Goal: Task Accomplishment & Management: Complete application form

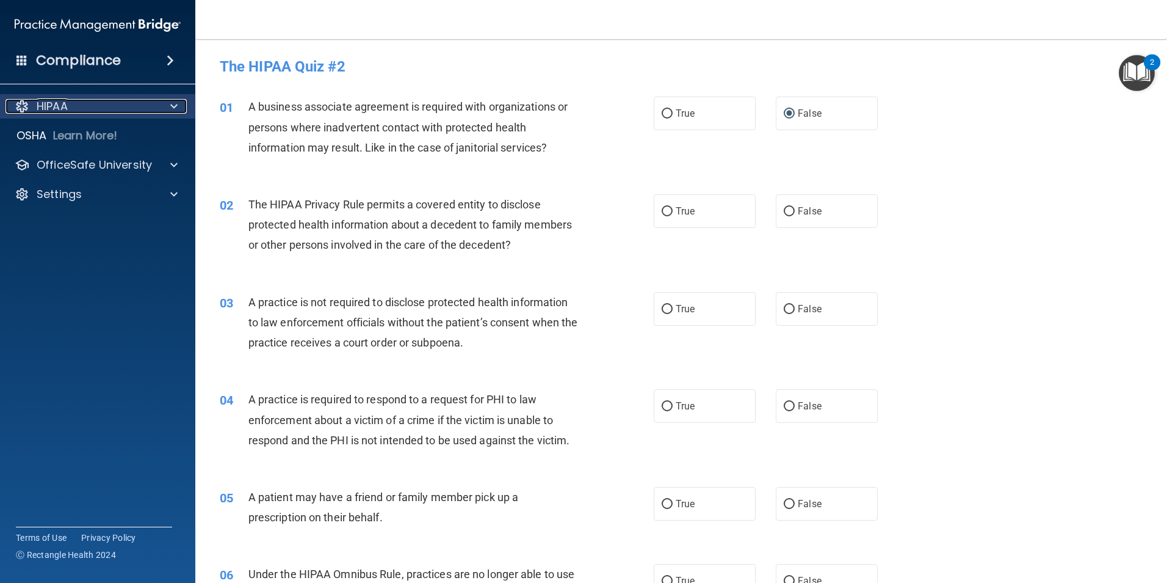
click at [174, 106] on span at bounding box center [173, 106] width 7 height 15
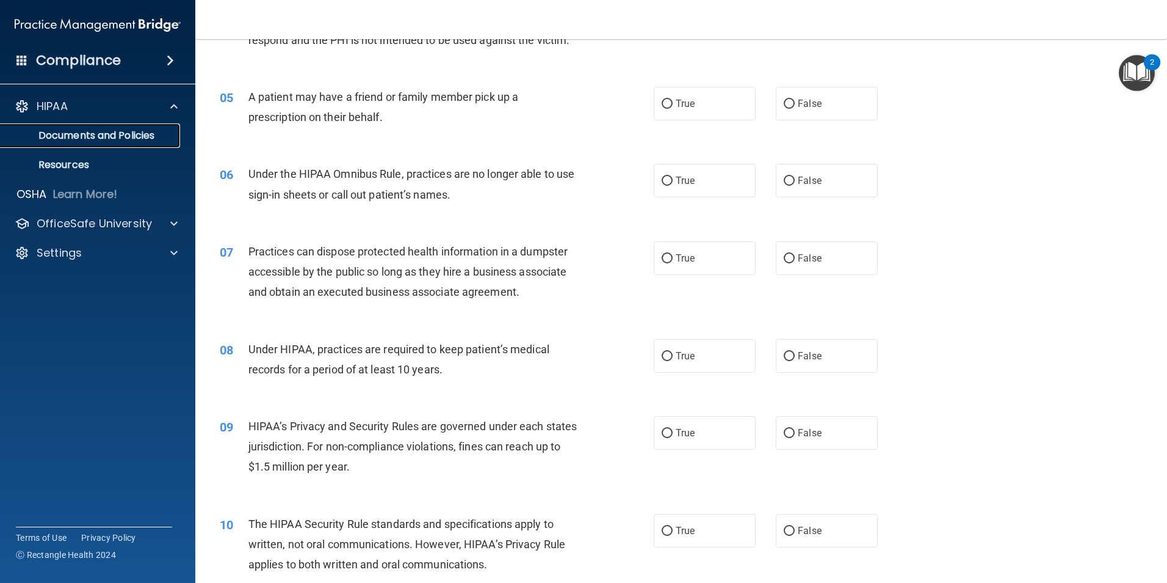
scroll to position [427, 0]
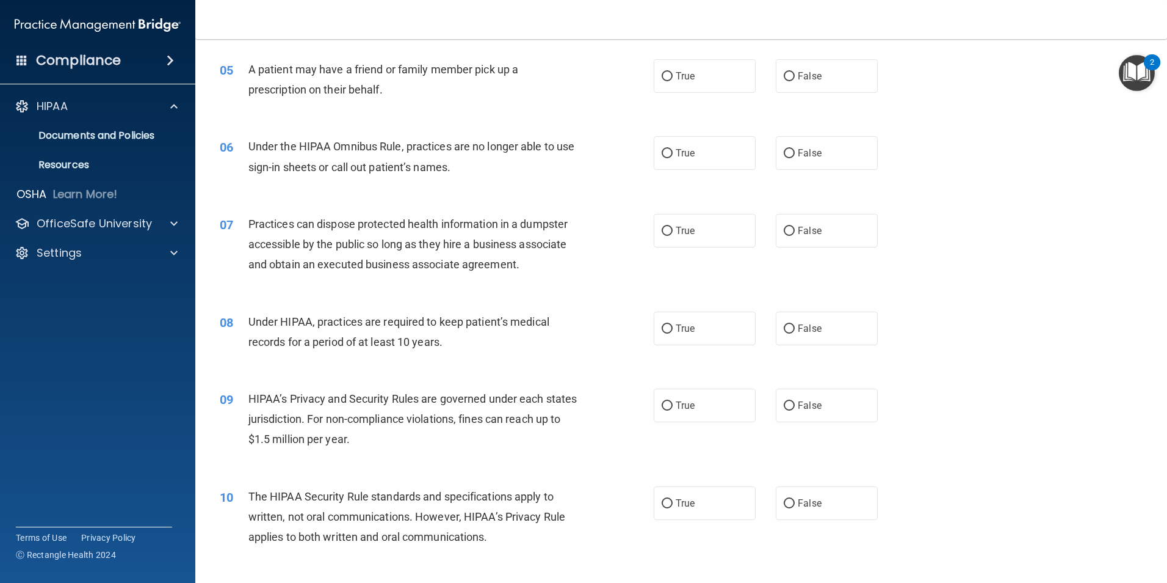
click at [318, 78] on div "A patient may have a friend or family member pick up a prescription on their be…" at bounding box center [418, 79] width 339 height 40
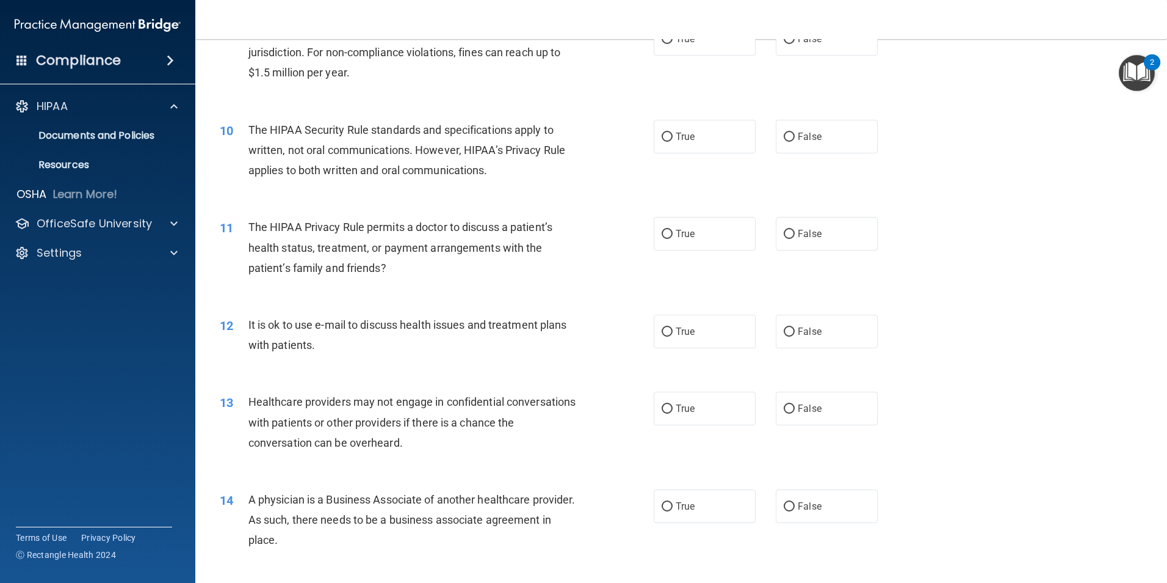
scroll to position [855, 0]
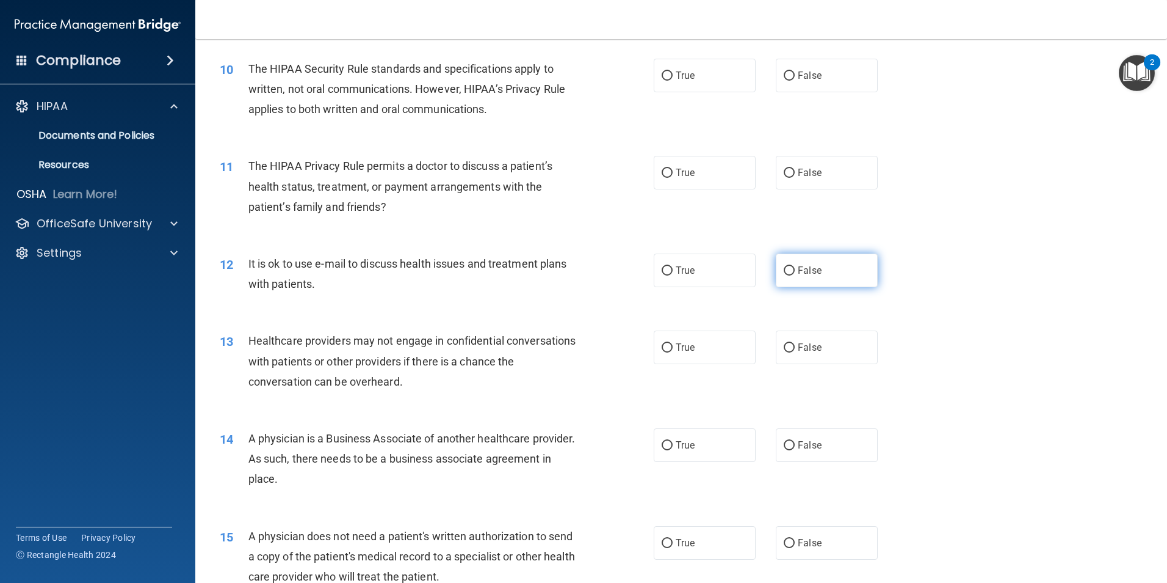
click at [776, 268] on label "False" at bounding box center [827, 270] width 102 height 34
click at [784, 268] on input "False" at bounding box center [789, 270] width 11 height 9
radio input "true"
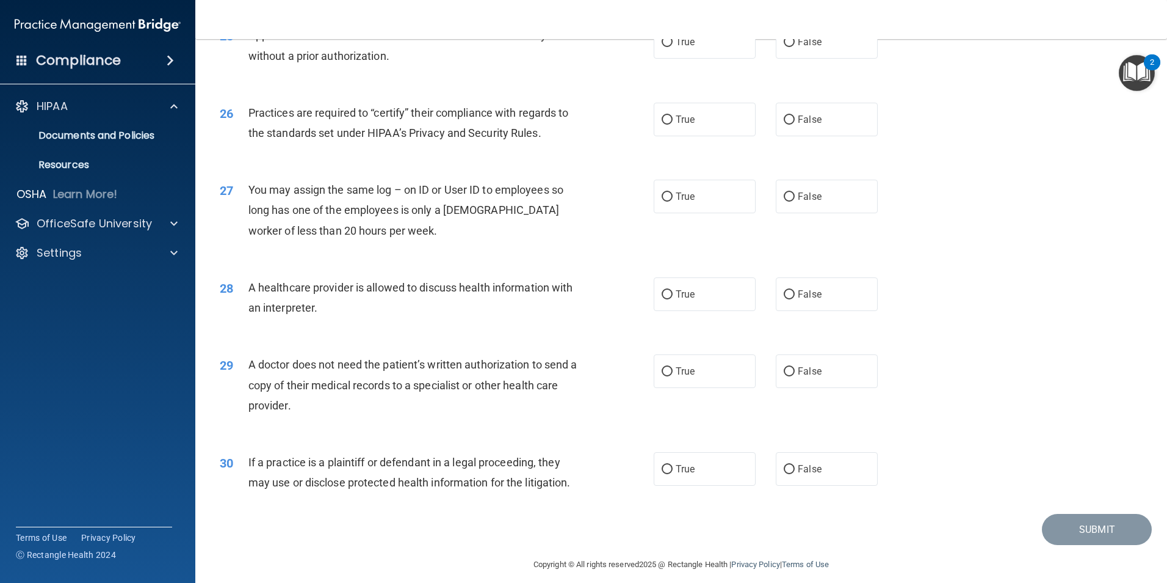
scroll to position [2260, 0]
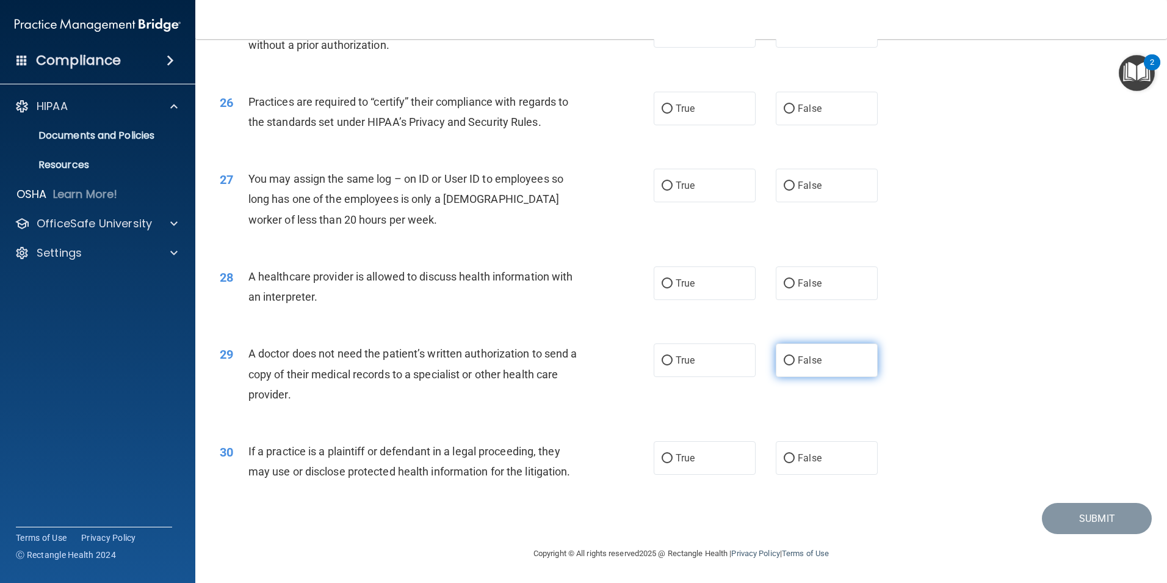
click at [815, 366] on label "False" at bounding box center [827, 360] width 102 height 34
click at [795, 365] on input "False" at bounding box center [789, 360] width 11 height 9
radio input "true"
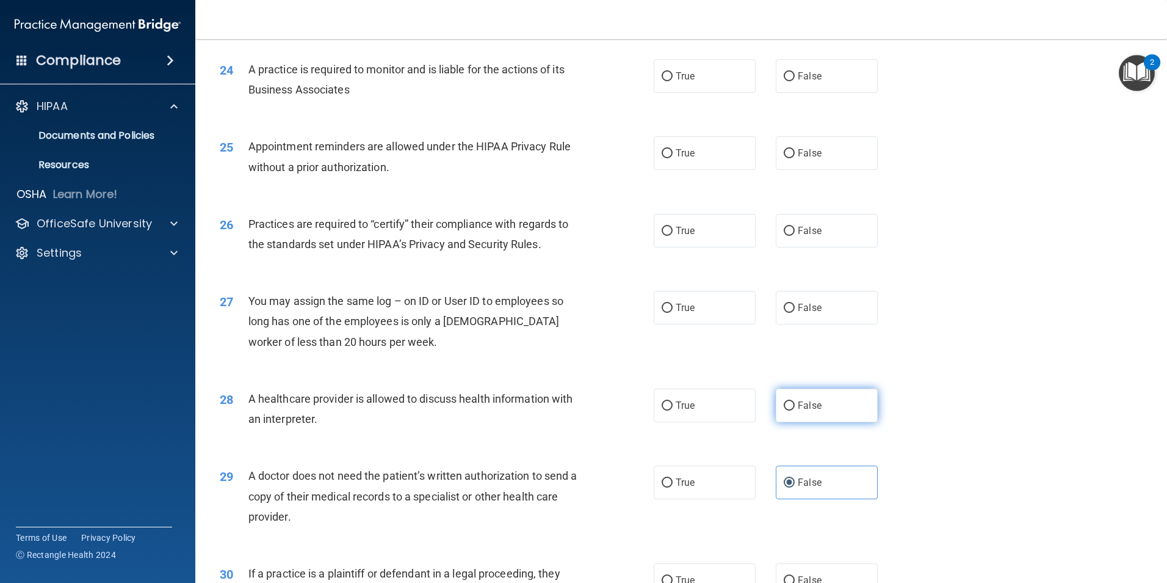
click at [795, 414] on label "False" at bounding box center [827, 405] width 102 height 34
click at [795, 410] on input "False" at bounding box center [789, 405] width 11 height 9
radio input "true"
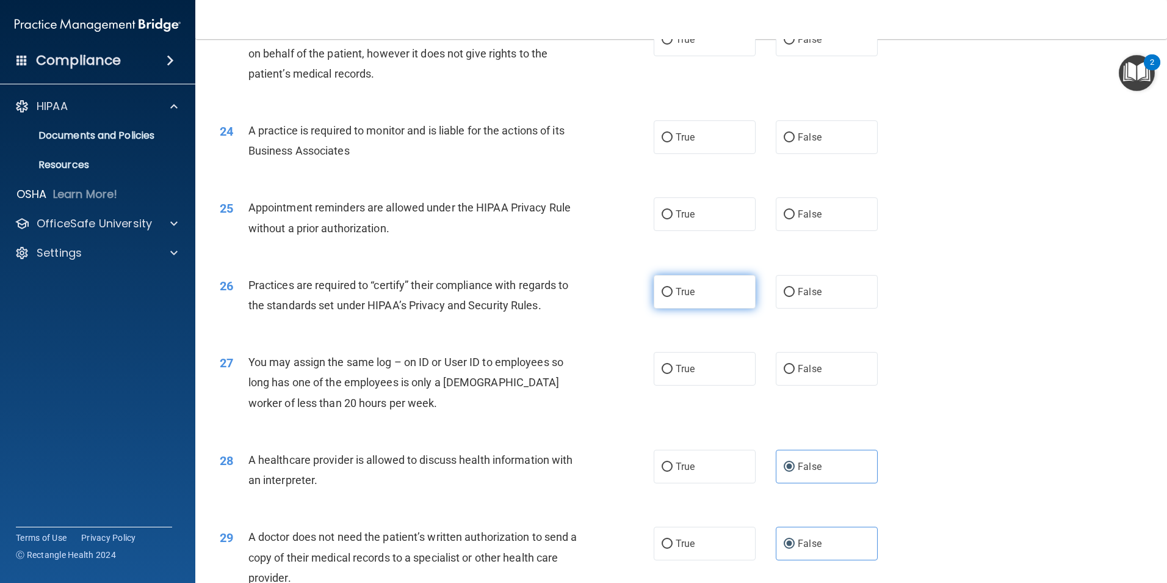
click at [677, 289] on span "True" at bounding box center [685, 292] width 19 height 12
click at [673, 289] on input "True" at bounding box center [667, 292] width 11 height 9
radio input "true"
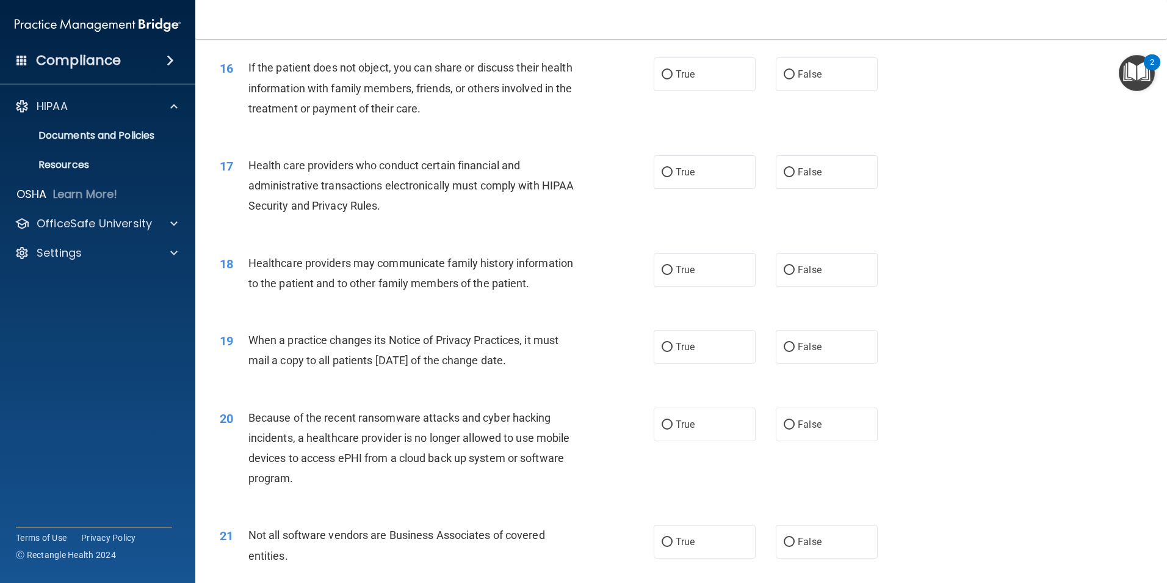
scroll to position [1405, 0]
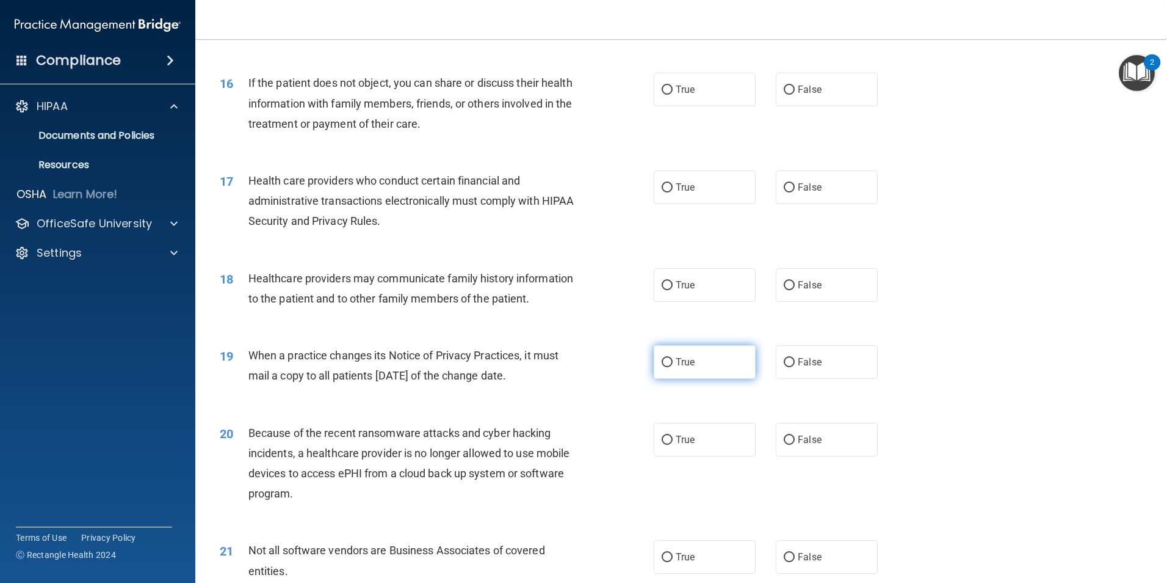
click at [677, 373] on label "True" at bounding box center [705, 362] width 102 height 34
click at [673, 367] on input "True" at bounding box center [667, 362] width 11 height 9
radio input "true"
click at [799, 270] on label "False" at bounding box center [827, 285] width 102 height 34
click at [795, 281] on input "False" at bounding box center [789, 285] width 11 height 9
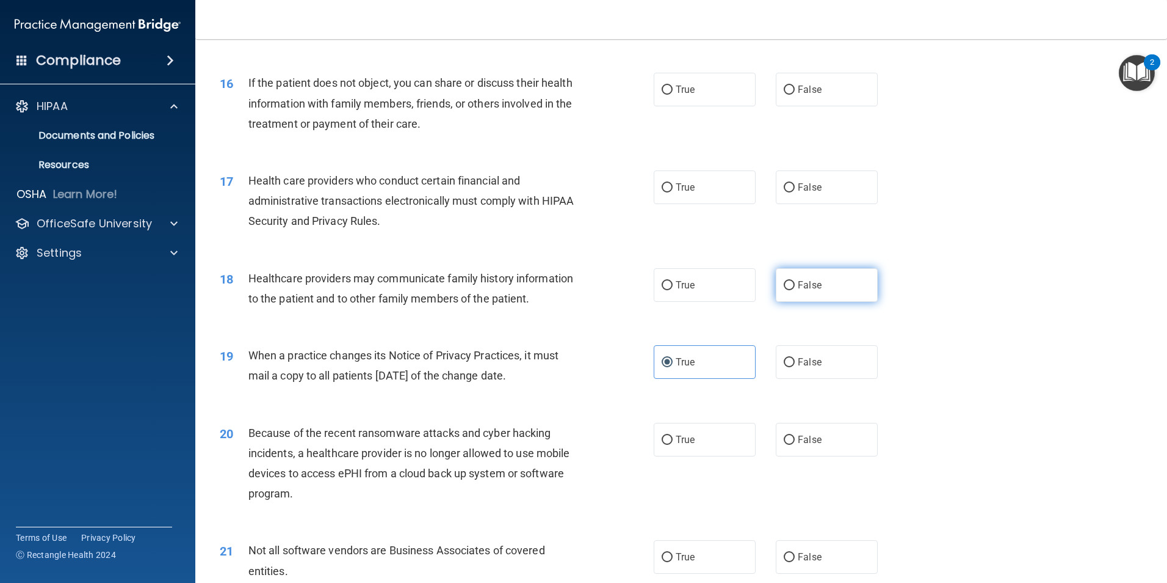
radio input "true"
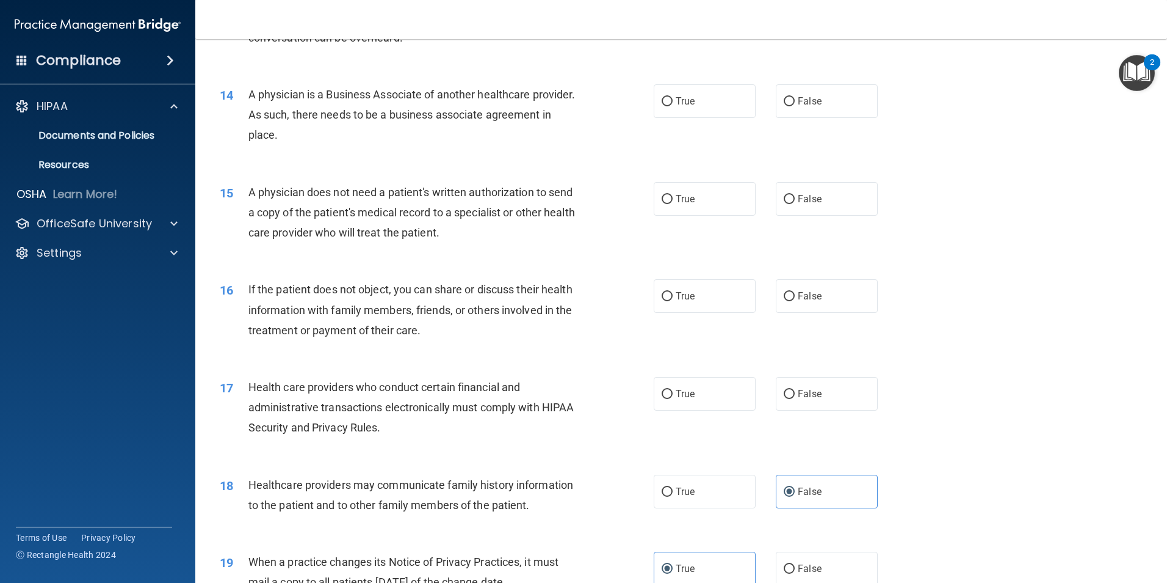
scroll to position [1161, 0]
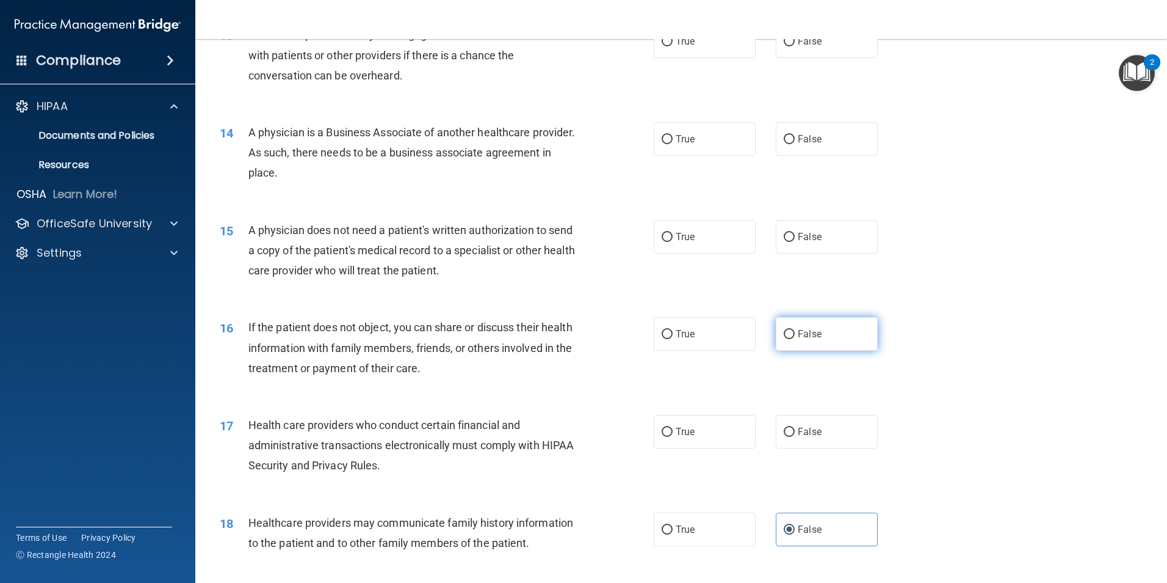
click at [784, 337] on input "False" at bounding box center [789, 334] width 11 height 9
radio input "true"
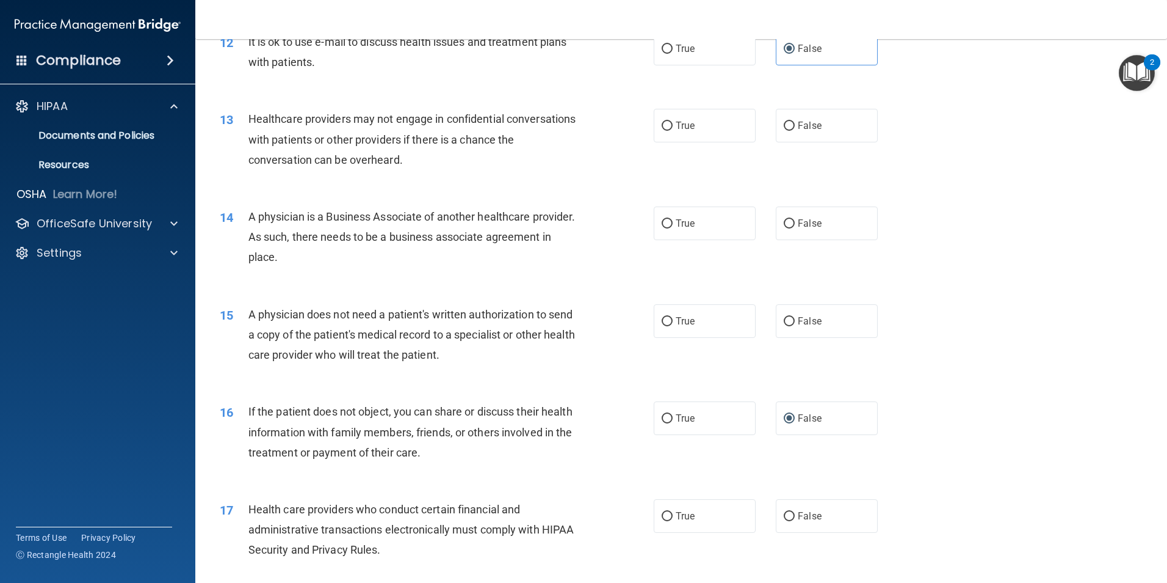
scroll to position [1039, 0]
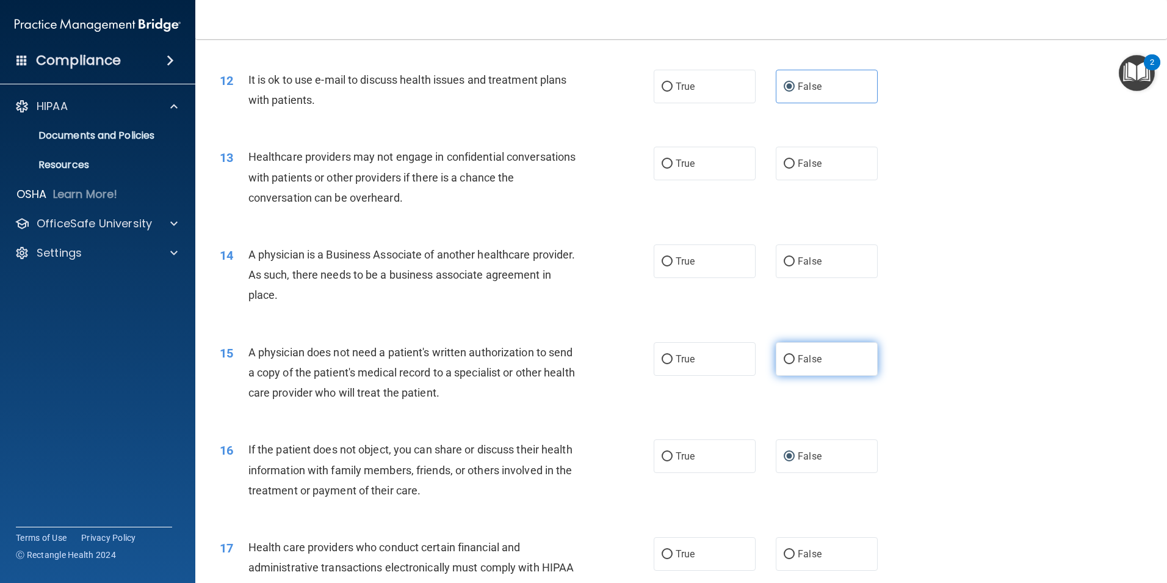
click at [811, 357] on span "False" at bounding box center [810, 359] width 24 height 12
click at [795, 357] on input "False" at bounding box center [789, 359] width 11 height 9
radio input "true"
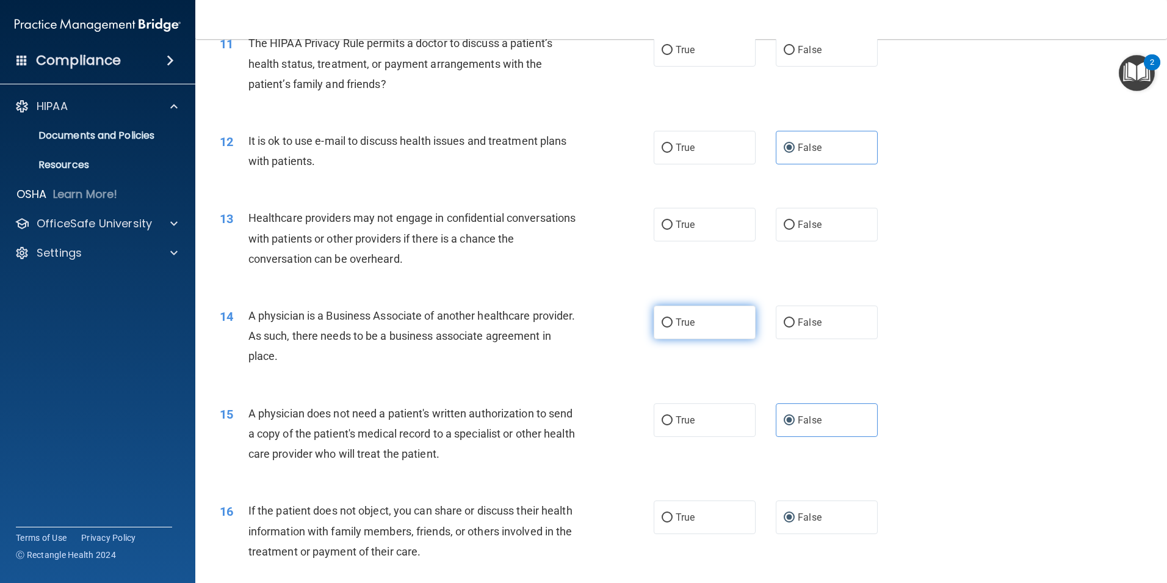
click at [671, 313] on label "True" at bounding box center [705, 322] width 102 height 34
click at [671, 318] on input "True" at bounding box center [667, 322] width 11 height 9
radio input "true"
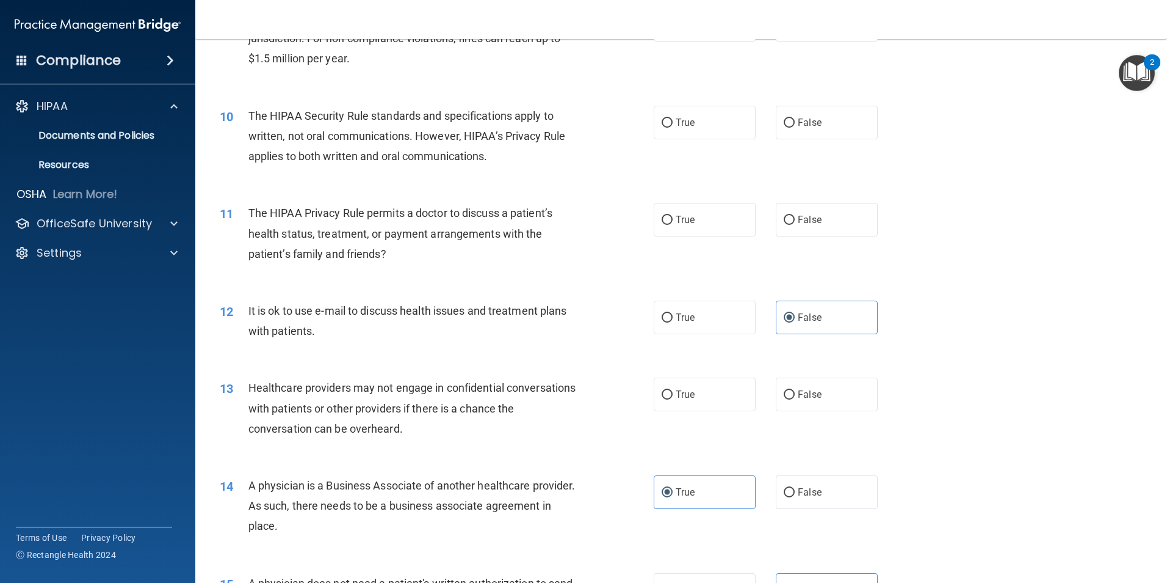
scroll to position [794, 0]
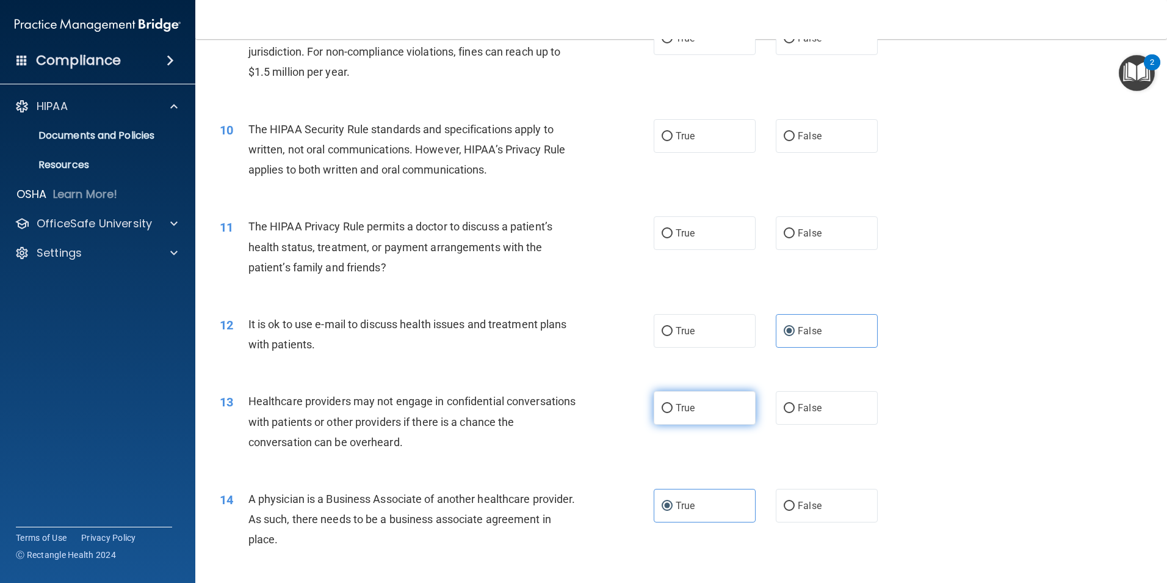
click at [685, 419] on label "True" at bounding box center [705, 408] width 102 height 34
click at [673, 413] on input "True" at bounding box center [667, 408] width 11 height 9
radio input "true"
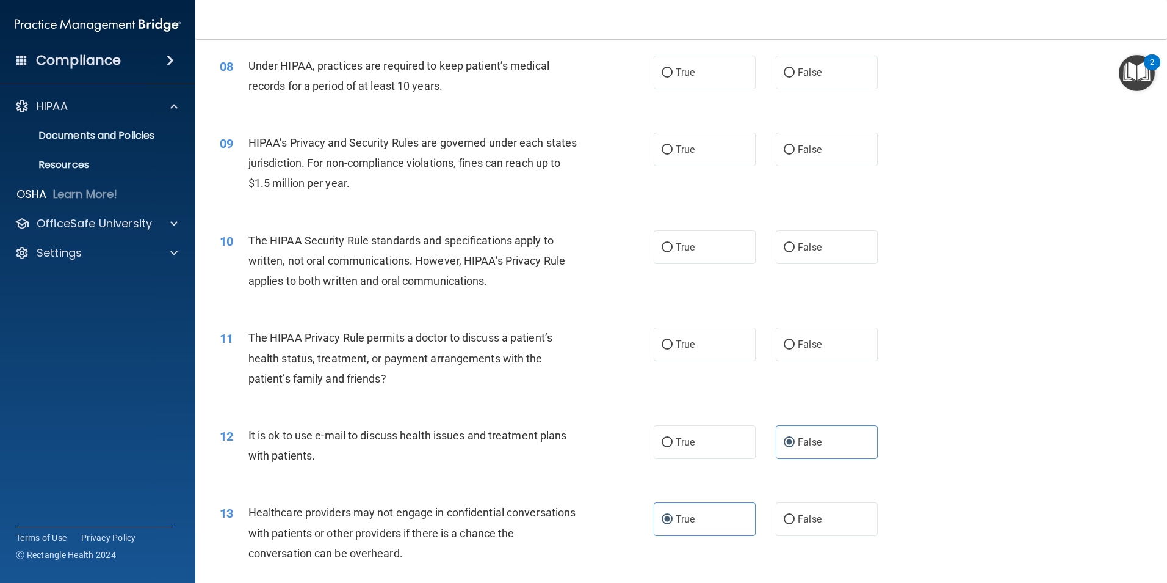
scroll to position [672, 0]
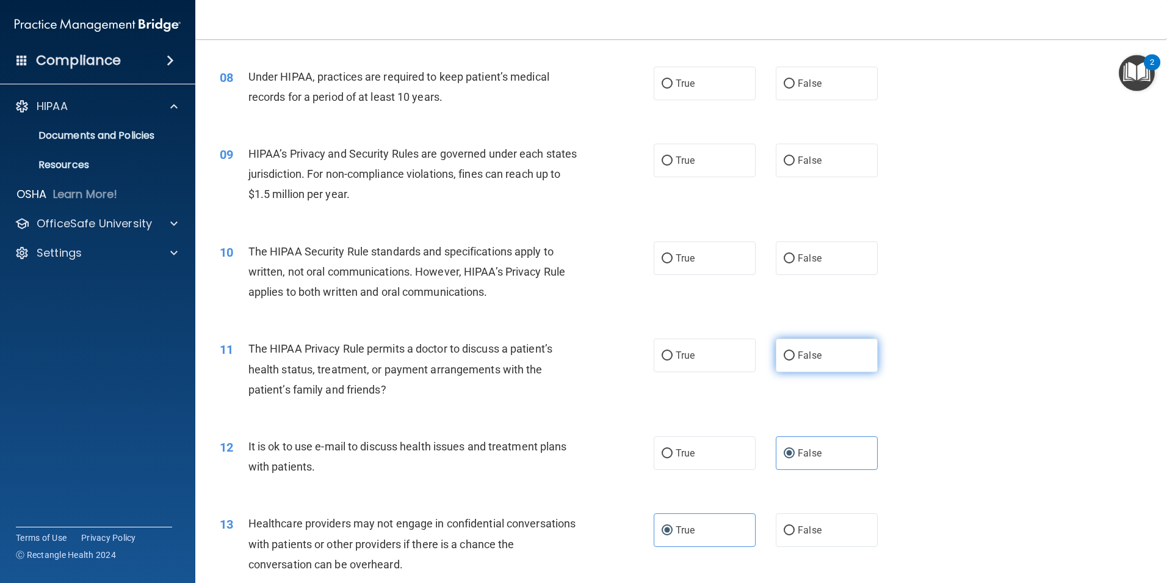
click at [789, 351] on input "False" at bounding box center [789, 355] width 11 height 9
radio input "true"
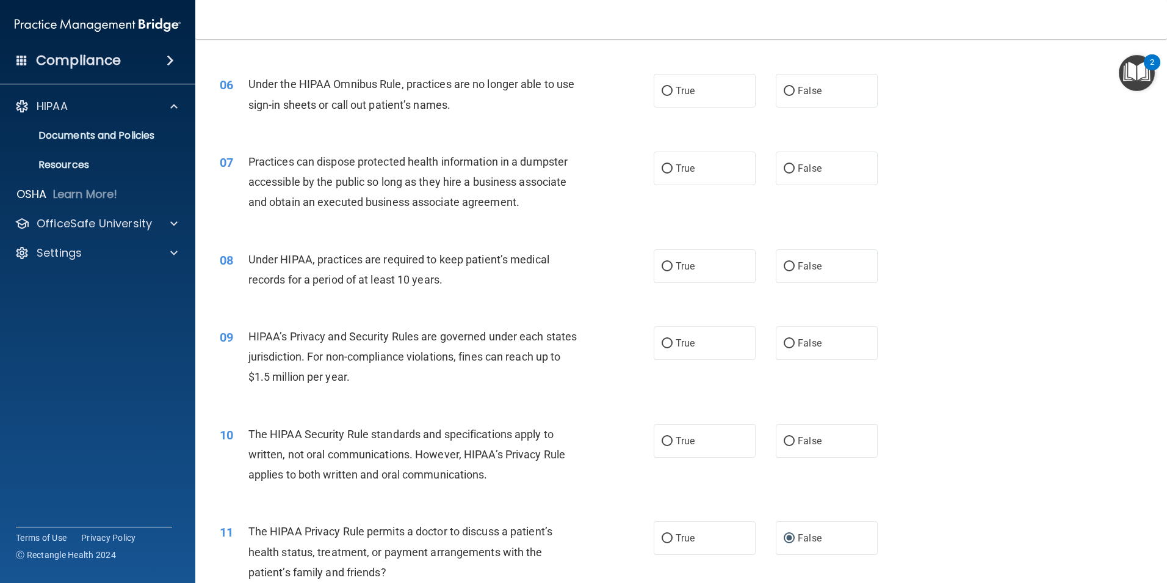
scroll to position [489, 0]
click at [685, 330] on label "True" at bounding box center [705, 344] width 102 height 34
click at [673, 339] on input "True" at bounding box center [667, 343] width 11 height 9
radio input "true"
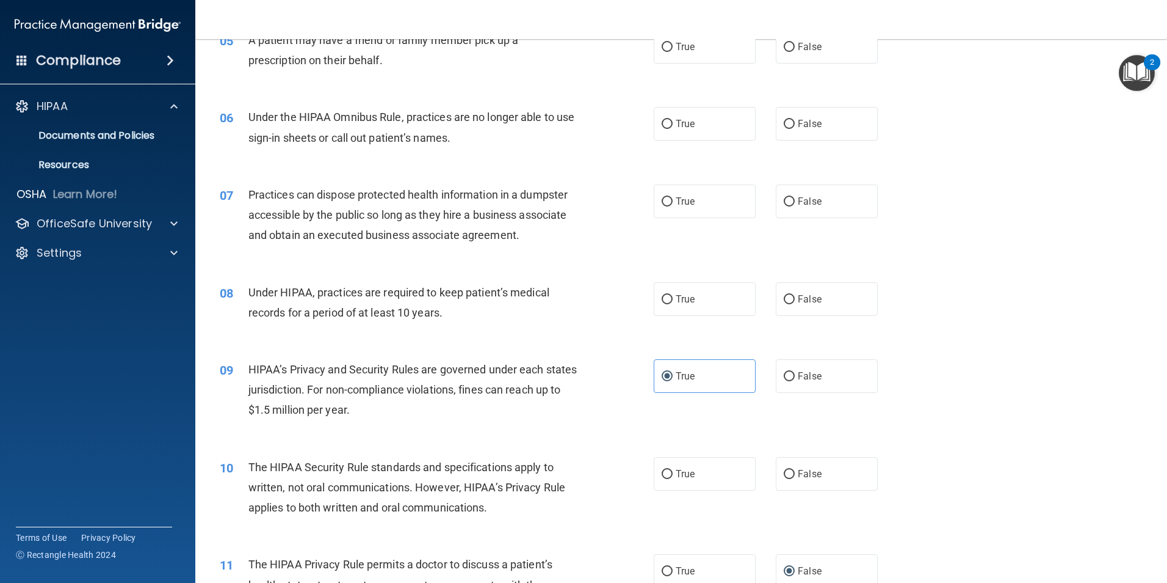
scroll to position [428, 0]
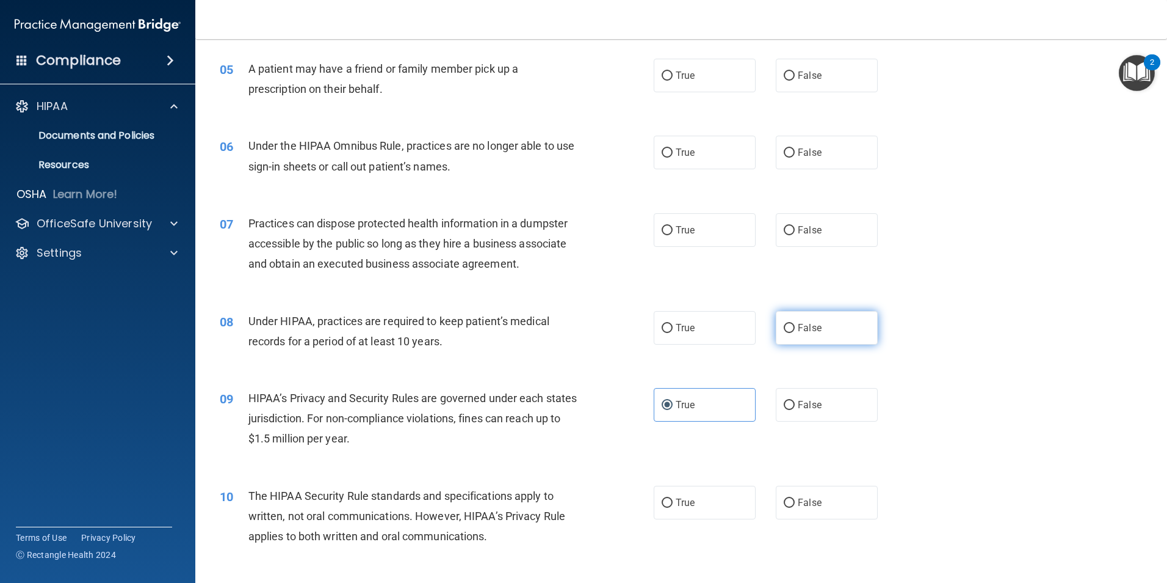
click at [808, 323] on span "False" at bounding box center [810, 328] width 24 height 12
click at [795, 324] on input "False" at bounding box center [789, 328] width 11 height 9
radio input "true"
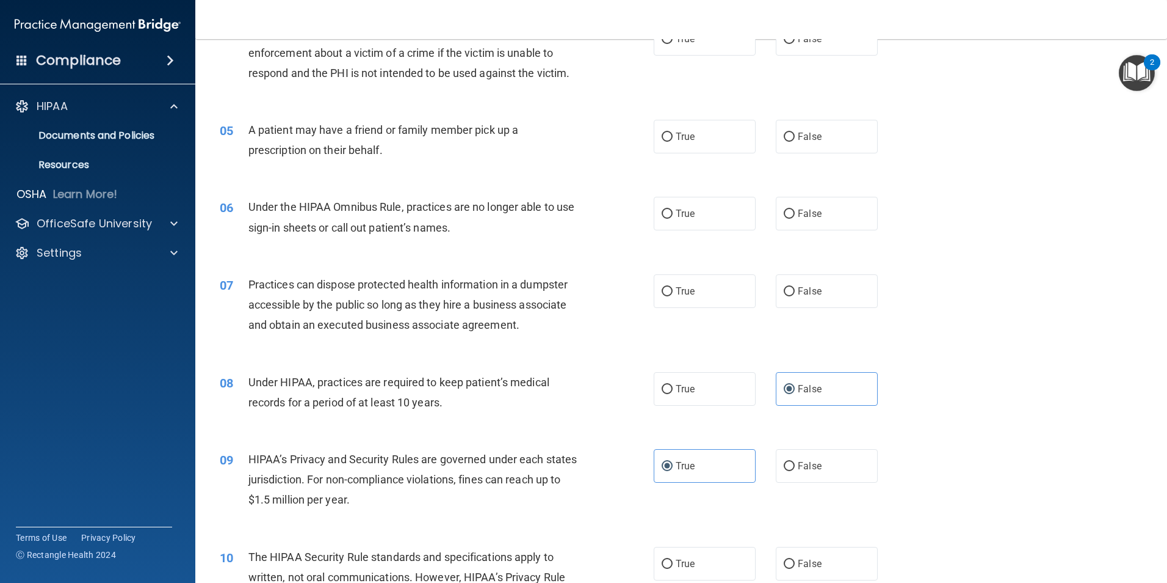
scroll to position [306, 0]
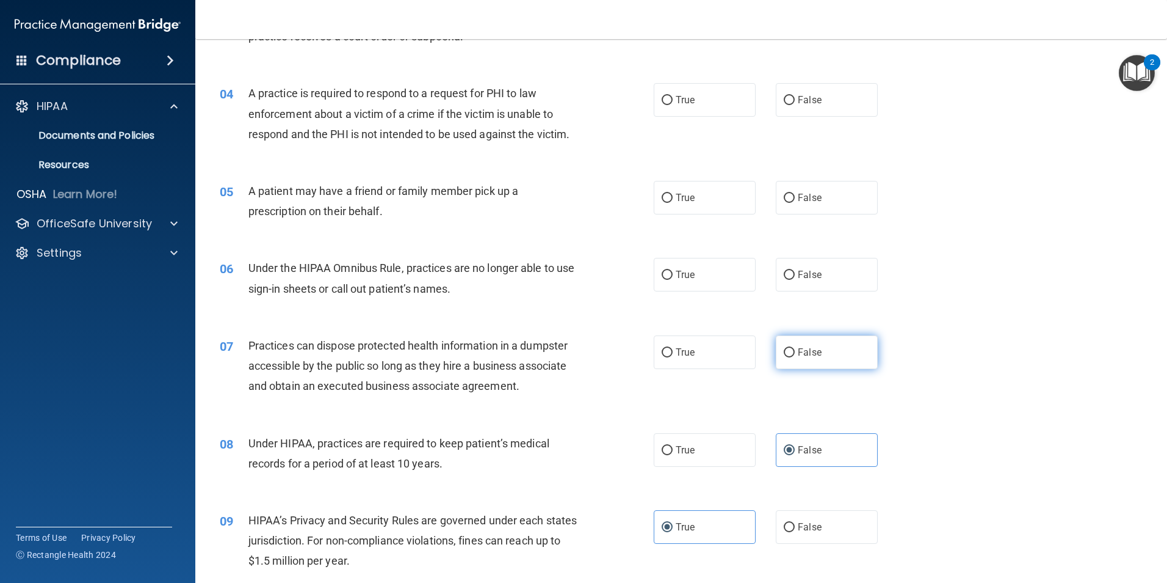
click at [780, 337] on label "False" at bounding box center [827, 352] width 102 height 34
click at [784, 348] on input "False" at bounding box center [789, 352] width 11 height 9
radio input "true"
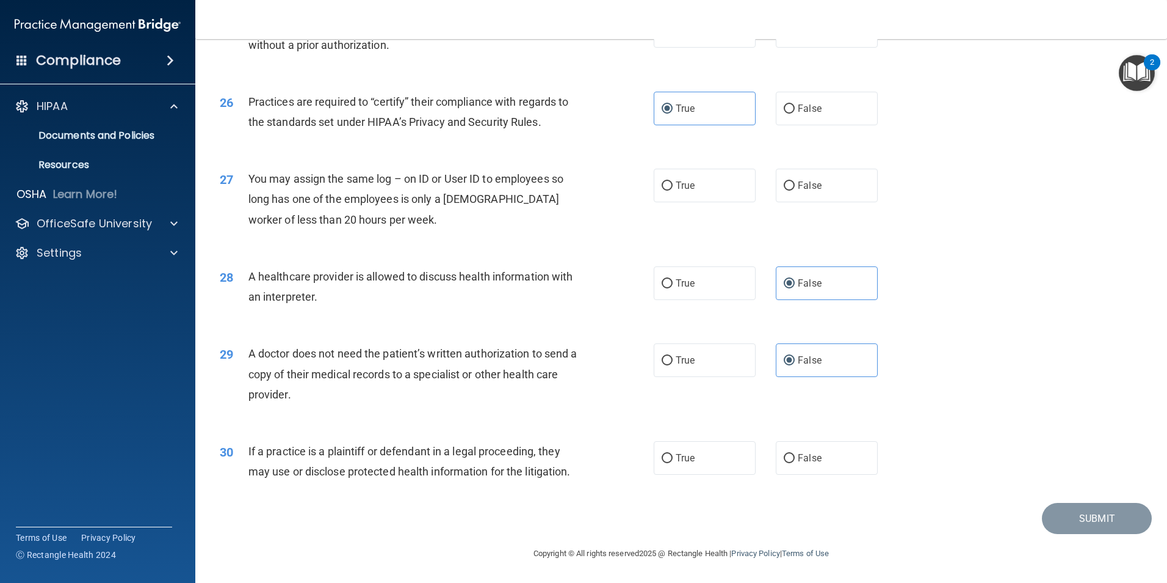
scroll to position [0, 0]
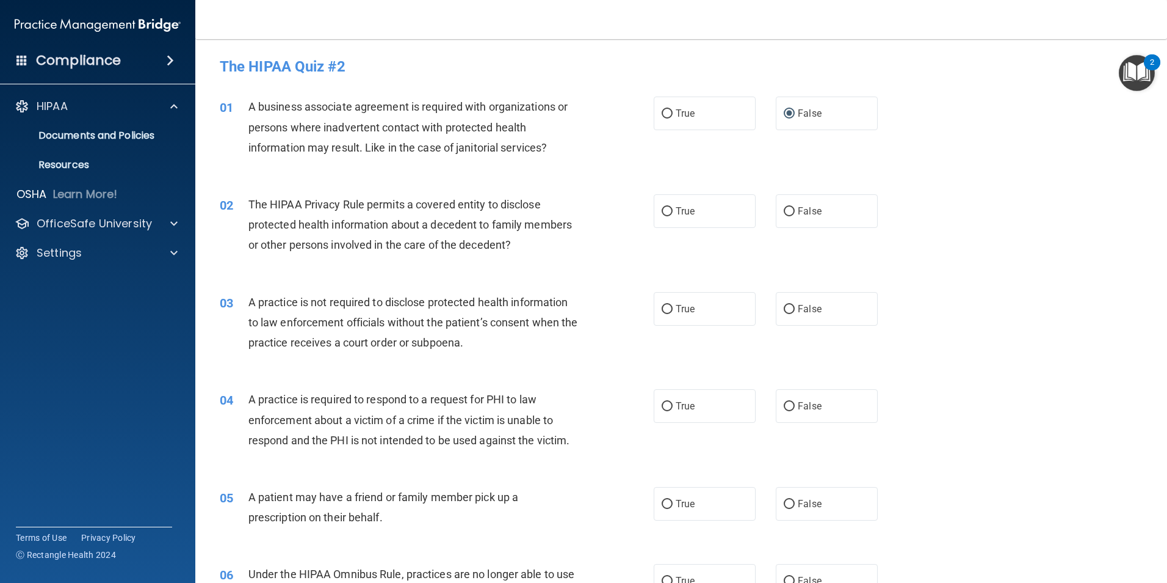
click at [959, 216] on div "02 The HIPAA Privacy Rule permits a covered entity to disclose protected health…" at bounding box center [682, 228] width 942 height 98
click at [784, 213] on input "False" at bounding box center [789, 211] width 11 height 9
radio input "true"
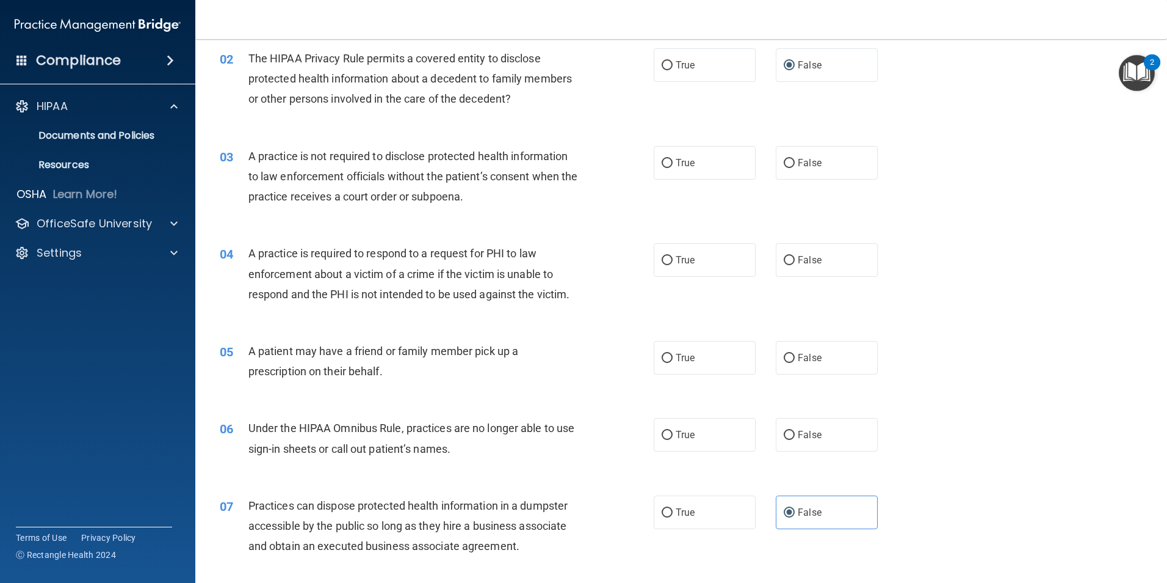
scroll to position [183, 0]
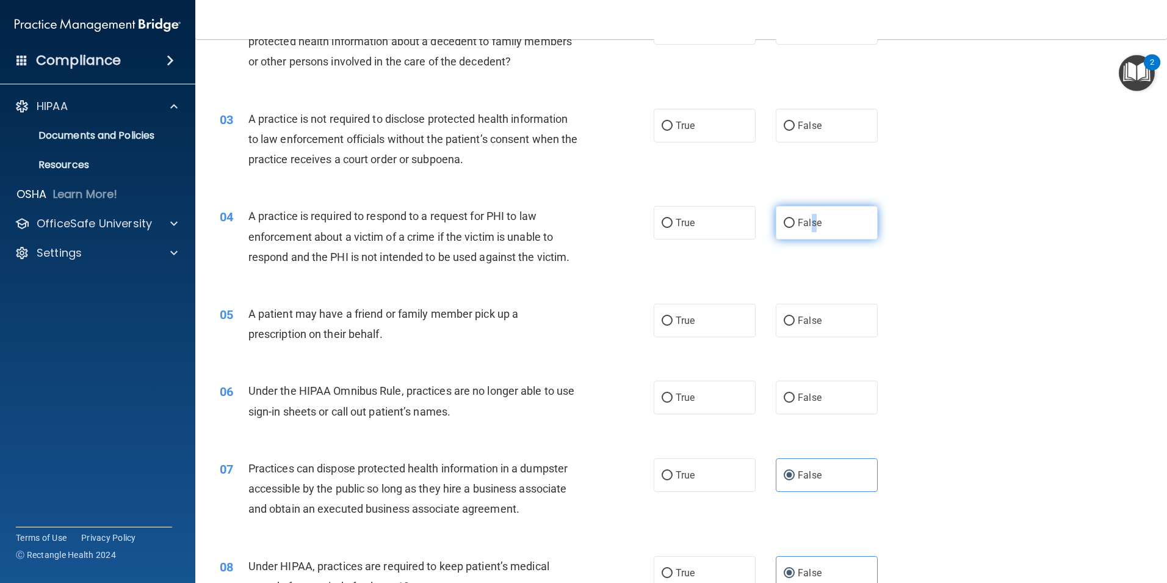
click at [808, 219] on span "False" at bounding box center [810, 223] width 24 height 12
click at [784, 219] on input "False" at bounding box center [789, 223] width 11 height 9
radio input "true"
click at [763, 255] on div "04 A practice is required to respond to a request for PHI to law enforcement ab…" at bounding box center [682, 240] width 942 height 98
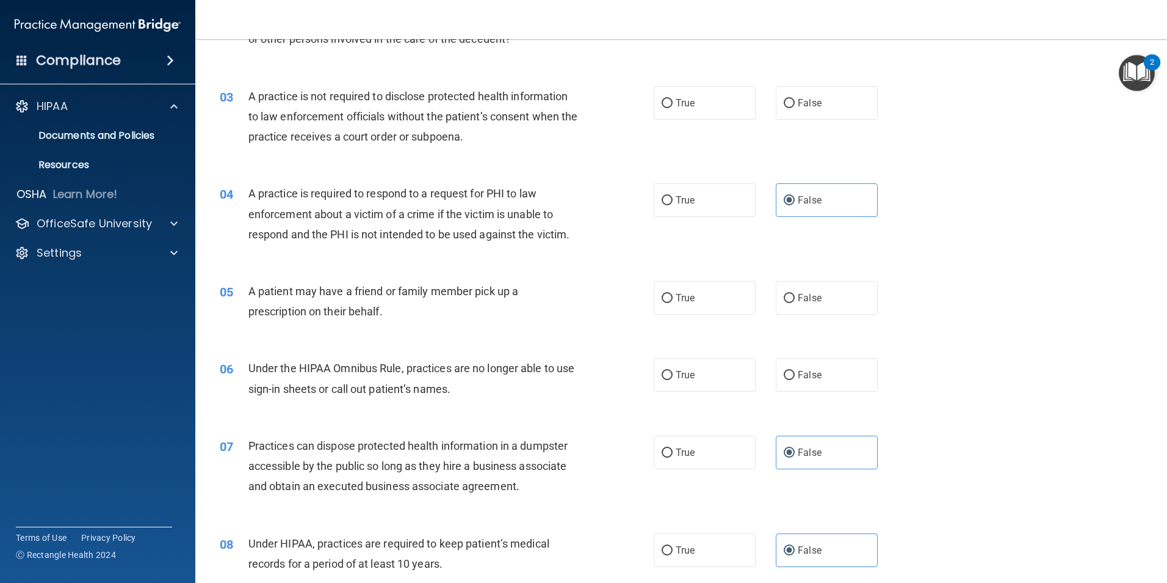
scroll to position [244, 0]
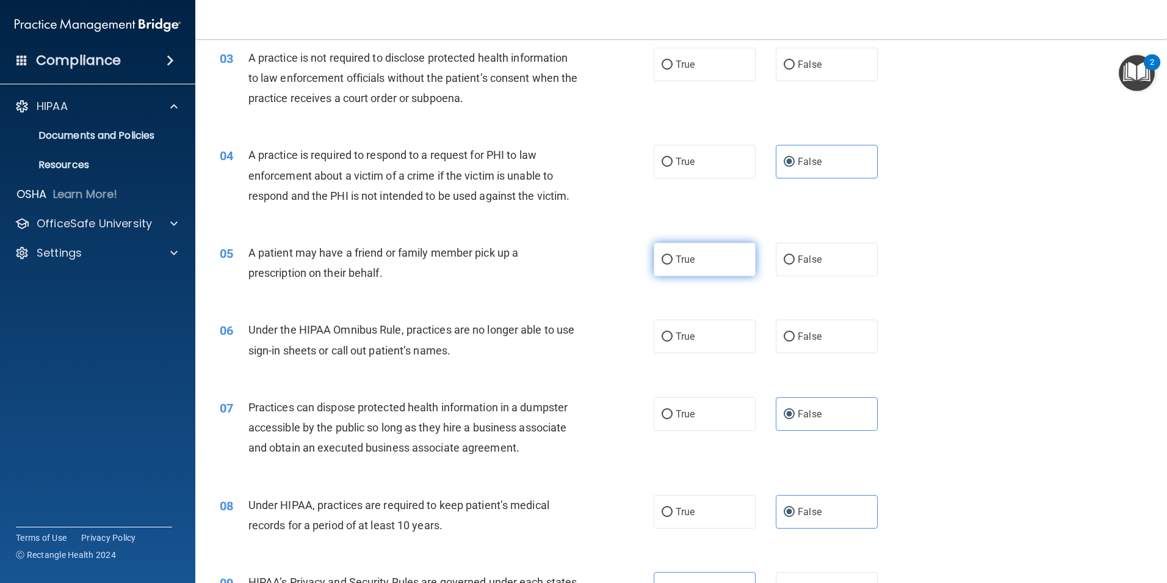
click at [694, 266] on label "True" at bounding box center [705, 259] width 102 height 34
click at [673, 264] on input "True" at bounding box center [667, 259] width 11 height 9
radio input "true"
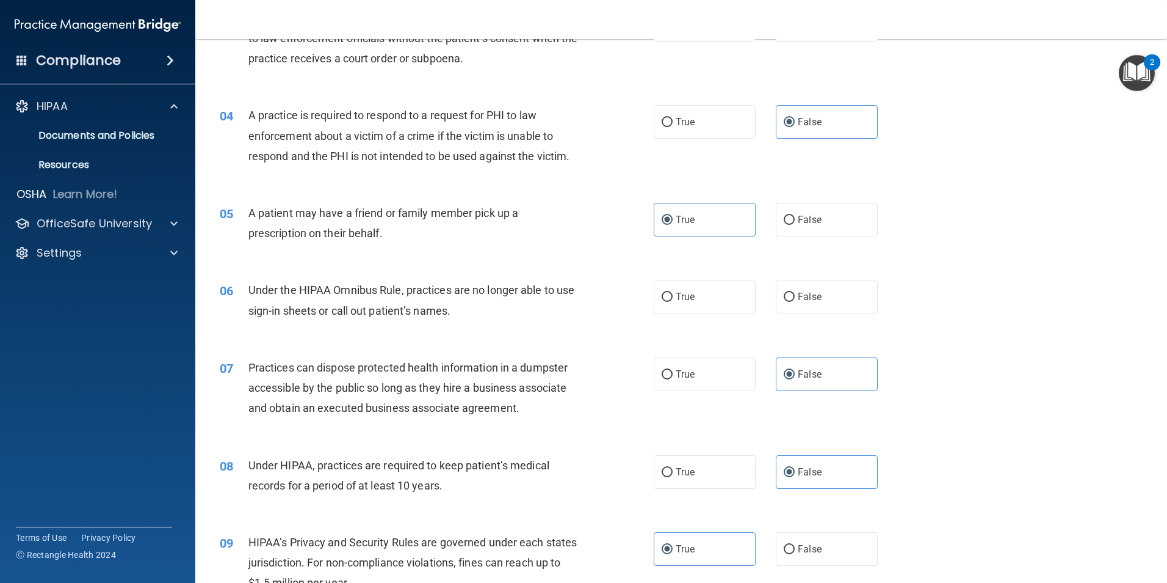
scroll to position [305, 0]
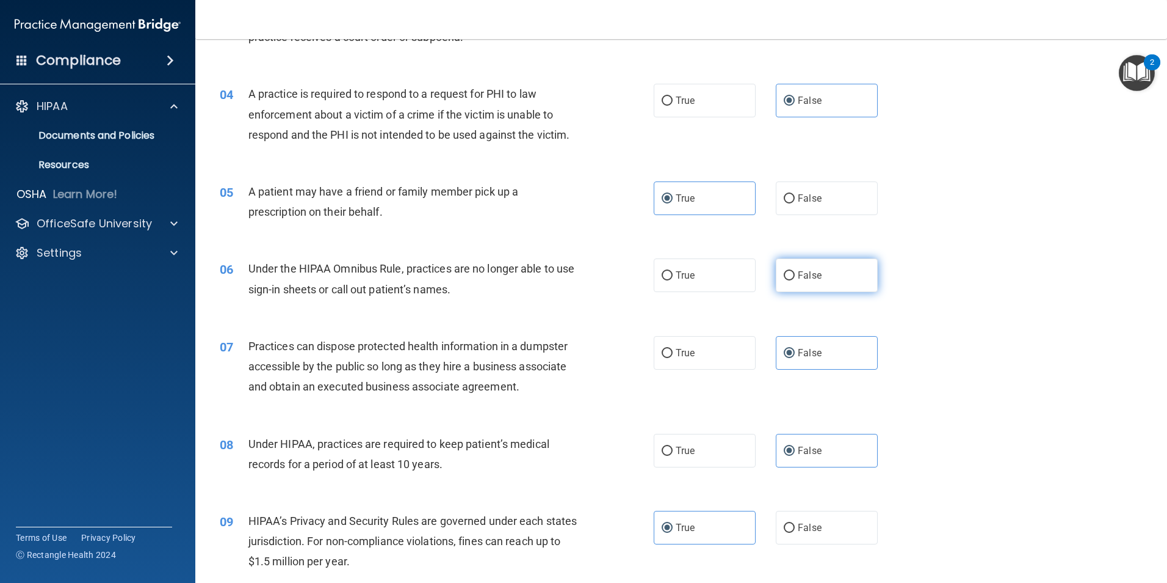
click at [841, 280] on label "False" at bounding box center [827, 275] width 102 height 34
click at [795, 280] on input "False" at bounding box center [789, 275] width 11 height 9
radio input "true"
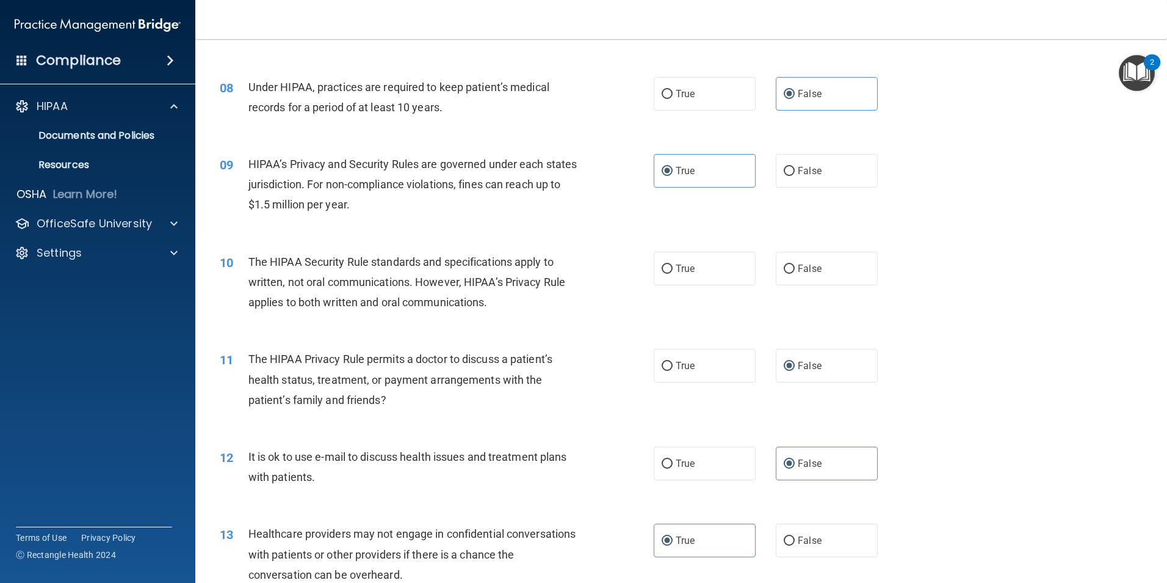
scroll to position [672, 0]
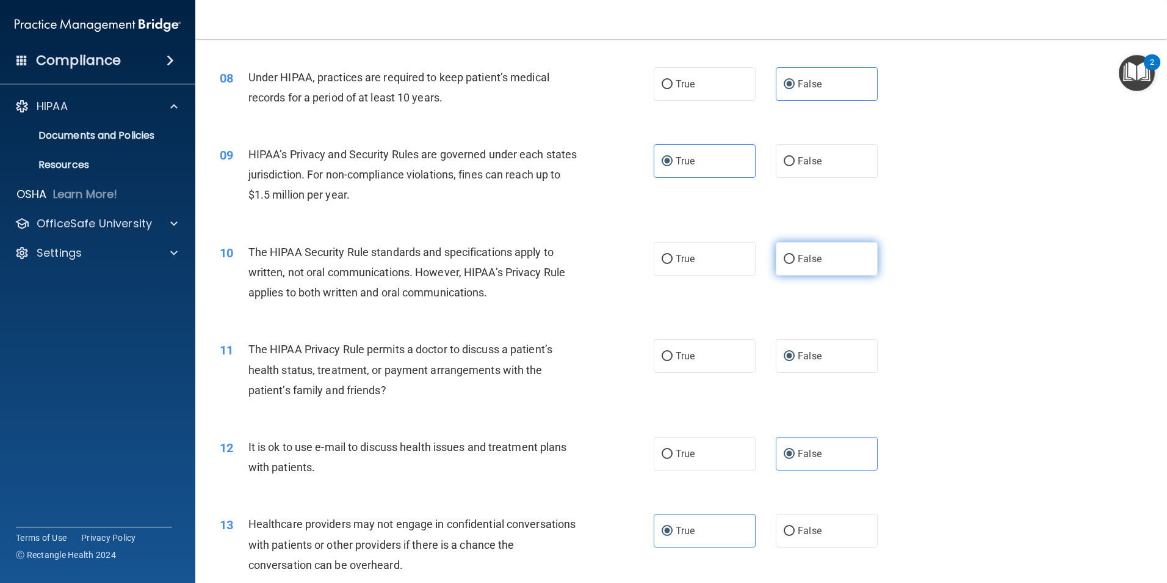
click at [786, 255] on input "False" at bounding box center [789, 259] width 11 height 9
radio input "true"
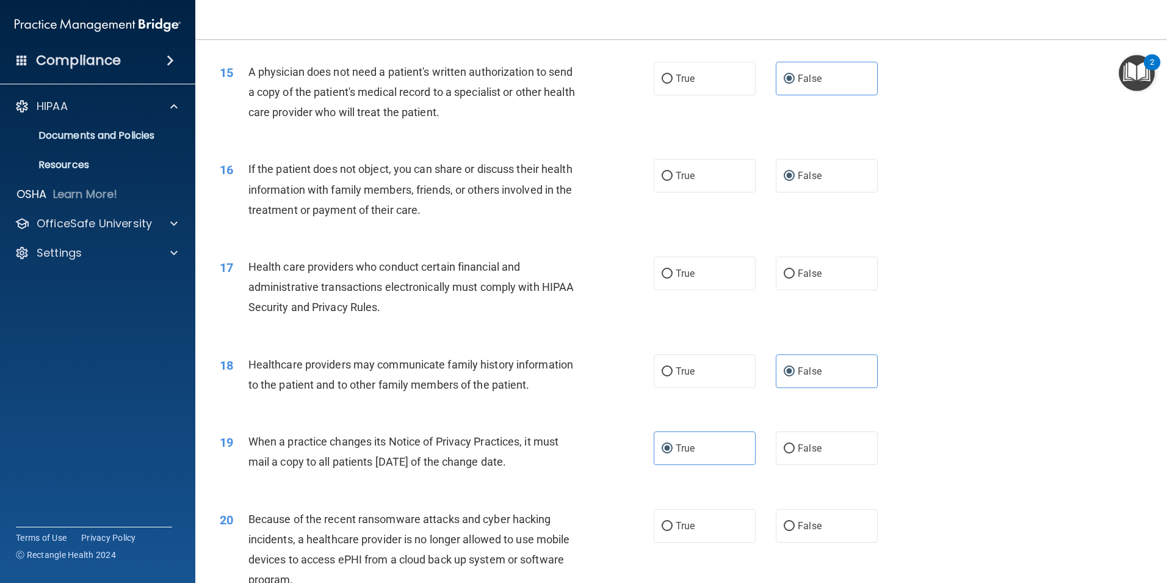
scroll to position [1343, 0]
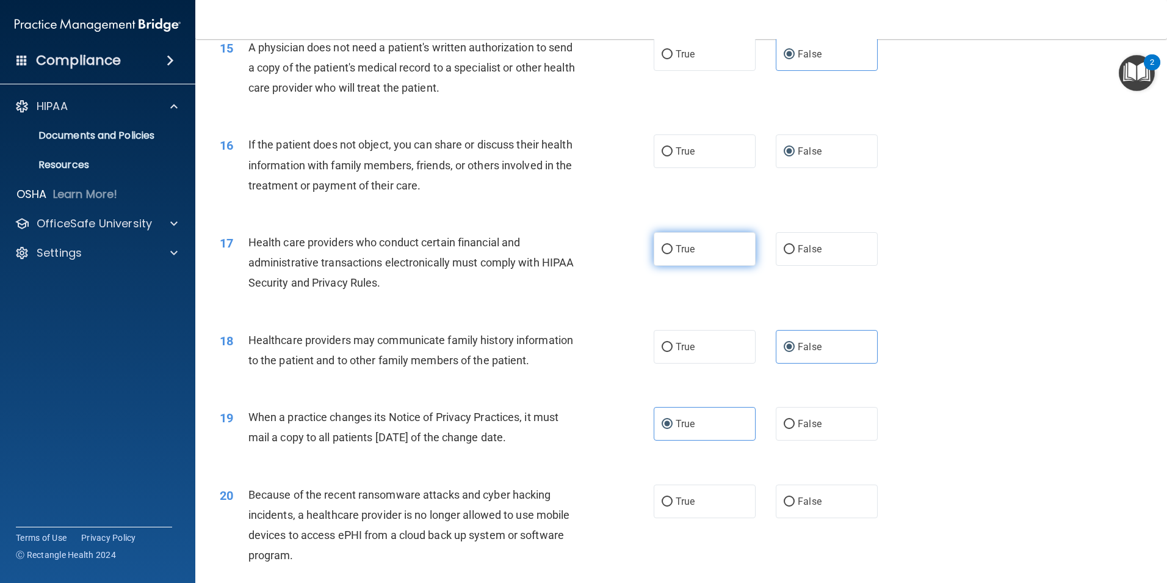
click at [676, 244] on span "True" at bounding box center [685, 249] width 19 height 12
click at [673, 245] on input "True" at bounding box center [667, 249] width 11 height 9
radio input "true"
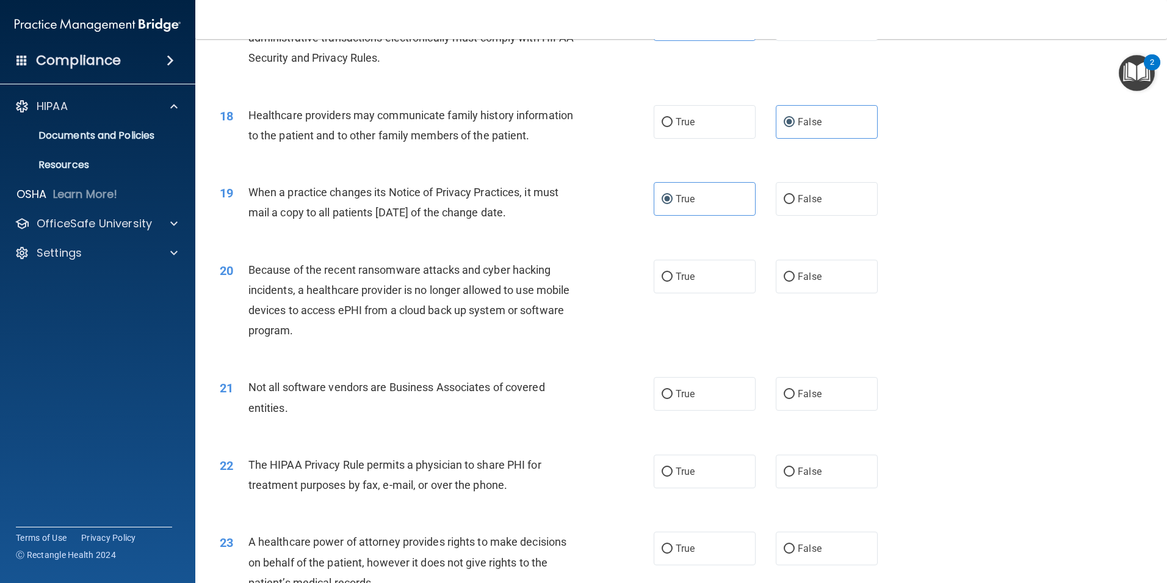
scroll to position [1588, 0]
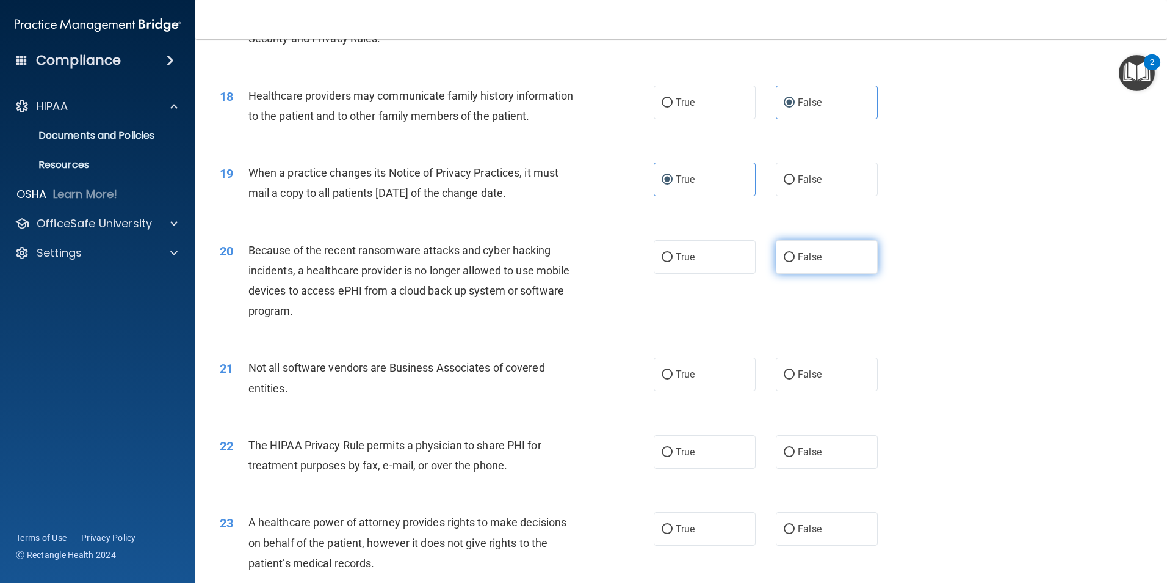
click at [801, 256] on span "False" at bounding box center [810, 257] width 24 height 12
click at [795, 256] on input "False" at bounding box center [789, 257] width 11 height 9
radio input "true"
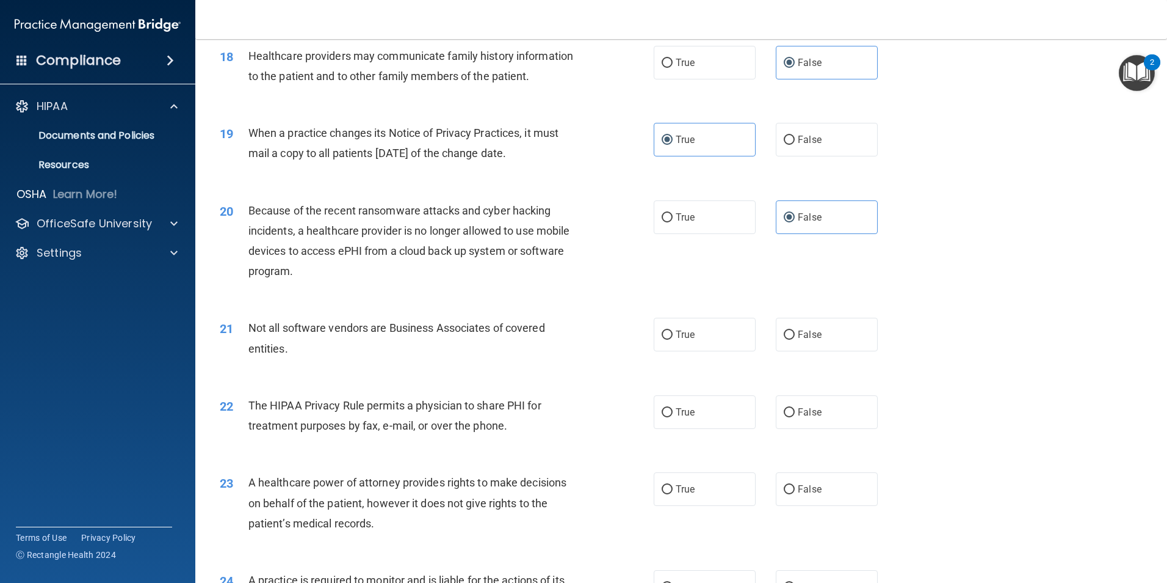
scroll to position [1710, 0]
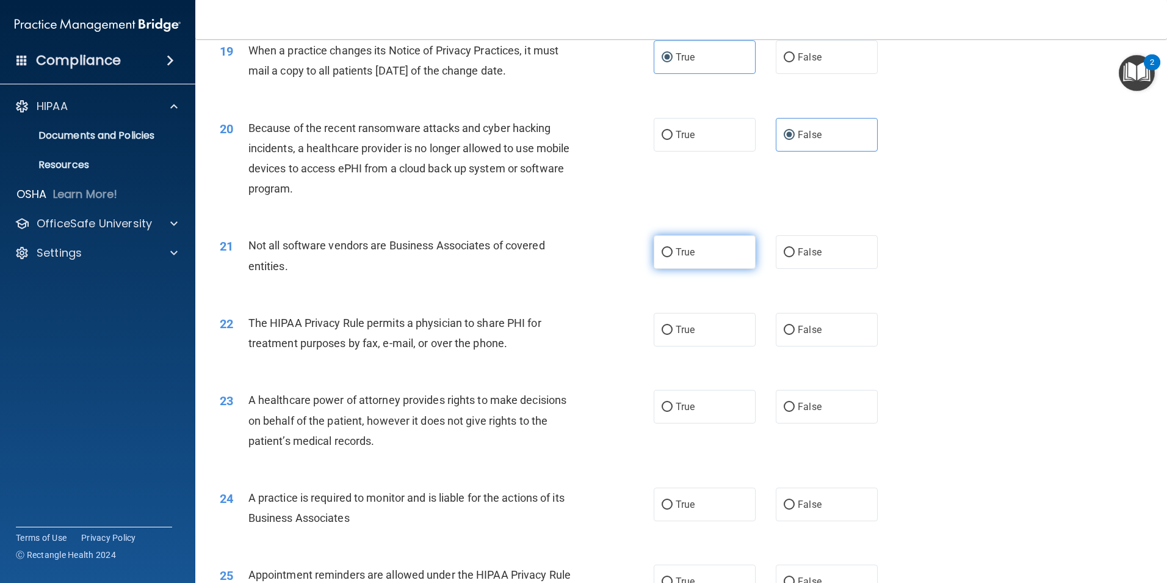
click at [703, 256] on label "True" at bounding box center [705, 252] width 102 height 34
click at [673, 256] on input "True" at bounding box center [667, 252] width 11 height 9
radio input "true"
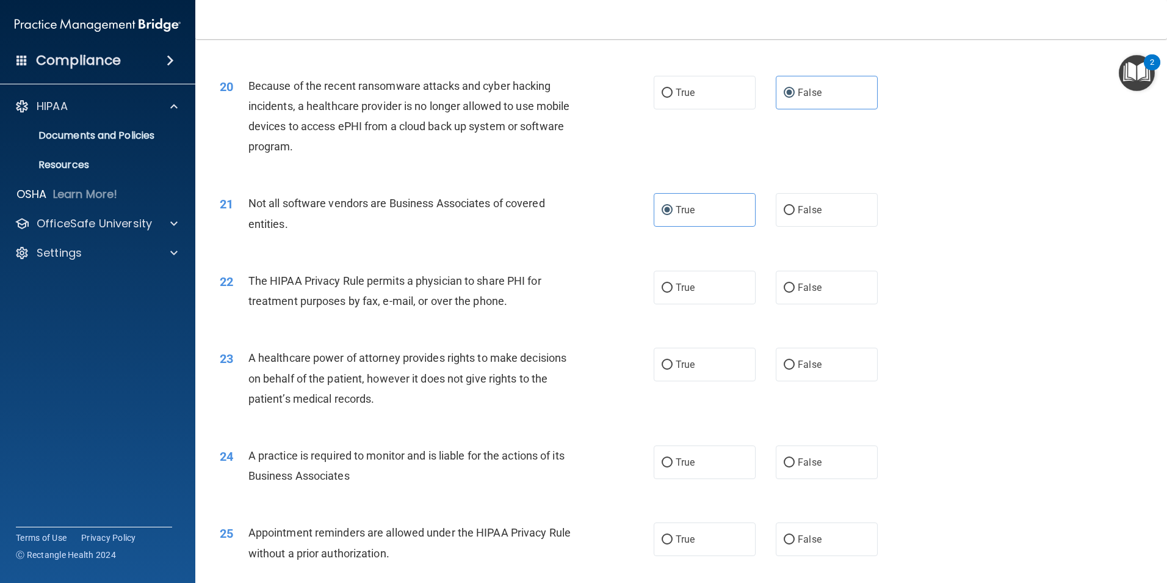
scroll to position [1771, 0]
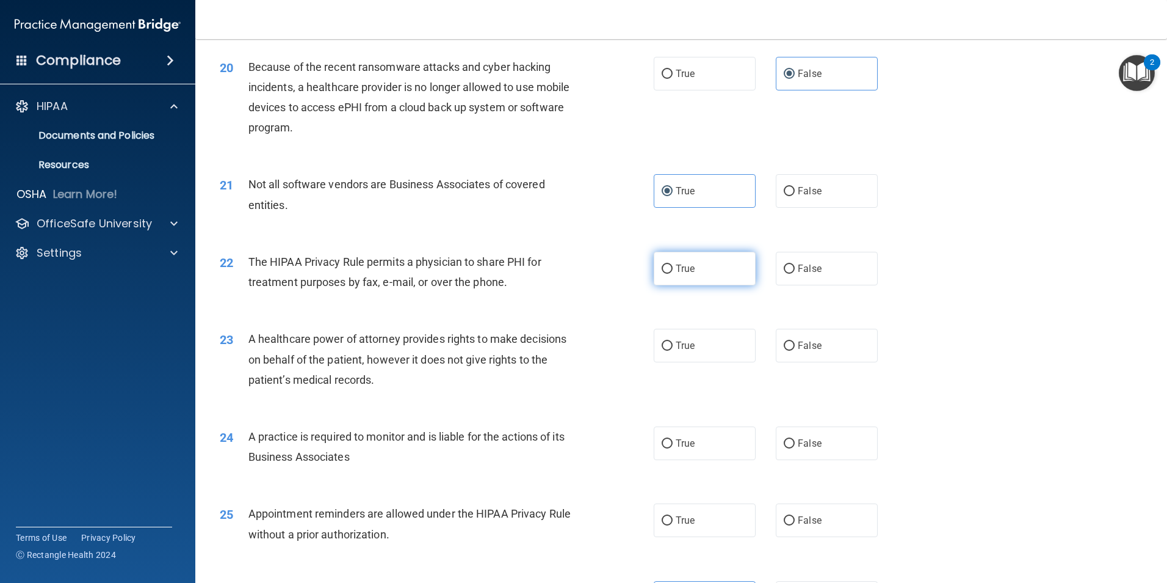
click at [676, 269] on span "True" at bounding box center [685, 269] width 19 height 12
click at [672, 269] on input "True" at bounding box center [667, 268] width 11 height 9
radio input "true"
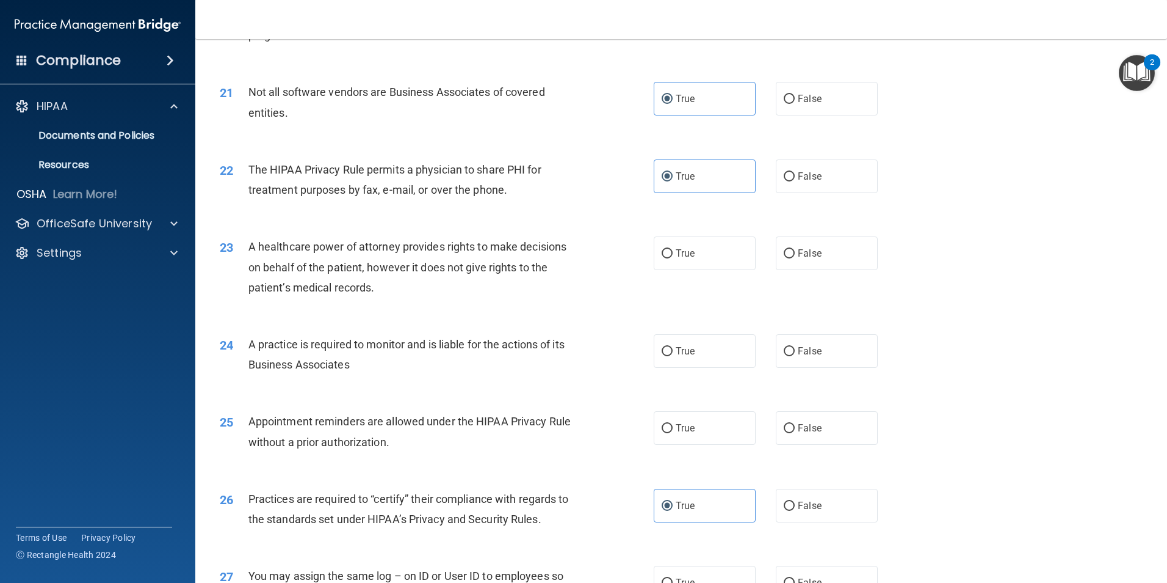
scroll to position [1893, 0]
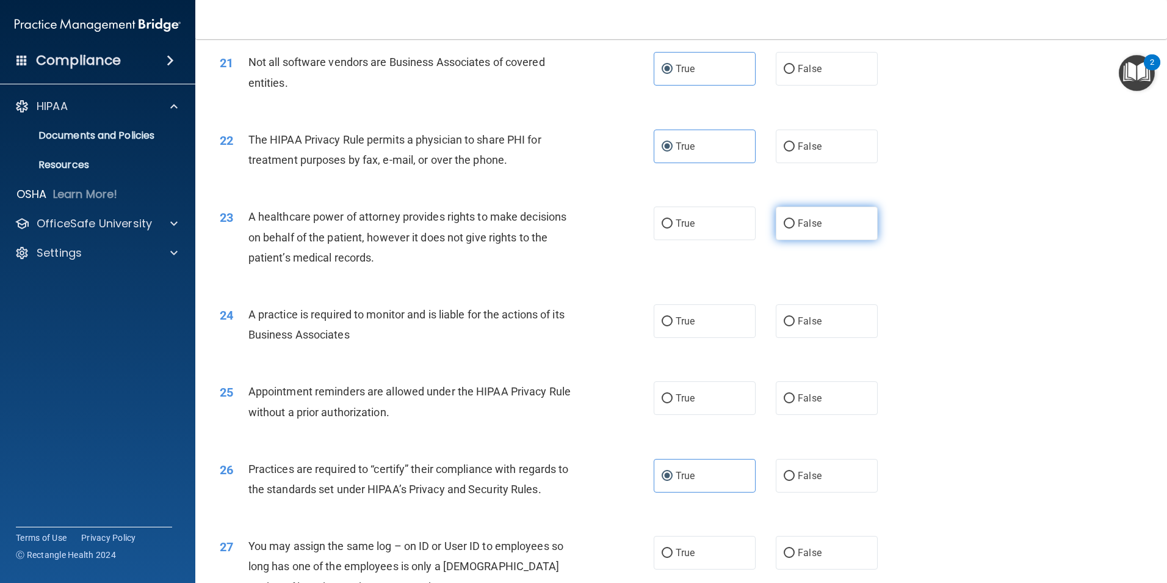
click at [798, 230] on label "False" at bounding box center [827, 223] width 102 height 34
click at [795, 228] on input "False" at bounding box center [789, 223] width 11 height 9
radio input "true"
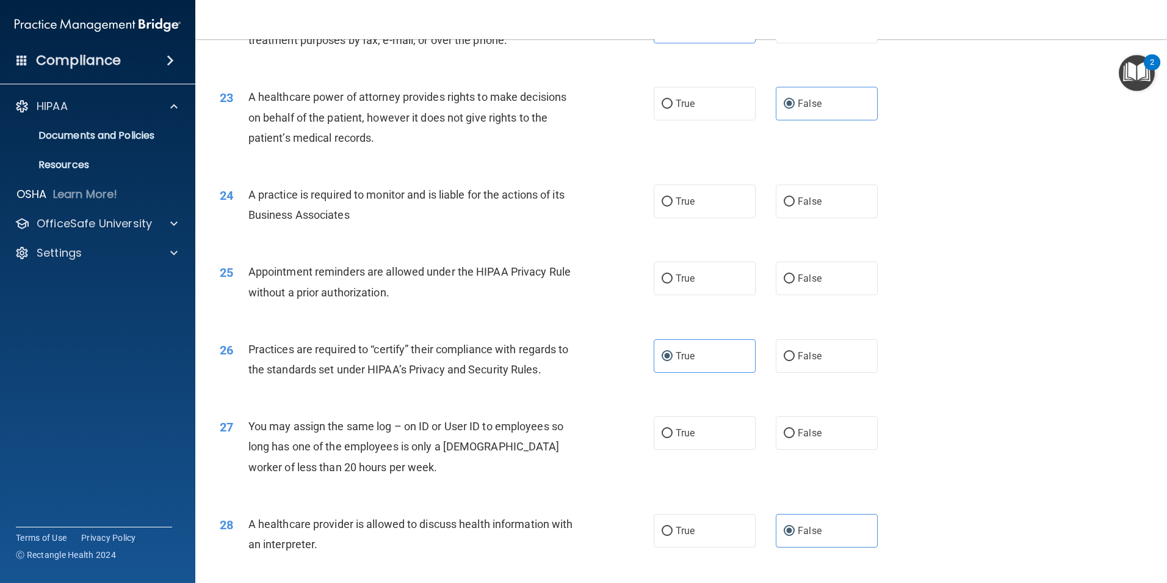
scroll to position [2015, 0]
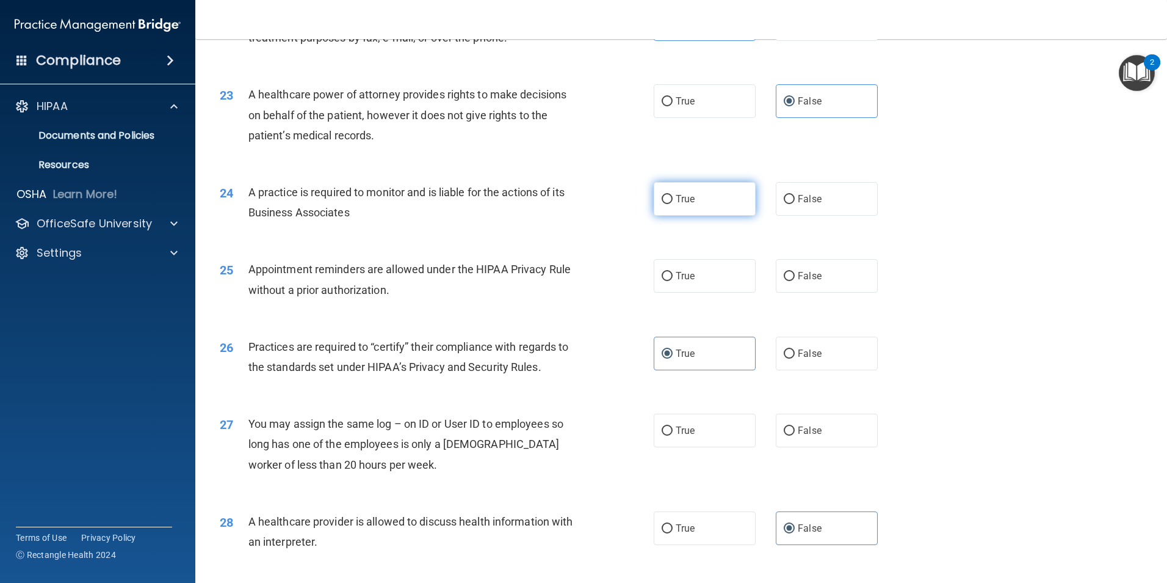
click at [664, 204] on label "True" at bounding box center [705, 199] width 102 height 34
click at [664, 204] on input "True" at bounding box center [667, 199] width 11 height 9
radio input "true"
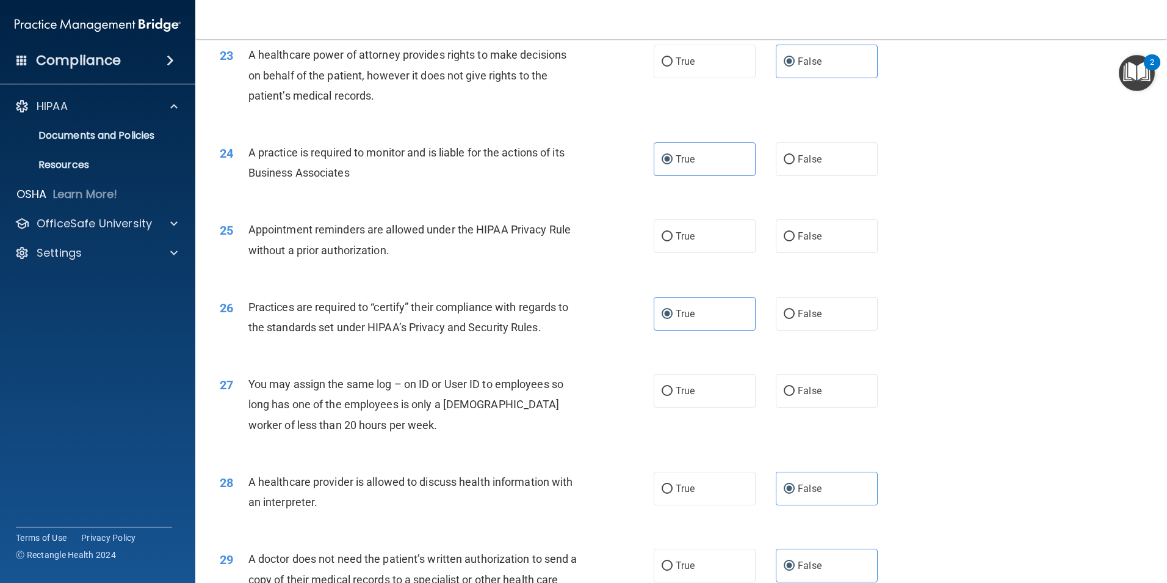
scroll to position [2076, 0]
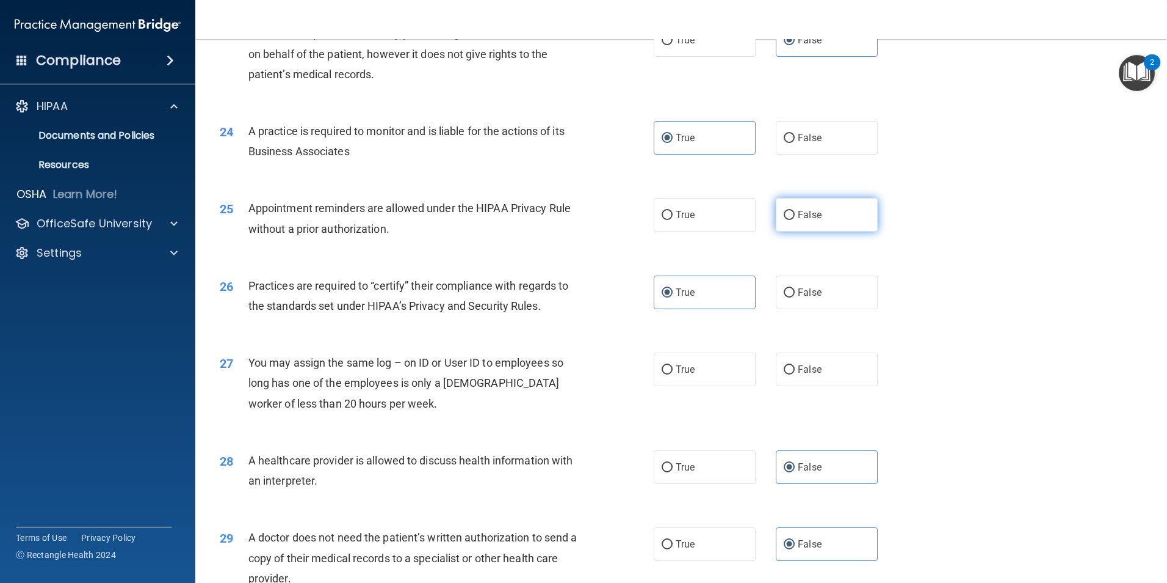
click at [788, 211] on input "False" at bounding box center [789, 215] width 11 height 9
radio input "true"
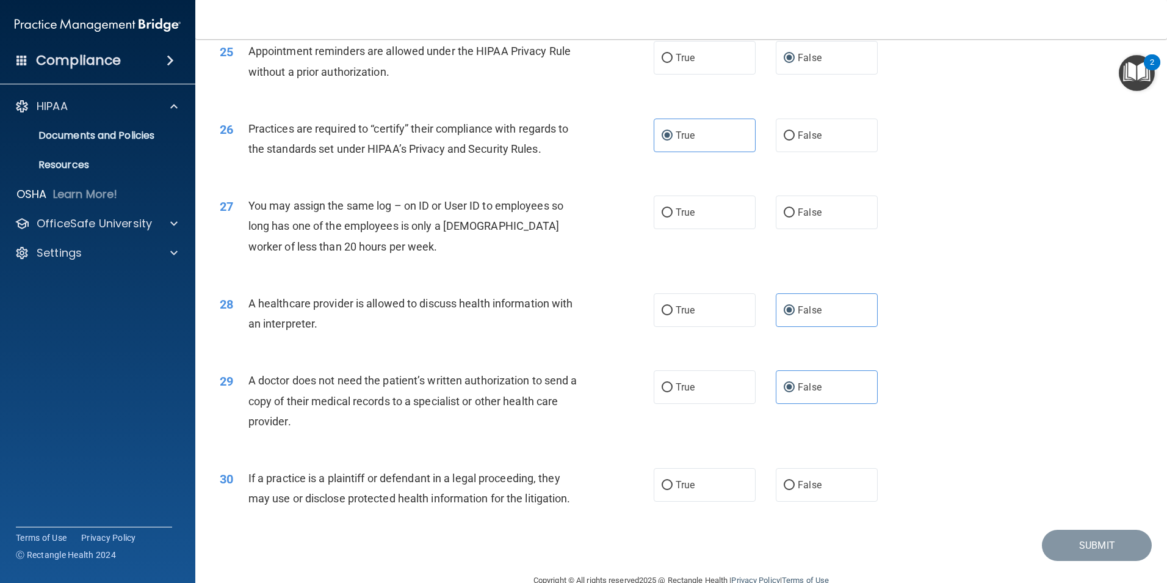
scroll to position [2259, 0]
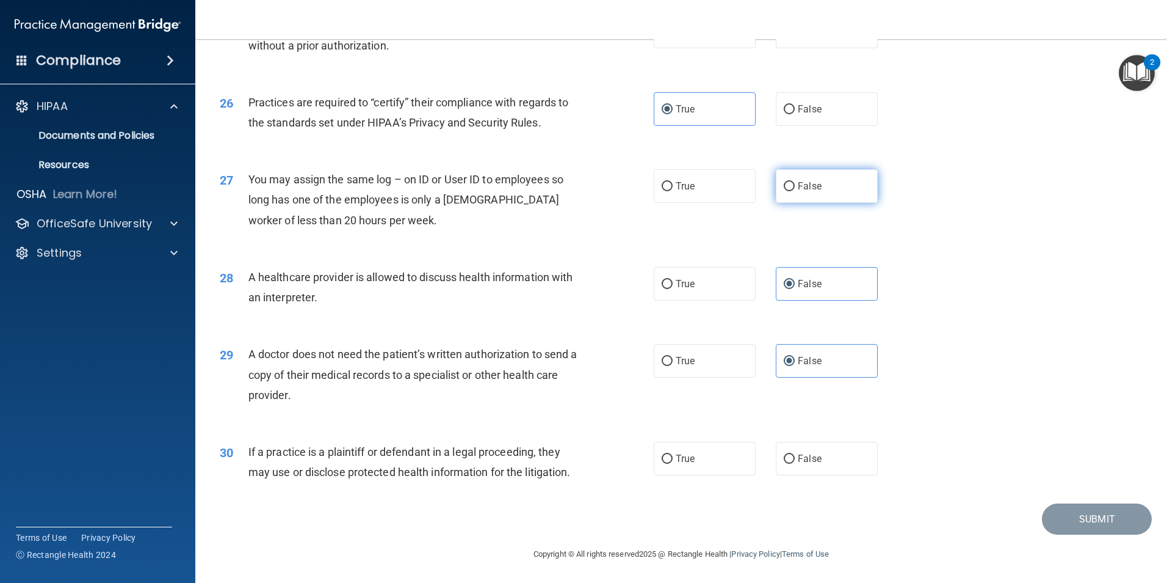
click at [798, 180] on label "False" at bounding box center [827, 186] width 102 height 34
click at [795, 182] on input "False" at bounding box center [789, 186] width 11 height 9
radio input "true"
click at [485, 486] on div "30 If a practice is a plaintiff or defendant in a legal proceeding, they may us…" at bounding box center [436, 464] width 471 height 46
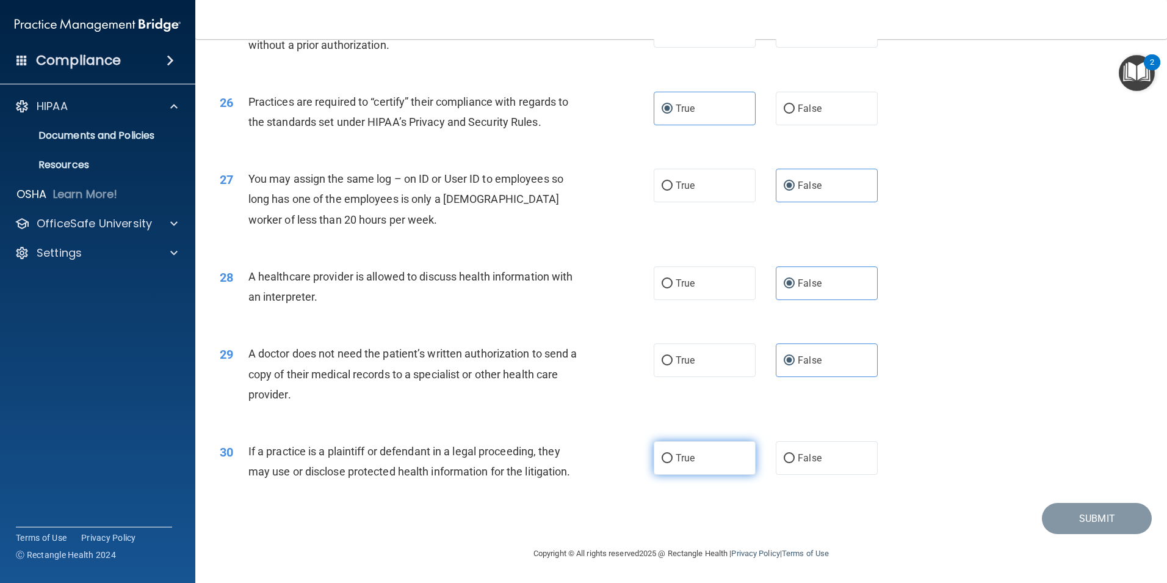
click at [686, 459] on span "True" at bounding box center [685, 458] width 19 height 12
click at [673, 459] on input "True" at bounding box center [667, 458] width 11 height 9
radio input "true"
click at [931, 487] on div "30 If a practice is a plaintiff or defendant in a legal proceeding, they may us…" at bounding box center [682, 464] width 942 height 77
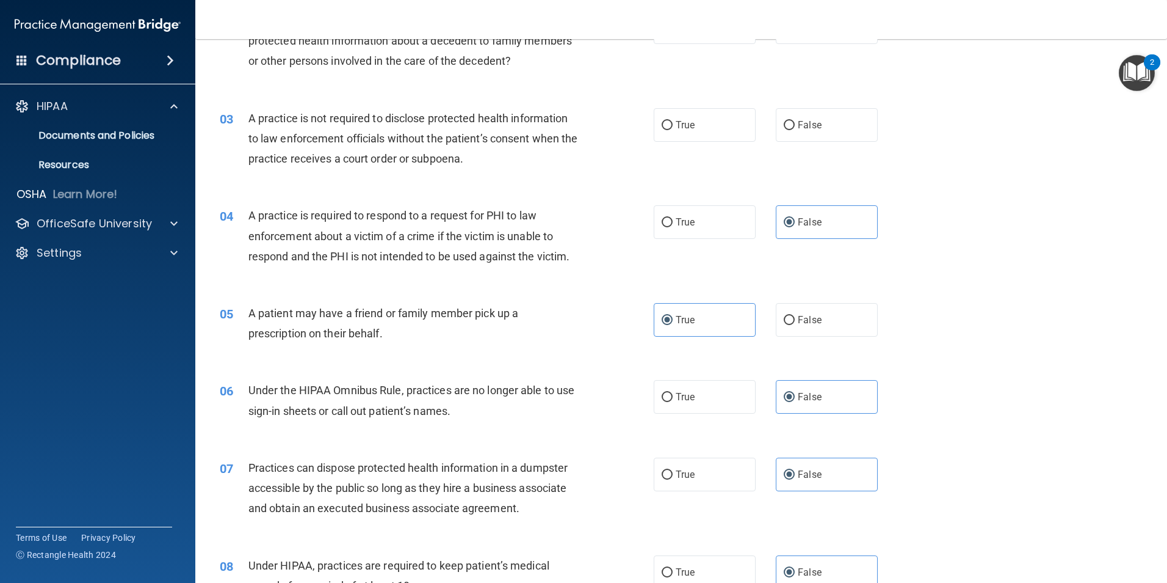
scroll to position [0, 0]
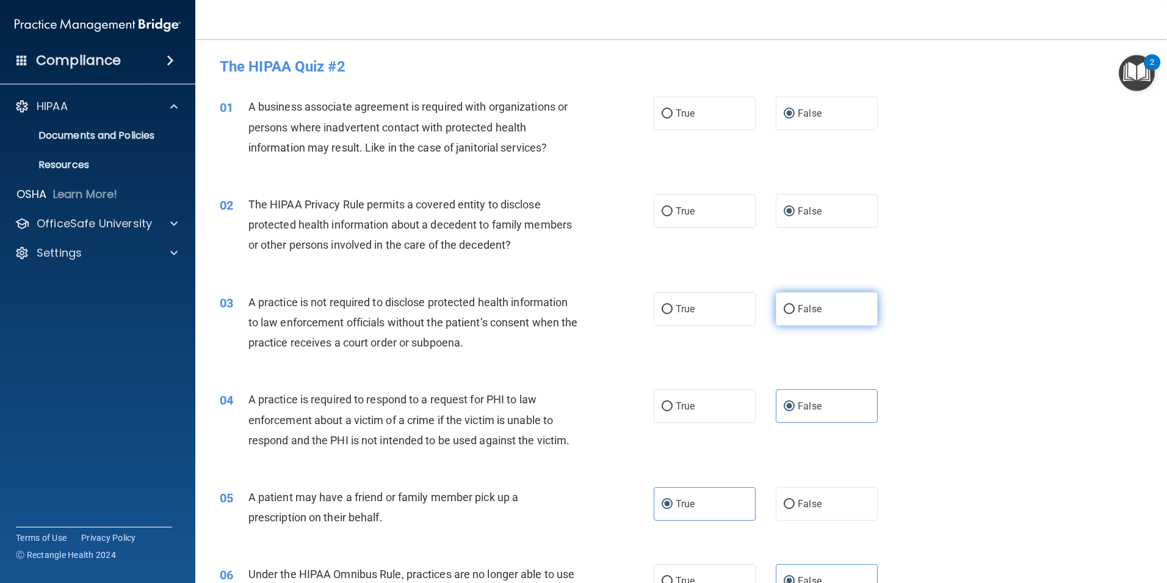
click at [776, 307] on label "False" at bounding box center [827, 309] width 102 height 34
click at [784, 307] on input "False" at bounding box center [789, 309] width 11 height 9
radio input "true"
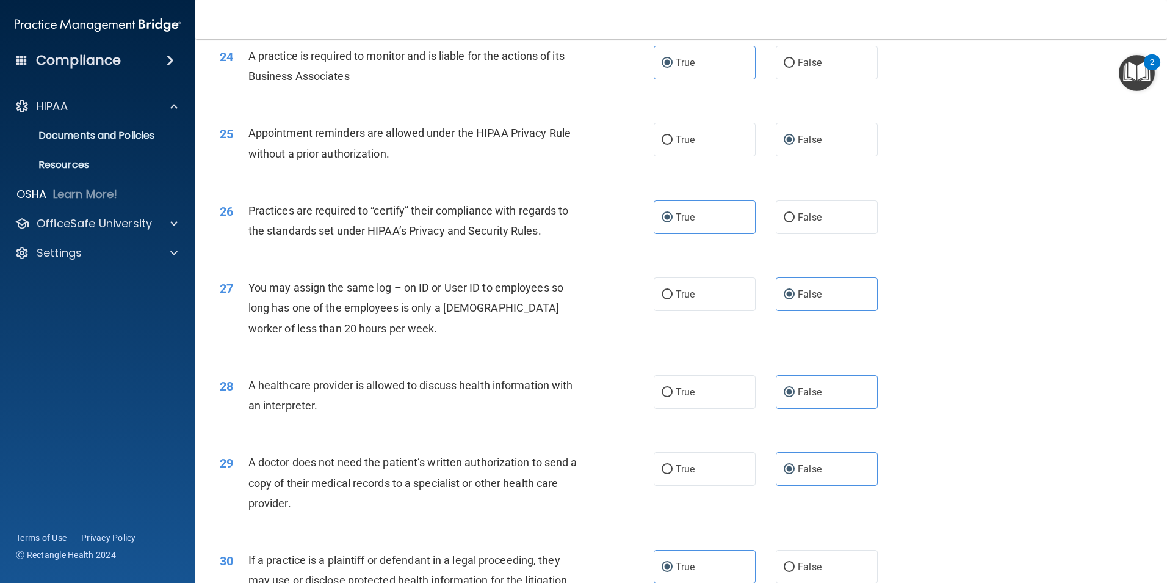
scroll to position [2260, 0]
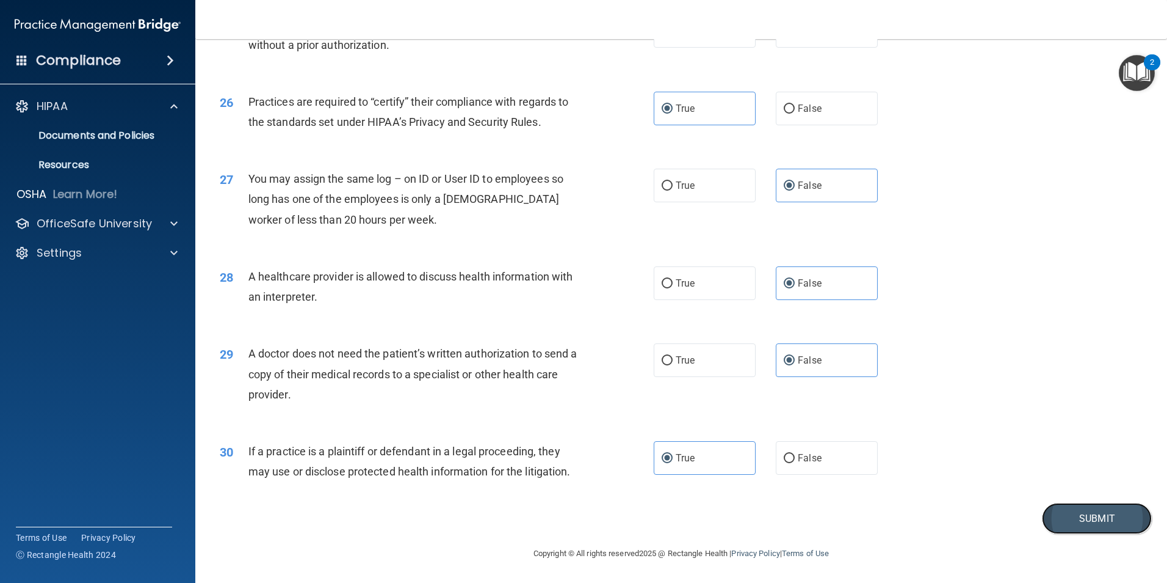
click at [1095, 518] on button "Submit" at bounding box center [1097, 518] width 110 height 31
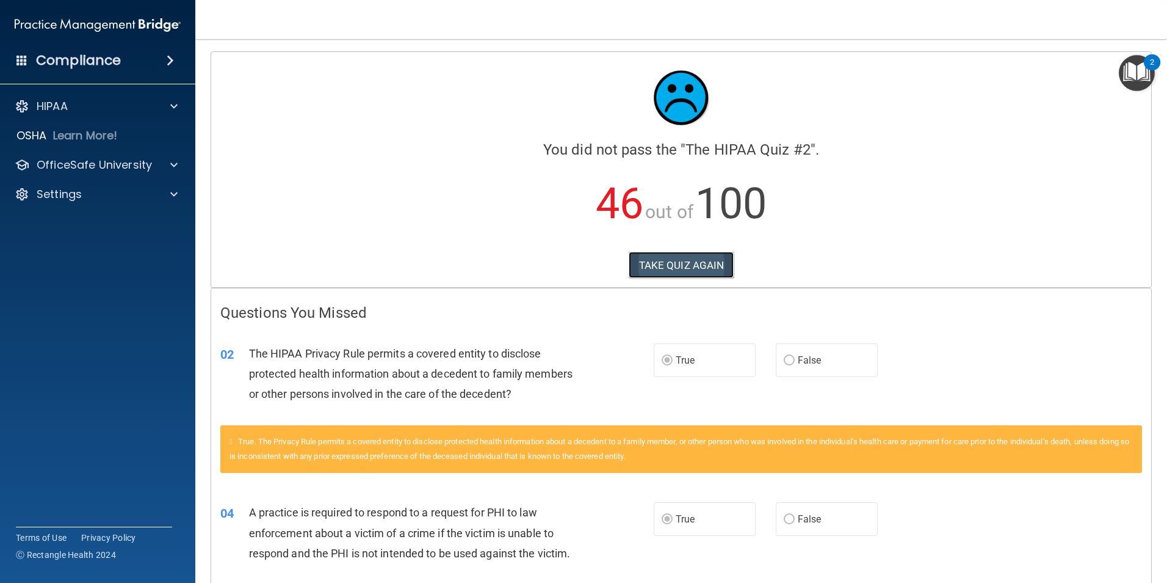
click at [691, 266] on button "TAKE QUIZ AGAIN" at bounding box center [682, 265] width 106 height 27
click at [681, 263] on button "TAKE QUIZ AGAIN" at bounding box center [682, 265] width 106 height 27
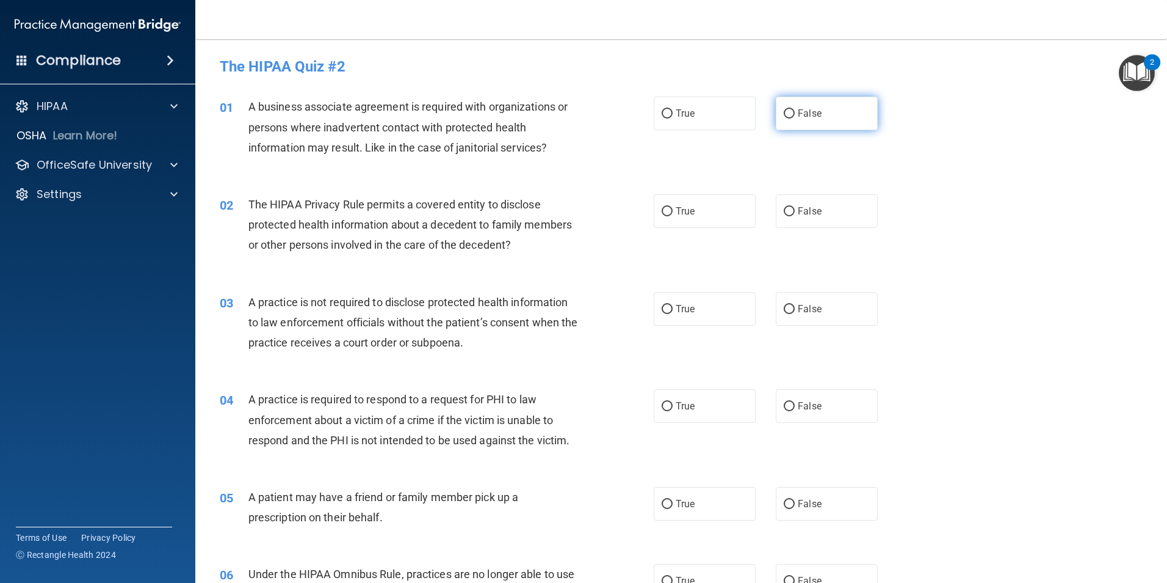
click at [788, 120] on label "False" at bounding box center [827, 113] width 102 height 34
click at [788, 118] on input "False" at bounding box center [789, 113] width 11 height 9
radio input "true"
click at [677, 207] on span "True" at bounding box center [685, 211] width 19 height 12
click at [673, 207] on input "True" at bounding box center [667, 211] width 11 height 9
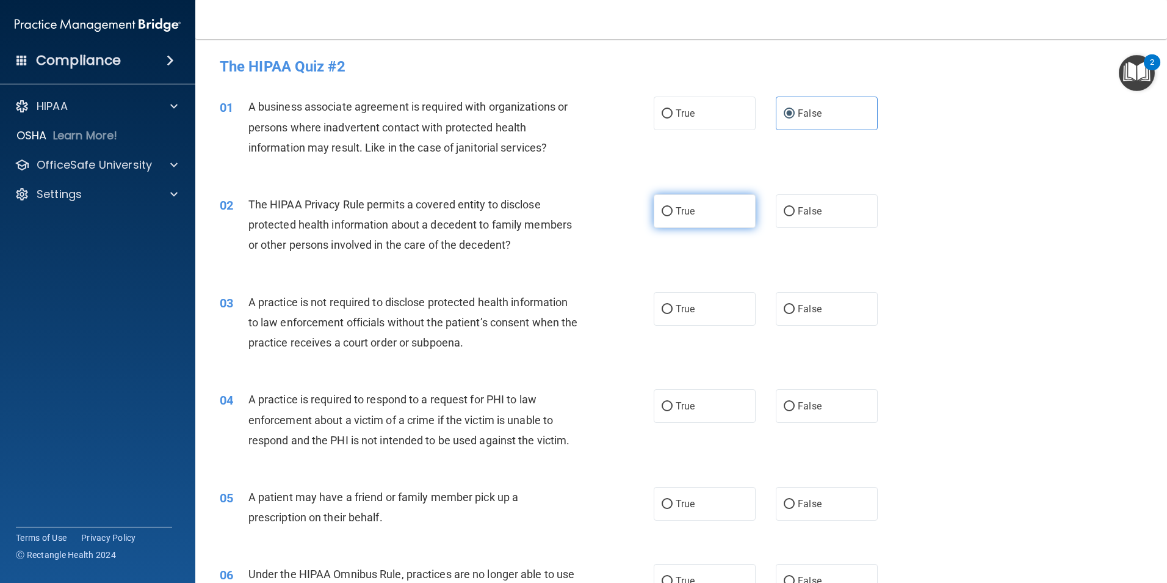
radio input "true"
click at [791, 308] on label "False" at bounding box center [827, 309] width 102 height 34
click at [791, 308] on input "False" at bounding box center [789, 309] width 11 height 9
radio input "true"
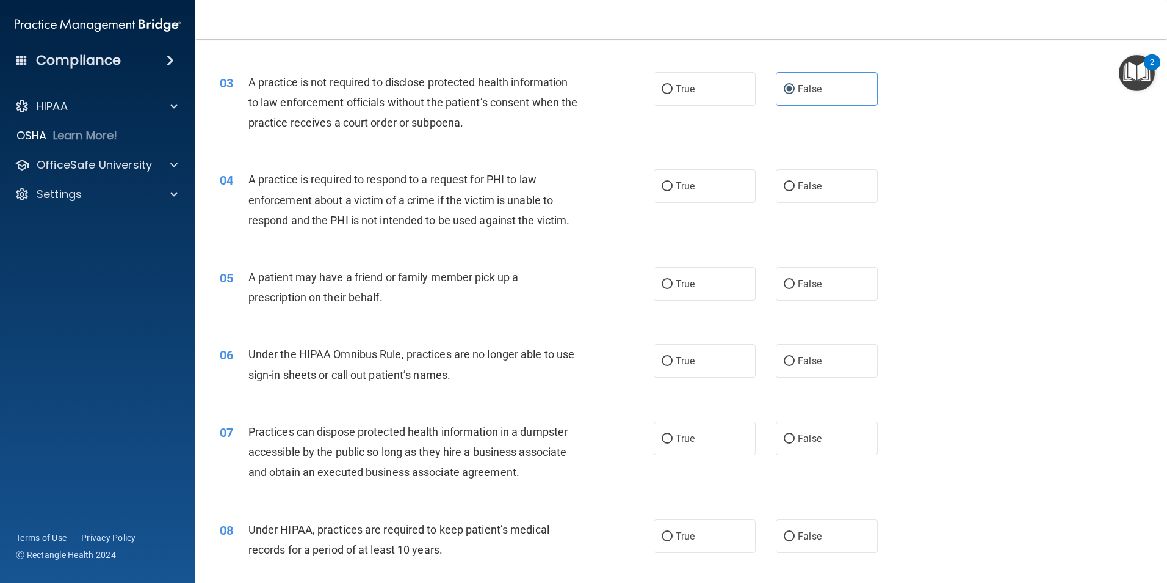
scroll to position [244, 0]
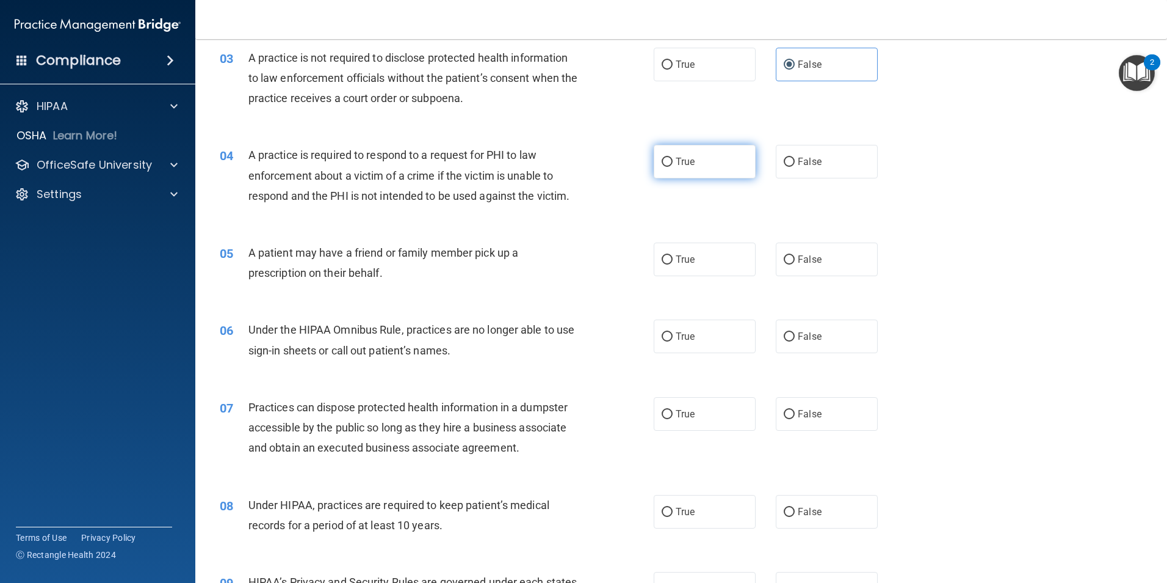
click at [664, 158] on input "True" at bounding box center [667, 162] width 11 height 9
radio input "true"
click at [678, 260] on span "True" at bounding box center [685, 259] width 19 height 12
click at [673, 260] on input "True" at bounding box center [667, 259] width 11 height 9
radio input "true"
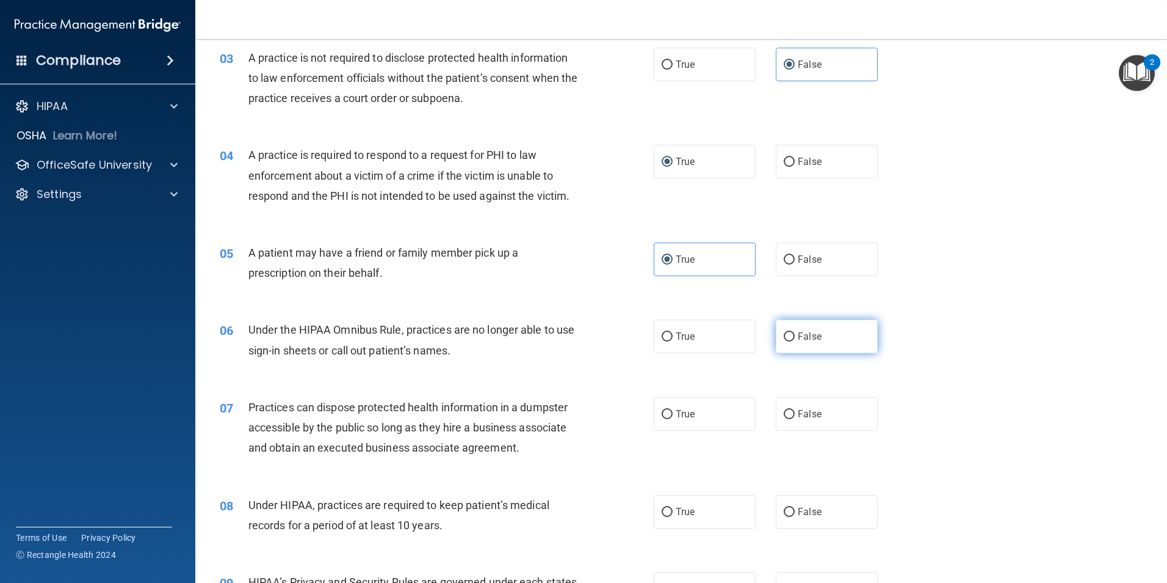
click at [784, 338] on input "False" at bounding box center [789, 336] width 11 height 9
radio input "true"
click at [788, 410] on input "False" at bounding box center [789, 414] width 11 height 9
radio input "true"
click at [790, 514] on label "False" at bounding box center [827, 512] width 102 height 34
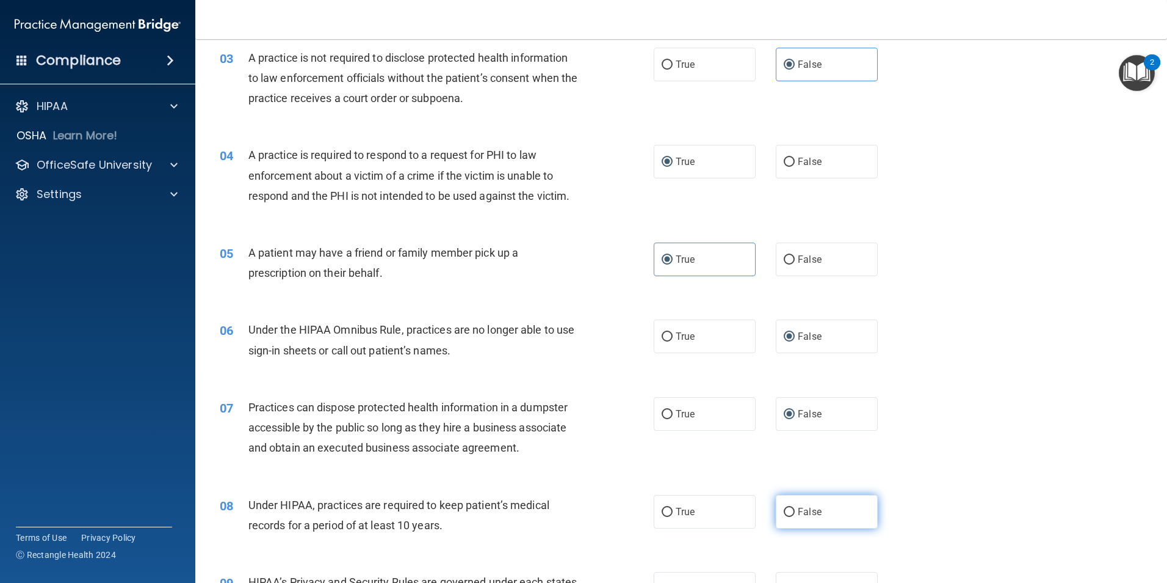
click at [790, 514] on input "False" at bounding box center [789, 511] width 11 height 9
radio input "true"
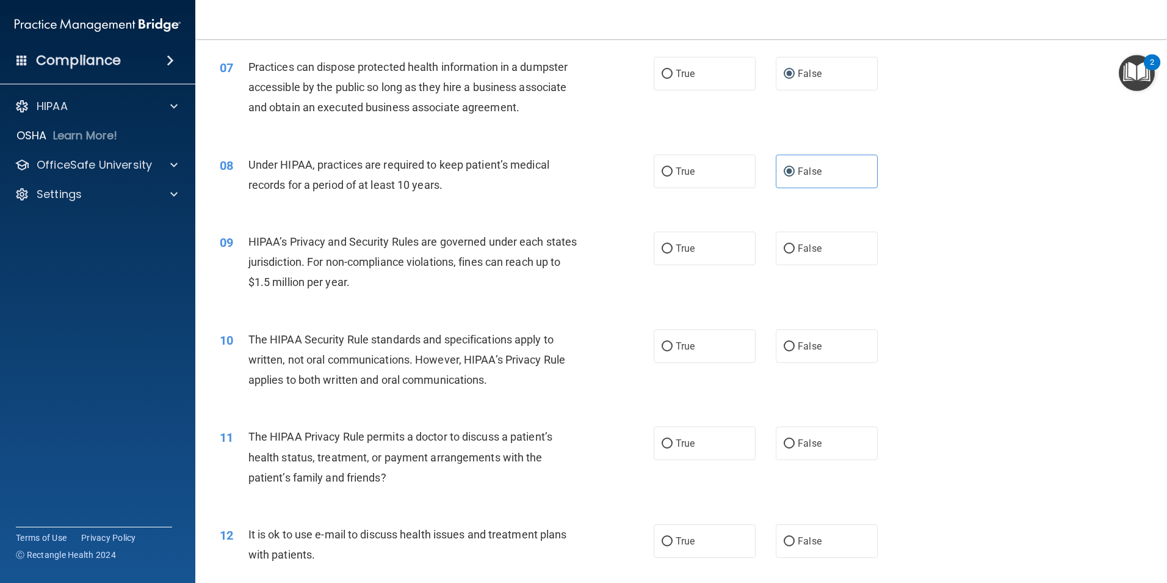
scroll to position [611, 0]
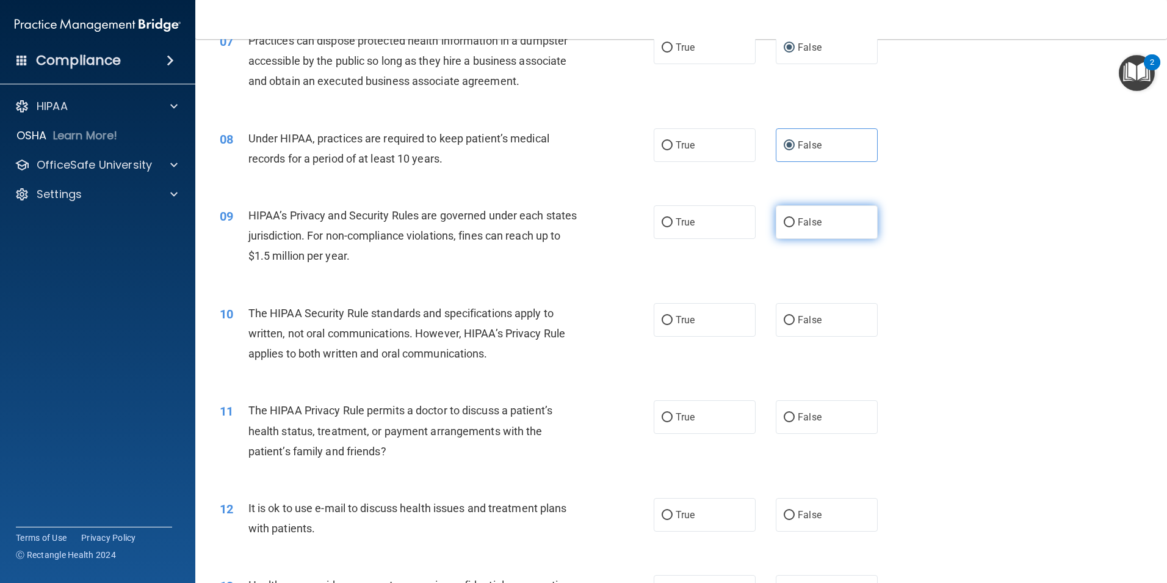
click at [784, 223] on input "False" at bounding box center [789, 222] width 11 height 9
radio input "true"
click at [695, 328] on label "True" at bounding box center [705, 320] width 102 height 34
click at [673, 325] on input "True" at bounding box center [667, 320] width 11 height 9
radio input "true"
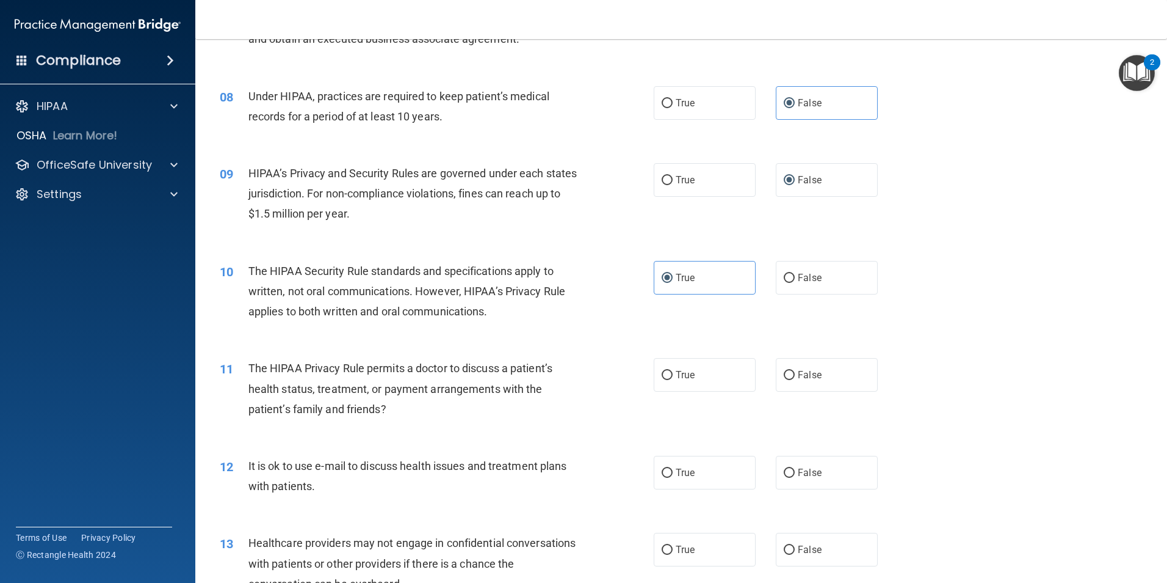
scroll to position [794, 0]
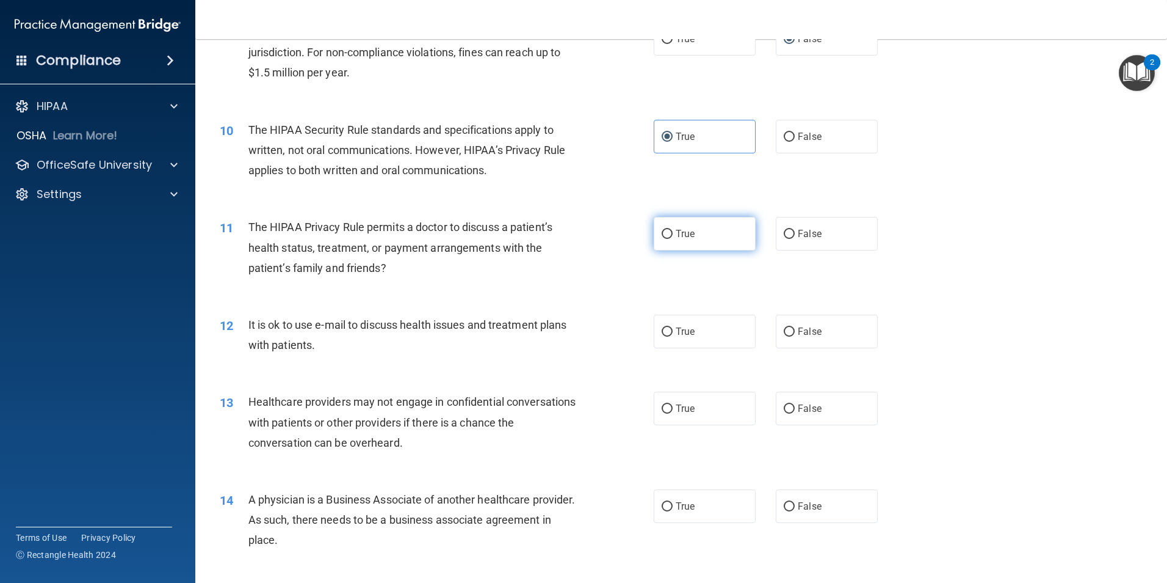
click at [678, 234] on span "True" at bounding box center [685, 234] width 19 height 12
click at [673, 234] on input "True" at bounding box center [667, 234] width 11 height 9
radio input "true"
click at [682, 332] on span "True" at bounding box center [685, 331] width 19 height 12
click at [673, 332] on input "True" at bounding box center [667, 331] width 11 height 9
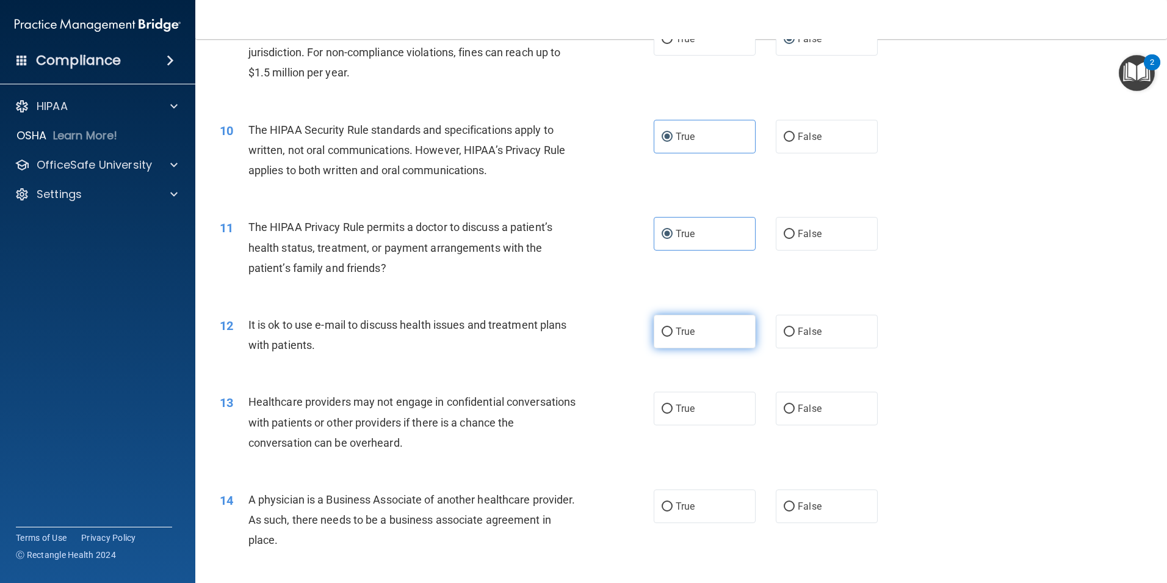
radio input "true"
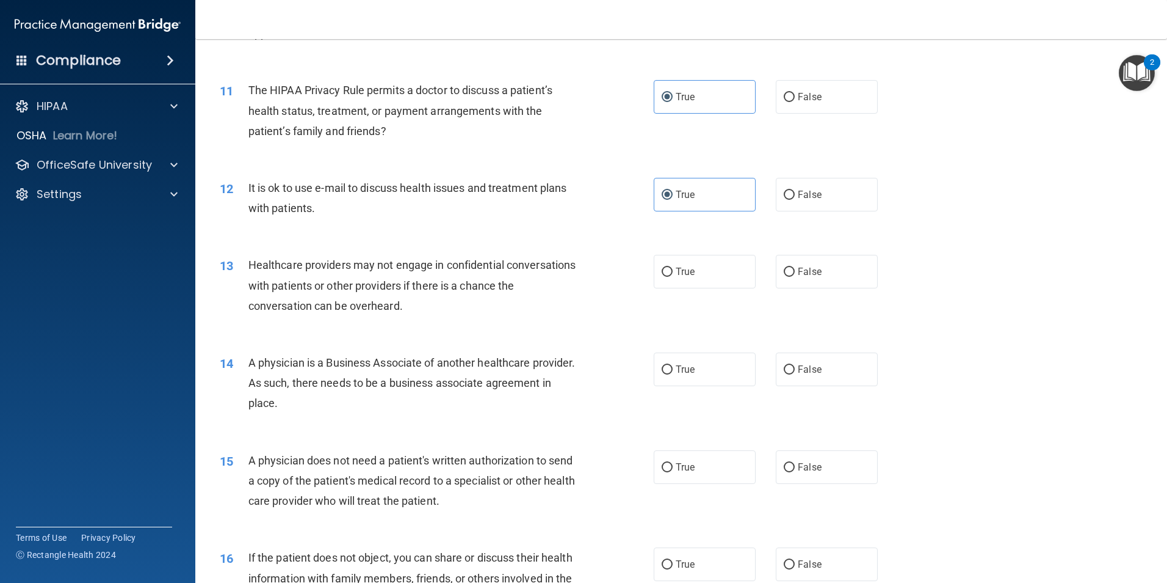
scroll to position [977, 0]
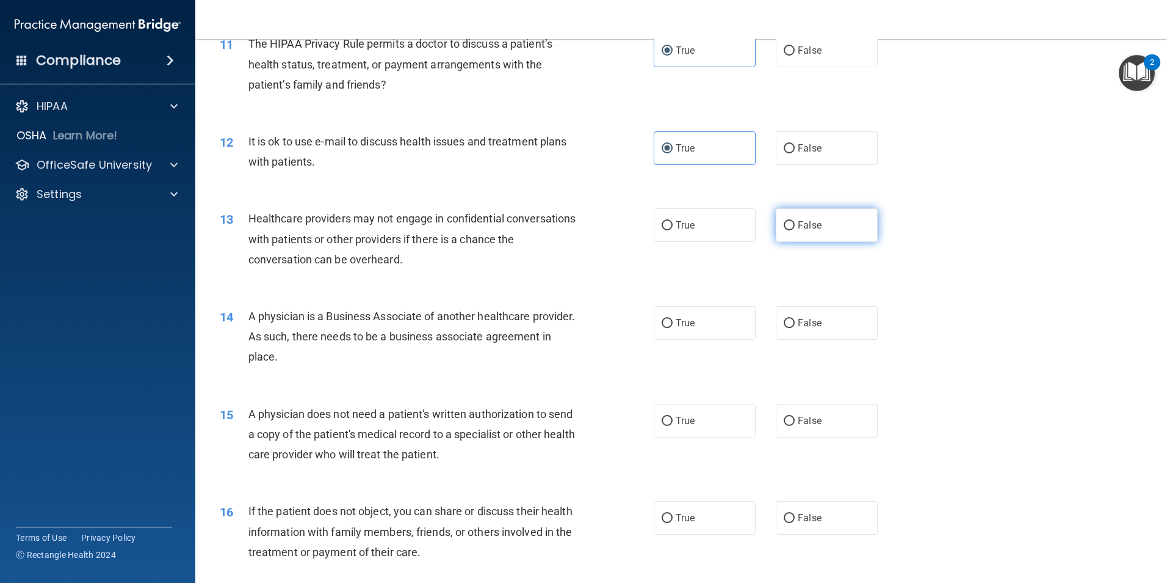
click at [784, 227] on input "False" at bounding box center [789, 225] width 11 height 9
radio input "true"
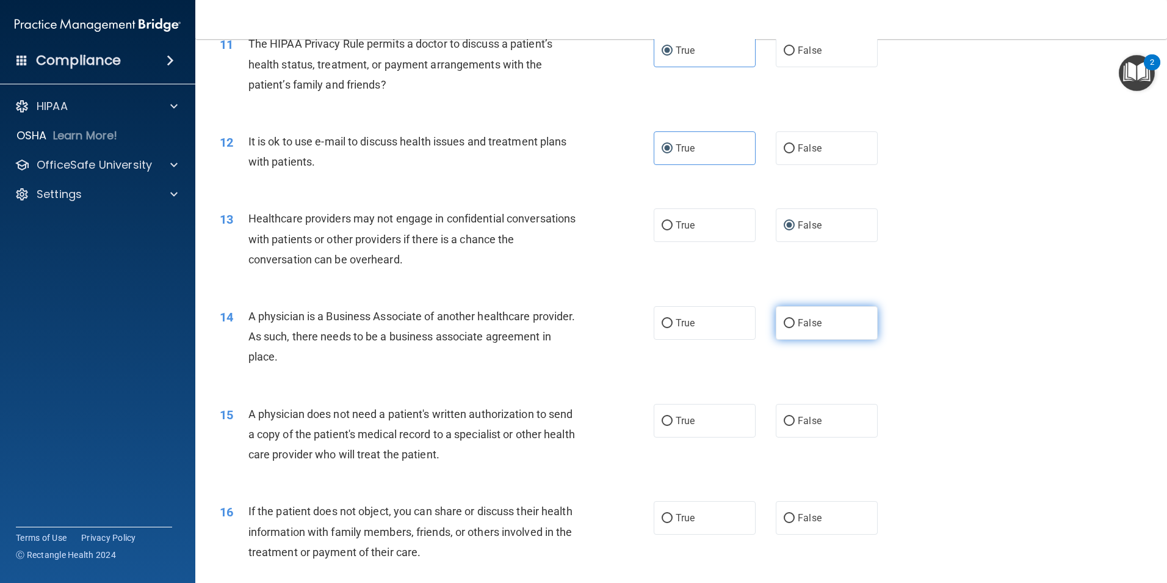
click at [798, 324] on span "False" at bounding box center [810, 323] width 24 height 12
click at [795, 324] on input "False" at bounding box center [789, 323] width 11 height 9
radio input "true"
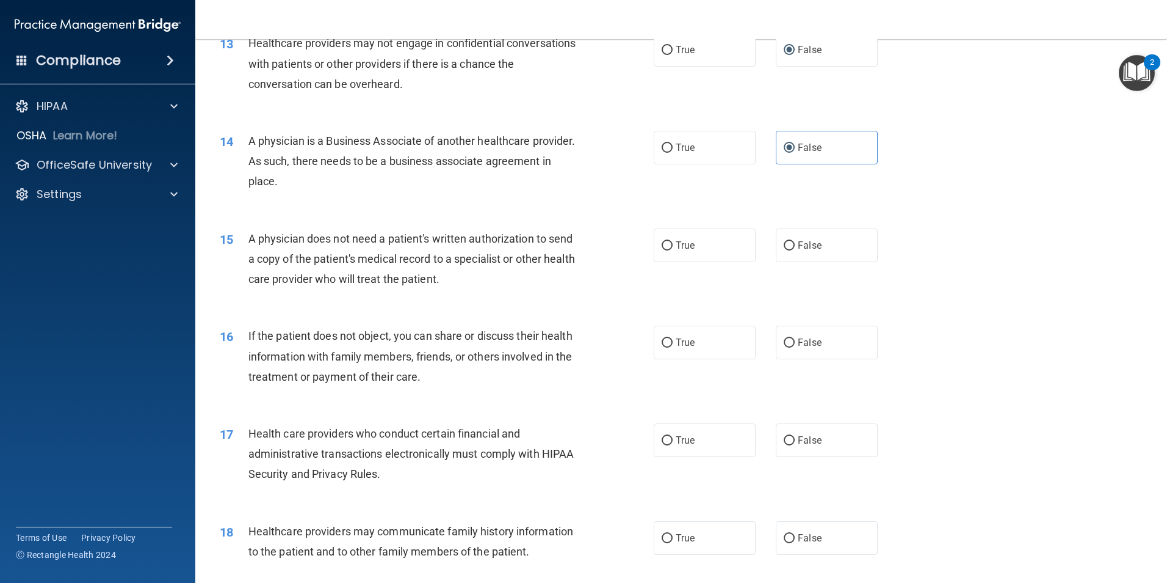
scroll to position [1221, 0]
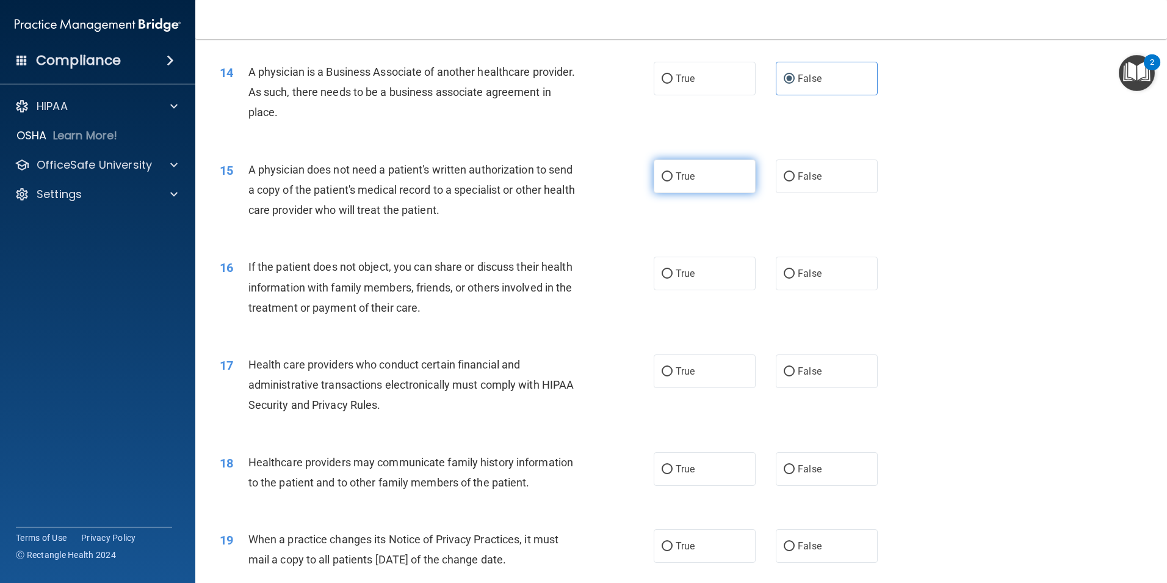
click at [673, 184] on label "True" at bounding box center [705, 176] width 102 height 34
click at [673, 181] on input "True" at bounding box center [667, 176] width 11 height 9
radio input "true"
click at [686, 274] on span "True" at bounding box center [685, 273] width 19 height 12
click at [673, 274] on input "True" at bounding box center [667, 273] width 11 height 9
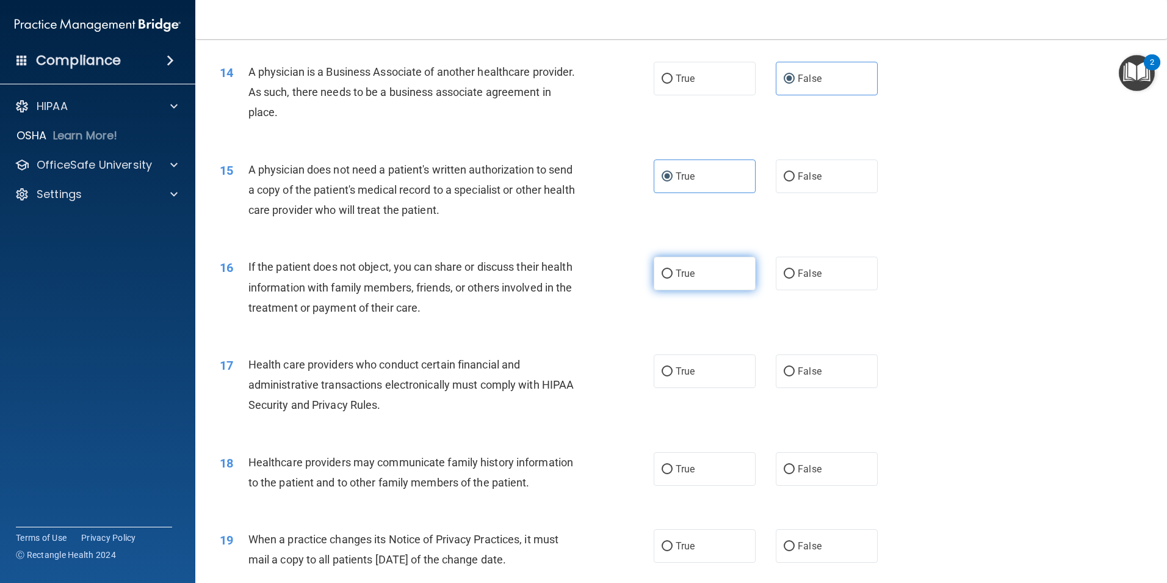
radio input "true"
click at [678, 368] on span "True" at bounding box center [685, 371] width 19 height 12
drag, startPoint x: 678, startPoint y: 368, endPoint x: 661, endPoint y: 371, distance: 17.5
click at [662, 371] on input "True" at bounding box center [667, 371] width 11 height 9
radio input "true"
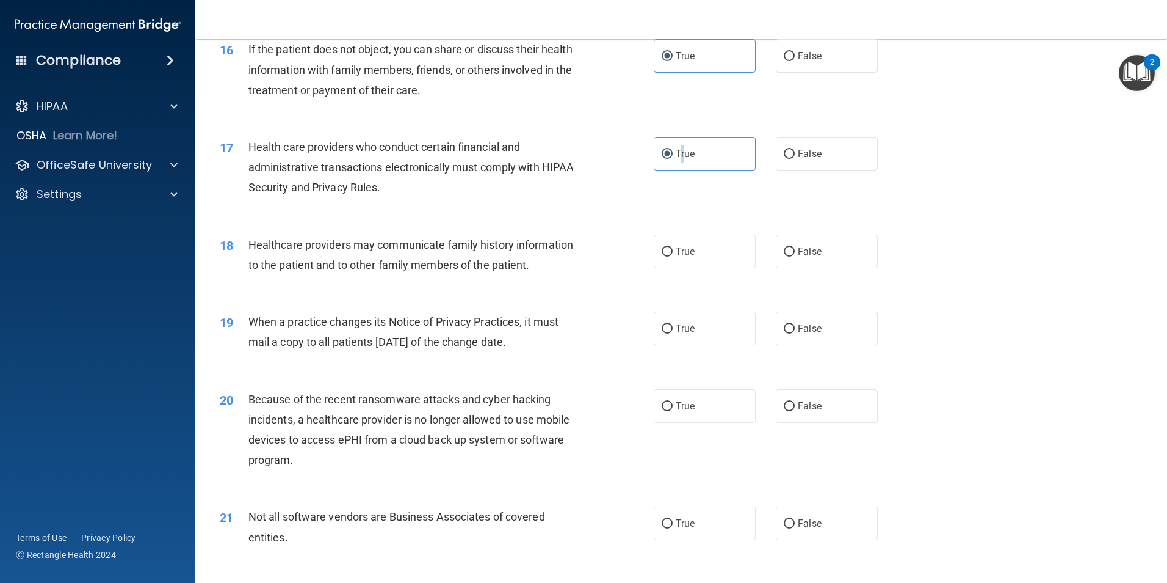
scroll to position [1465, 0]
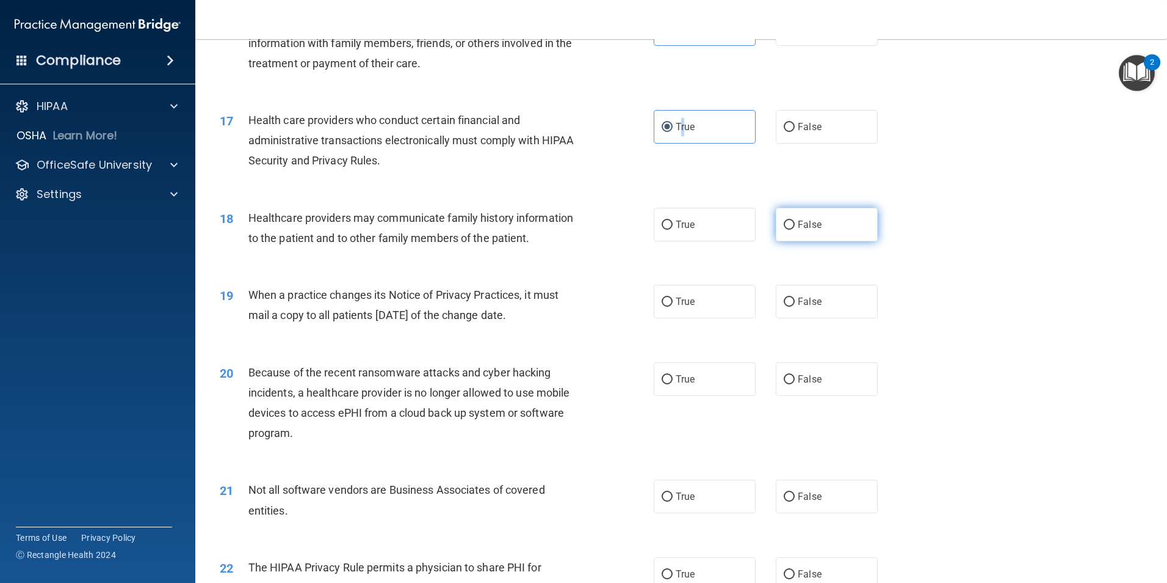
click at [786, 223] on input "False" at bounding box center [789, 224] width 11 height 9
radio input "true"
click at [786, 303] on input "False" at bounding box center [789, 301] width 11 height 9
radio input "true"
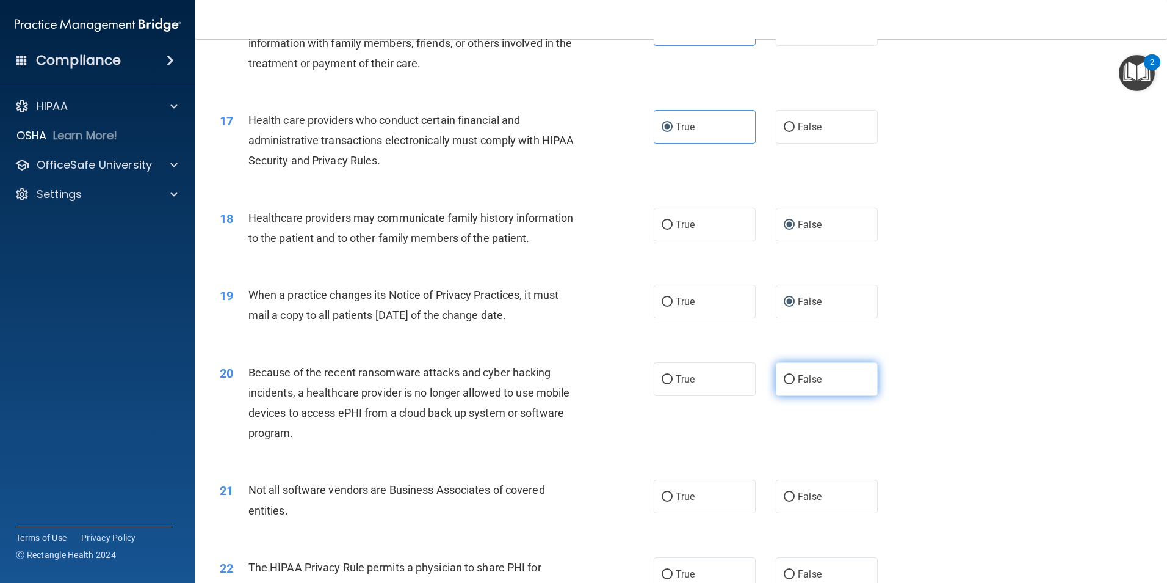
click at [785, 371] on label "False" at bounding box center [827, 379] width 102 height 34
click at [785, 375] on input "False" at bounding box center [789, 379] width 11 height 9
radio input "true"
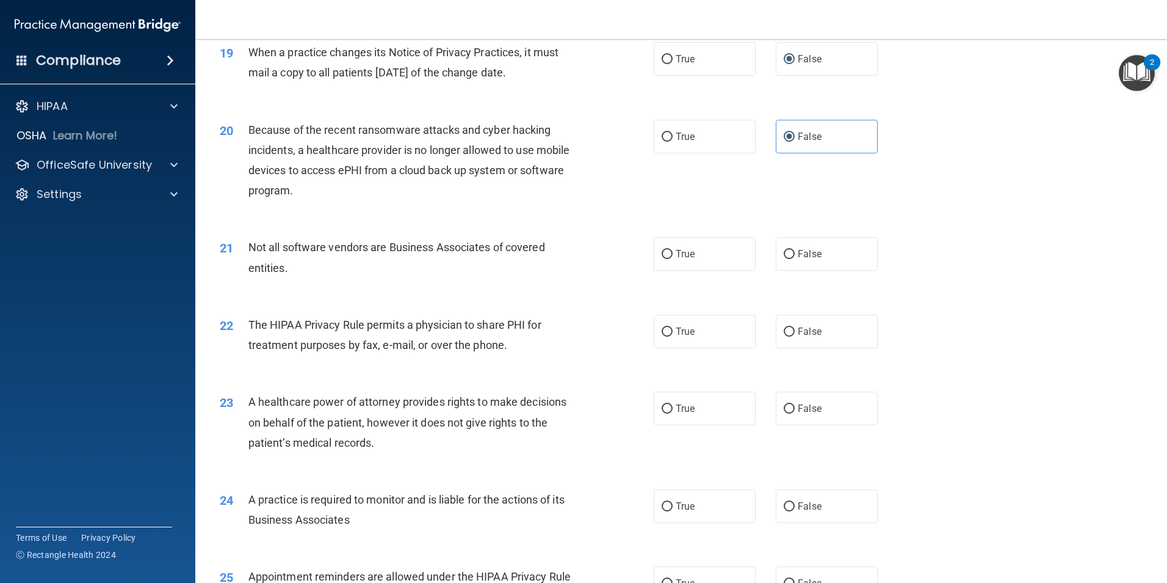
scroll to position [1710, 0]
click at [676, 246] on span "True" at bounding box center [685, 252] width 19 height 12
click at [673, 248] on input "True" at bounding box center [667, 252] width 11 height 9
radio input "true"
click at [663, 335] on label "True" at bounding box center [705, 330] width 102 height 34
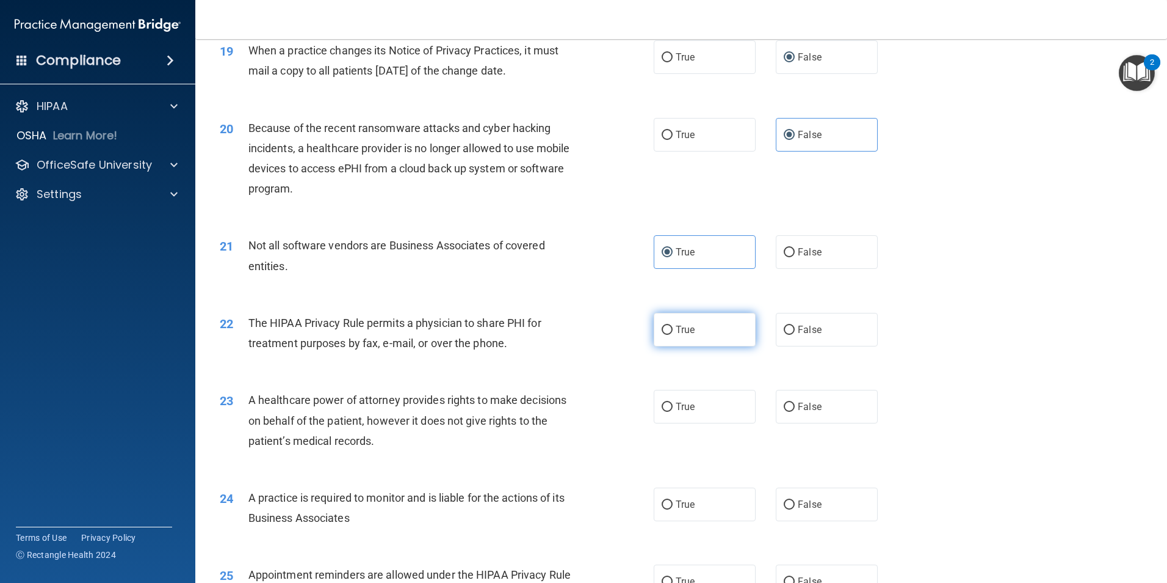
click at [663, 335] on input "True" at bounding box center [667, 329] width 11 height 9
radio input "true"
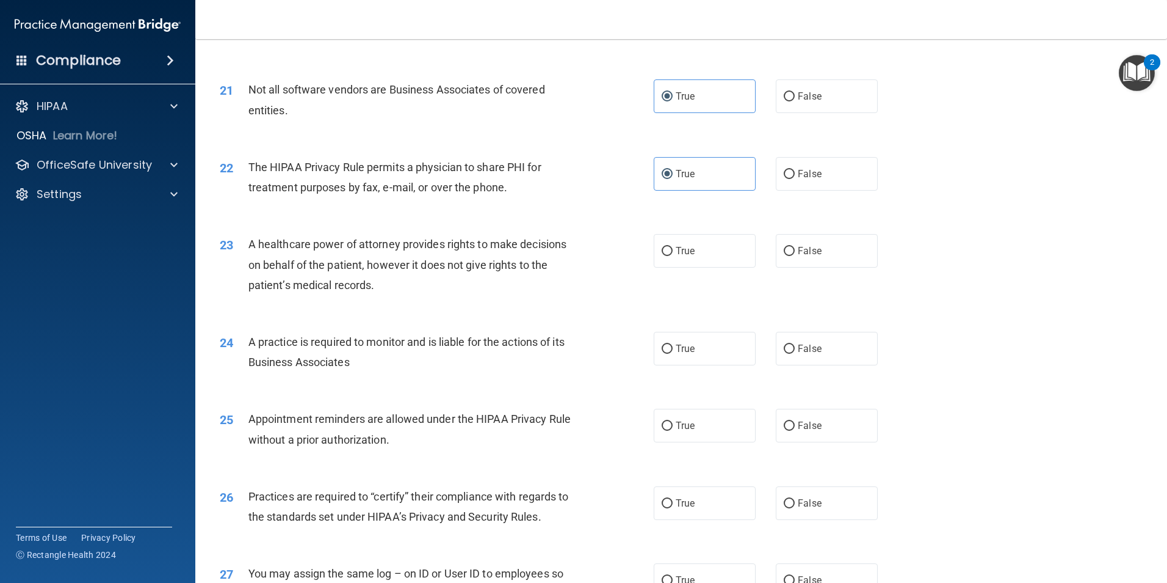
scroll to position [1893, 0]
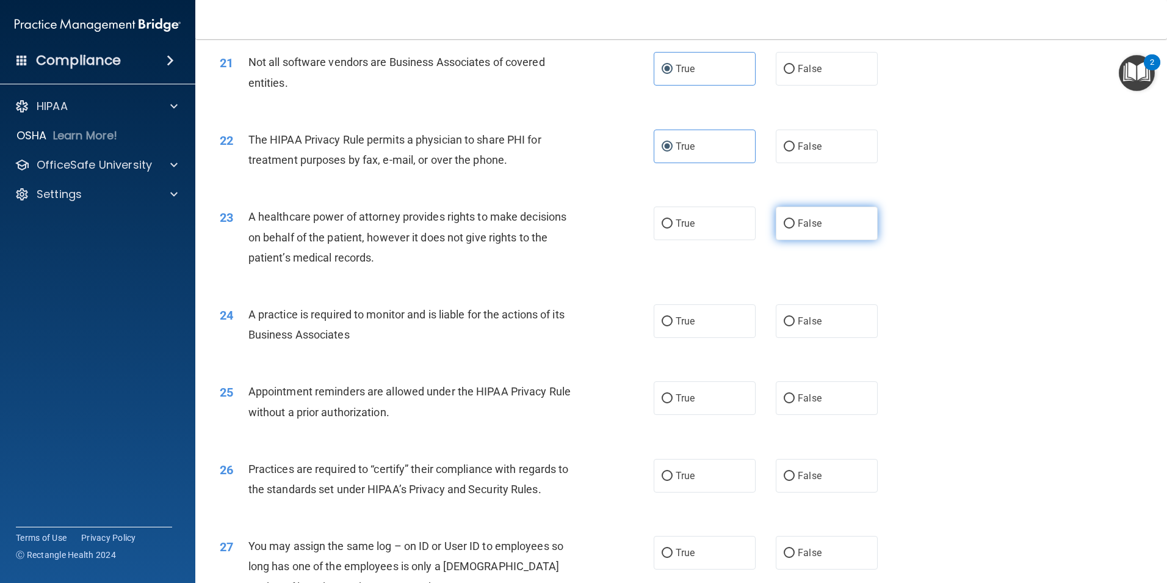
click at [793, 233] on label "False" at bounding box center [827, 223] width 102 height 34
click at [793, 228] on input "False" at bounding box center [789, 223] width 11 height 9
radio input "true"
click at [787, 332] on label "False" at bounding box center [827, 321] width 102 height 34
click at [787, 326] on input "False" at bounding box center [789, 321] width 11 height 9
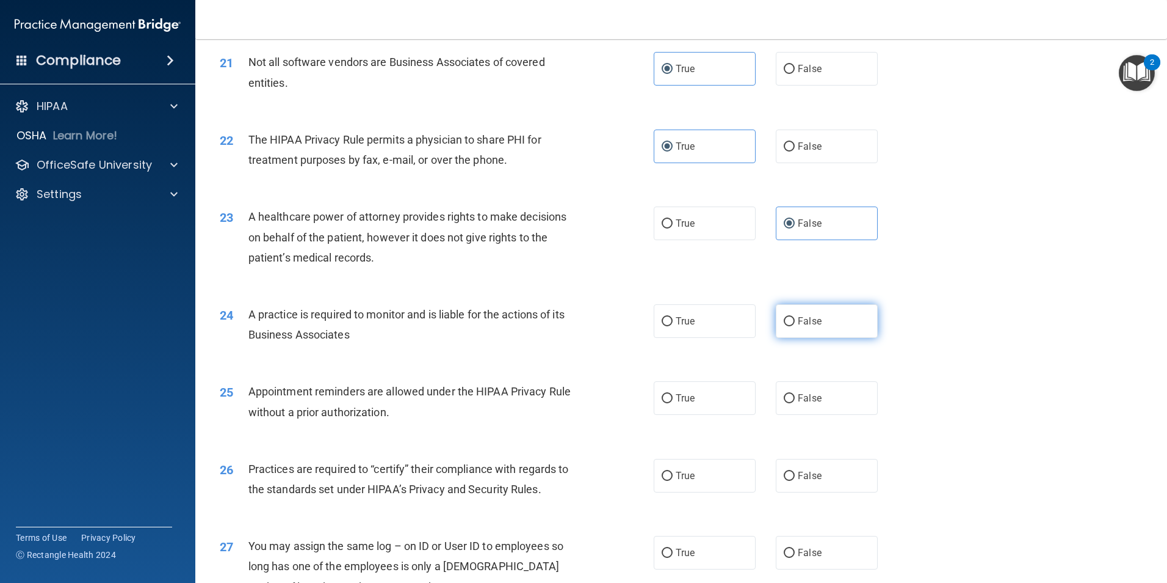
radio input "true"
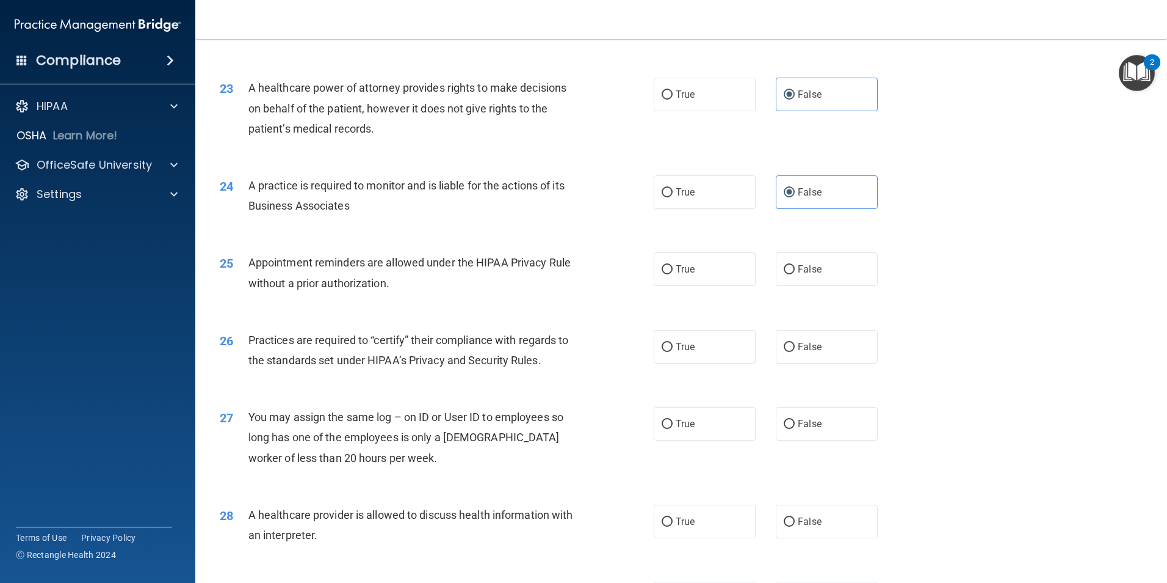
scroll to position [2076, 0]
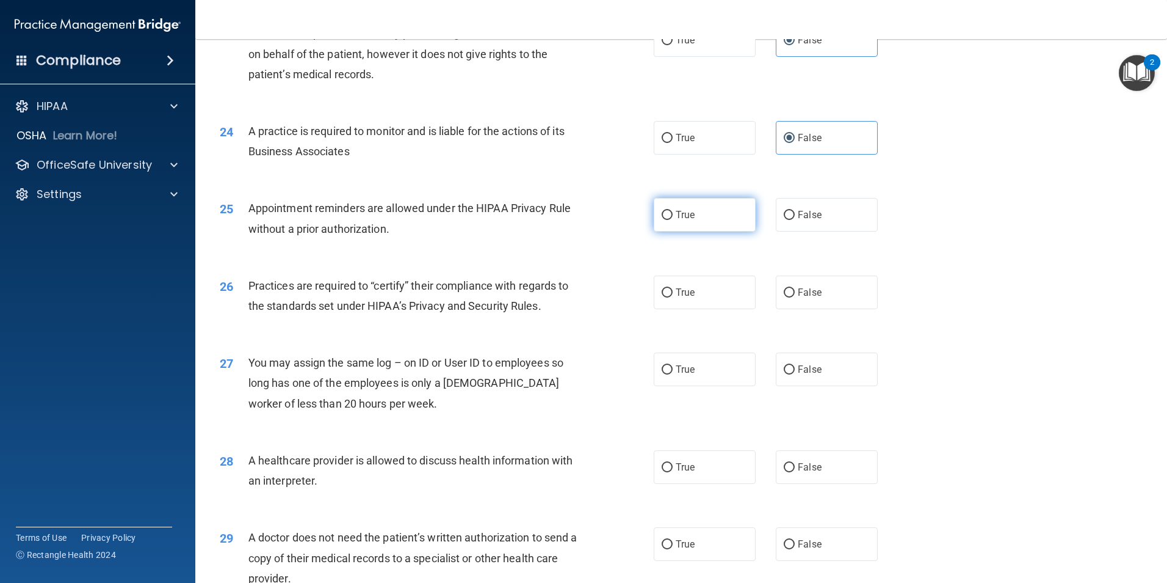
click at [685, 218] on span "True" at bounding box center [685, 215] width 19 height 12
click at [673, 218] on input "True" at bounding box center [667, 215] width 11 height 9
radio input "true"
click at [798, 288] on span "False" at bounding box center [810, 292] width 24 height 12
click at [793, 288] on input "False" at bounding box center [789, 292] width 11 height 9
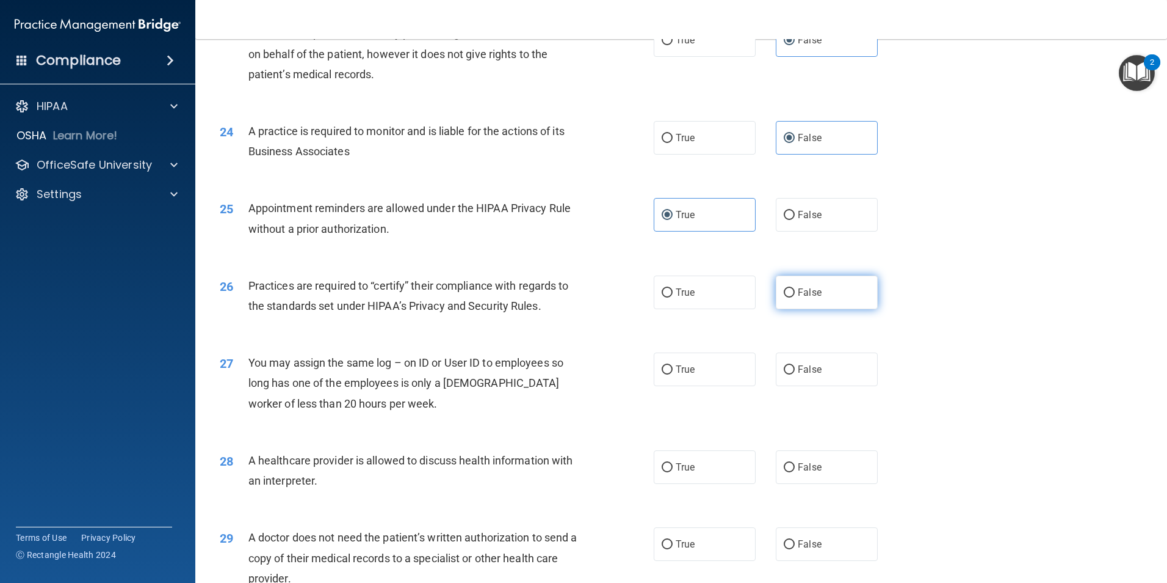
radio input "true"
click at [804, 372] on span "False" at bounding box center [810, 369] width 24 height 12
click at [795, 372] on input "False" at bounding box center [789, 369] width 11 height 9
radio input "true"
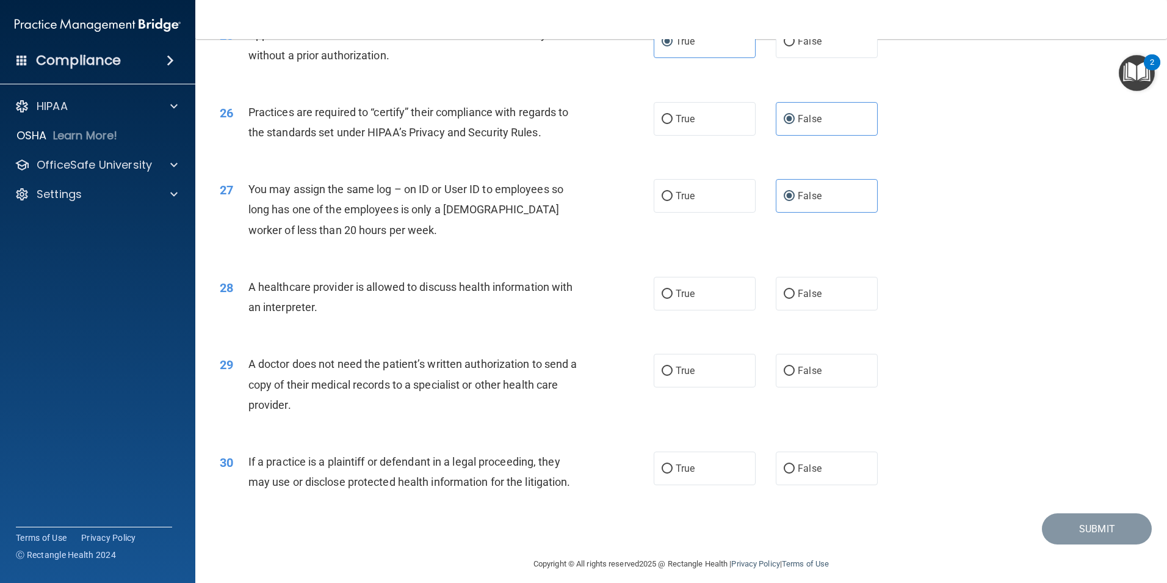
scroll to position [2260, 0]
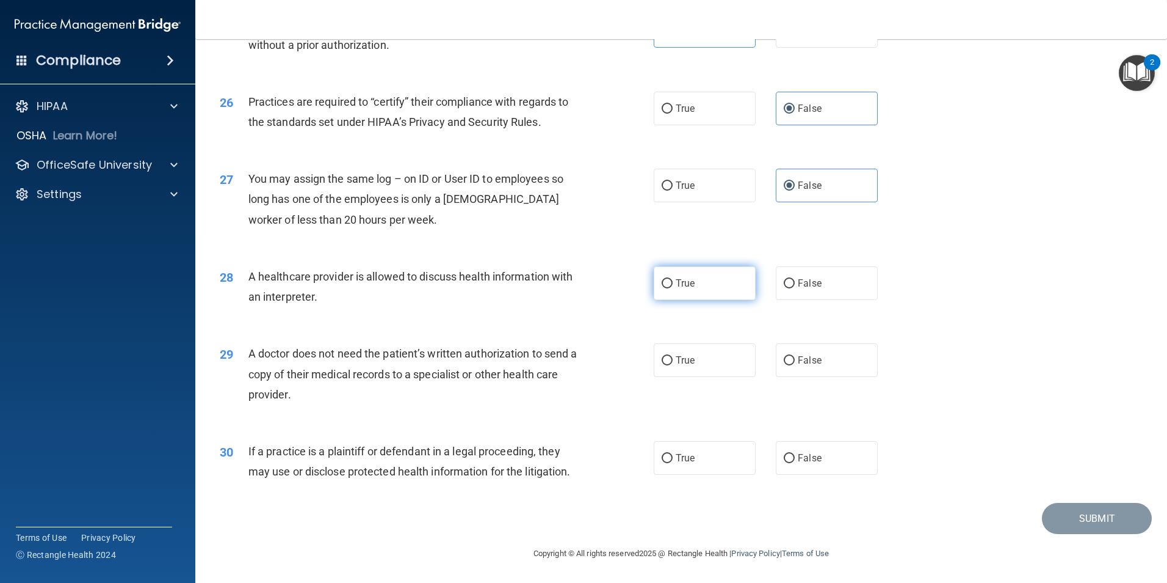
click at [682, 285] on span "True" at bounding box center [685, 283] width 19 height 12
click at [673, 285] on input "True" at bounding box center [667, 283] width 11 height 9
radio input "true"
click at [666, 358] on input "True" at bounding box center [667, 360] width 11 height 9
radio input "true"
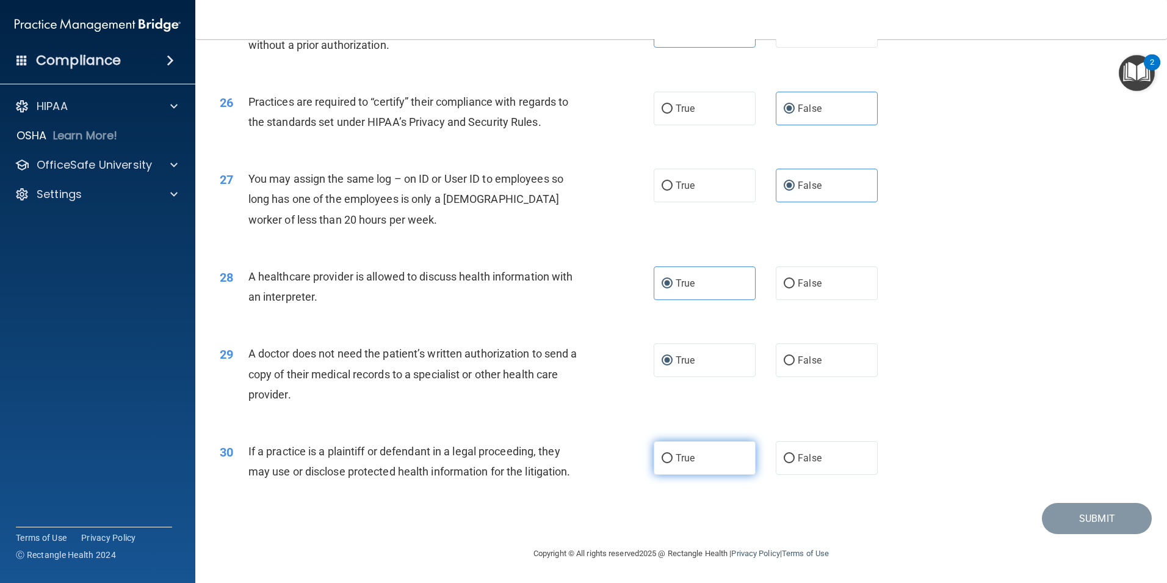
click at [676, 452] on span "True" at bounding box center [685, 458] width 19 height 12
click at [672, 454] on input "True" at bounding box center [667, 458] width 11 height 9
radio input "true"
click at [1065, 523] on button "Submit" at bounding box center [1097, 518] width 110 height 31
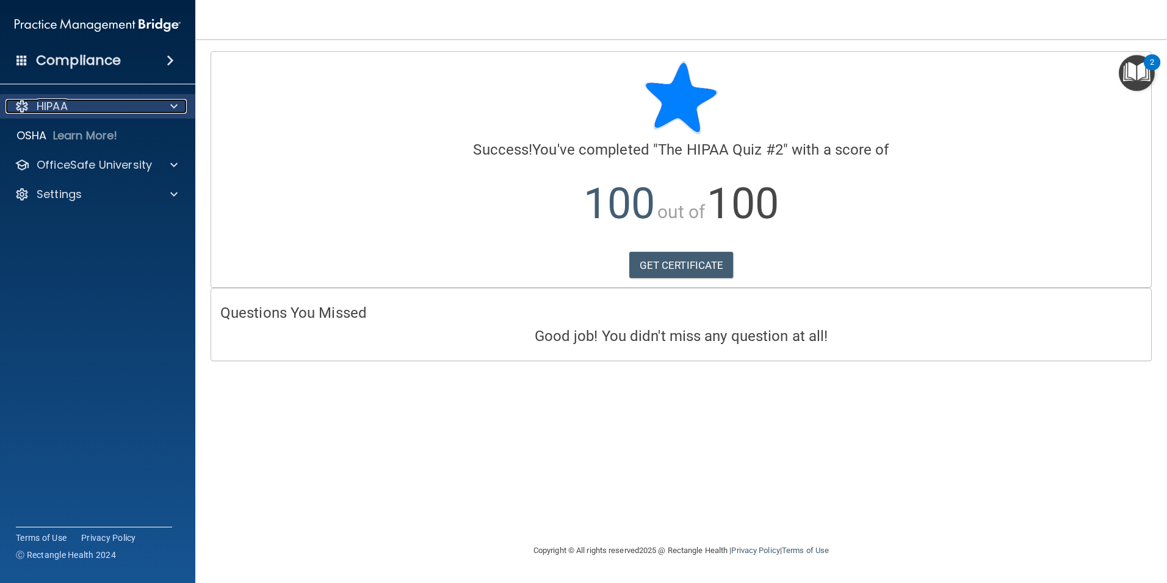
click at [103, 104] on div "HIPAA" at bounding box center [80, 106] width 151 height 15
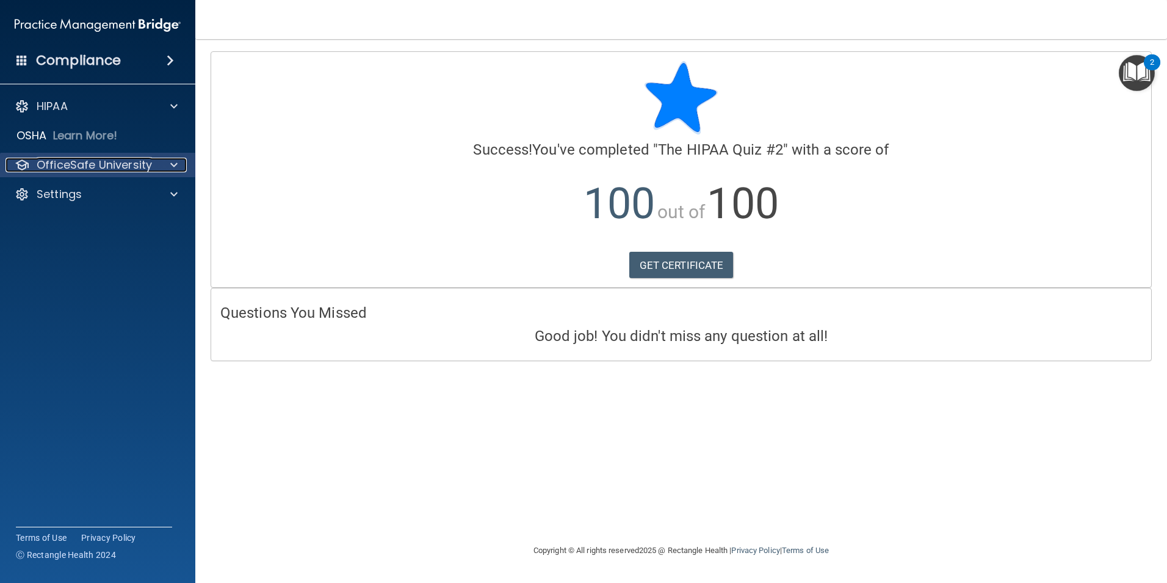
click at [93, 165] on p "OfficeSafe University" at bounding box center [94, 165] width 115 height 15
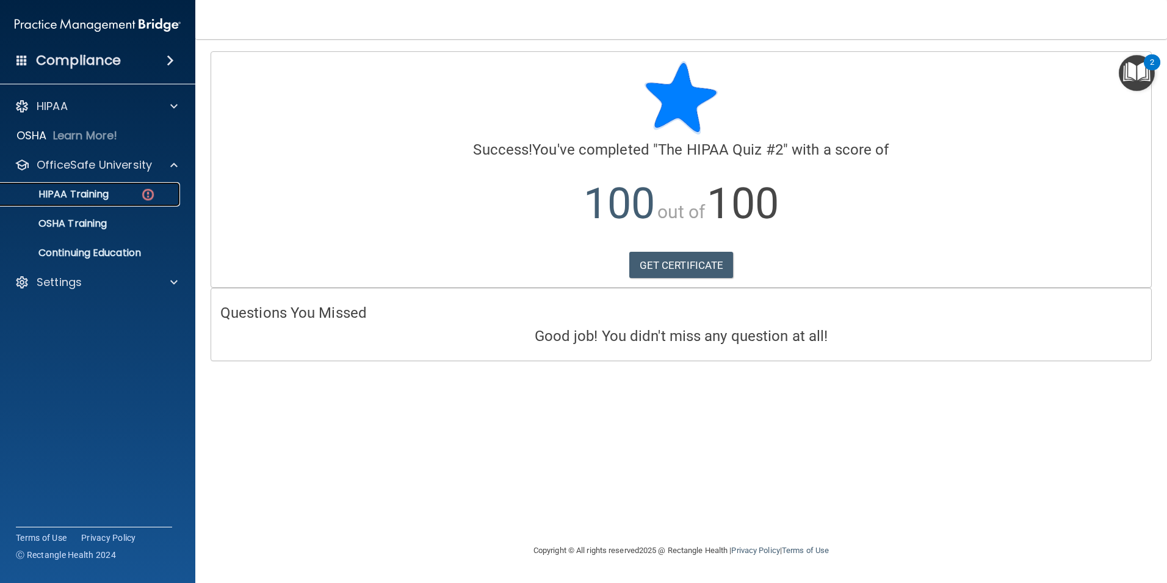
click at [88, 188] on p "HIPAA Training" at bounding box center [58, 194] width 101 height 12
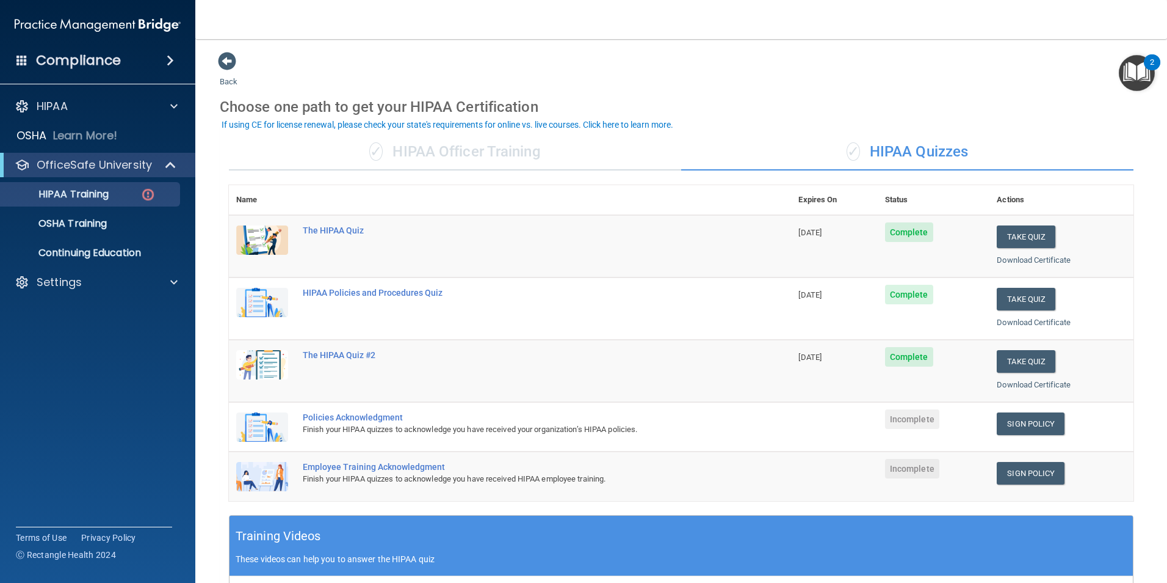
click at [471, 158] on div "✓ HIPAA Officer Training" at bounding box center [455, 152] width 452 height 37
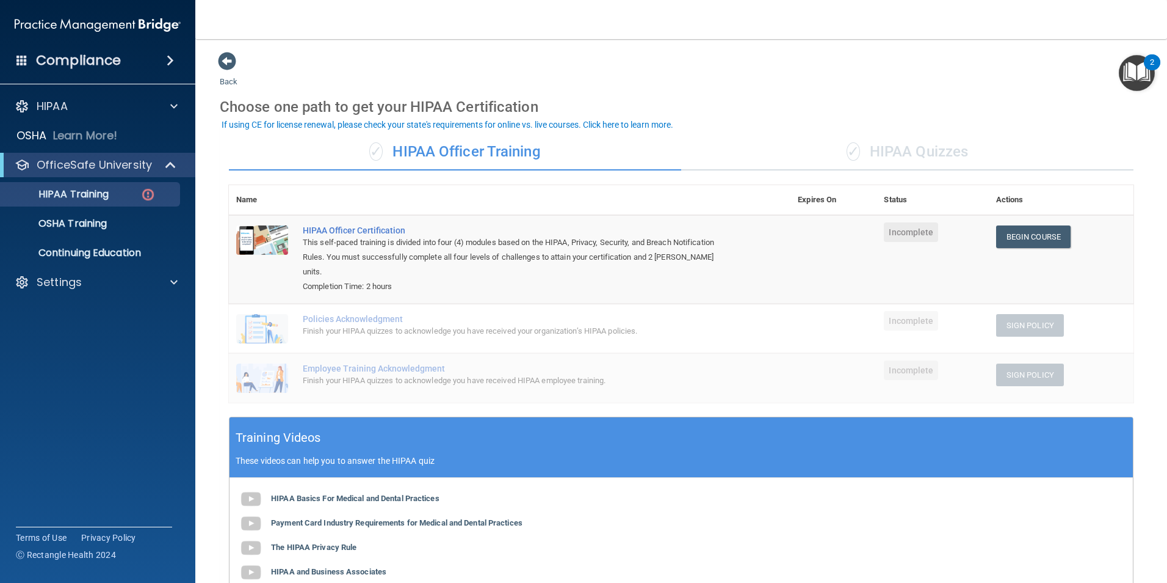
click at [882, 153] on div "✓ HIPAA Quizzes" at bounding box center [907, 152] width 452 height 37
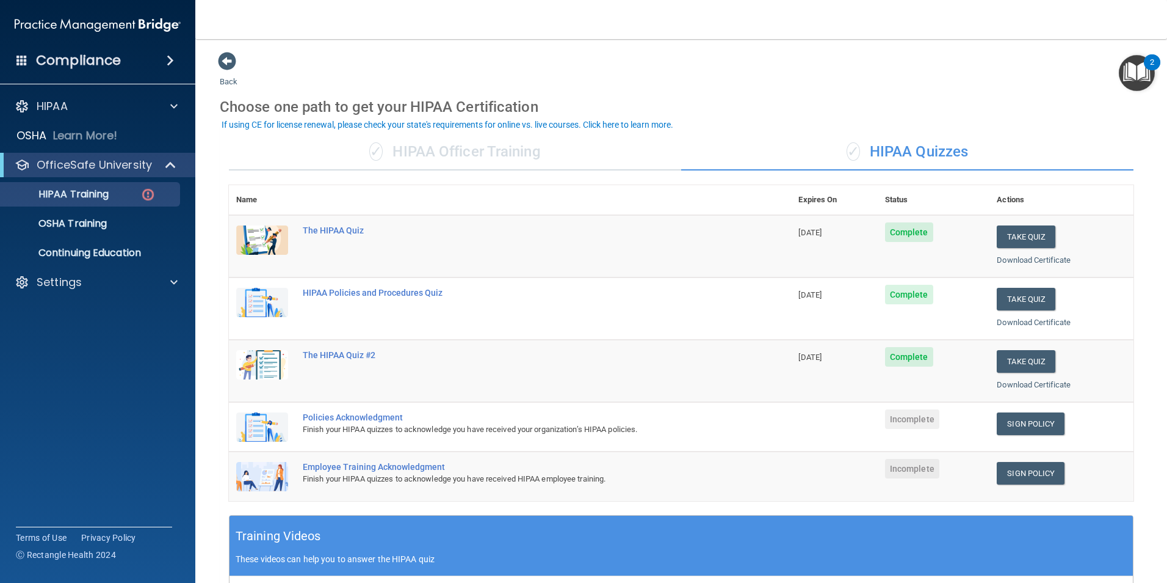
click at [454, 156] on div "✓ HIPAA Officer Training" at bounding box center [455, 152] width 452 height 37
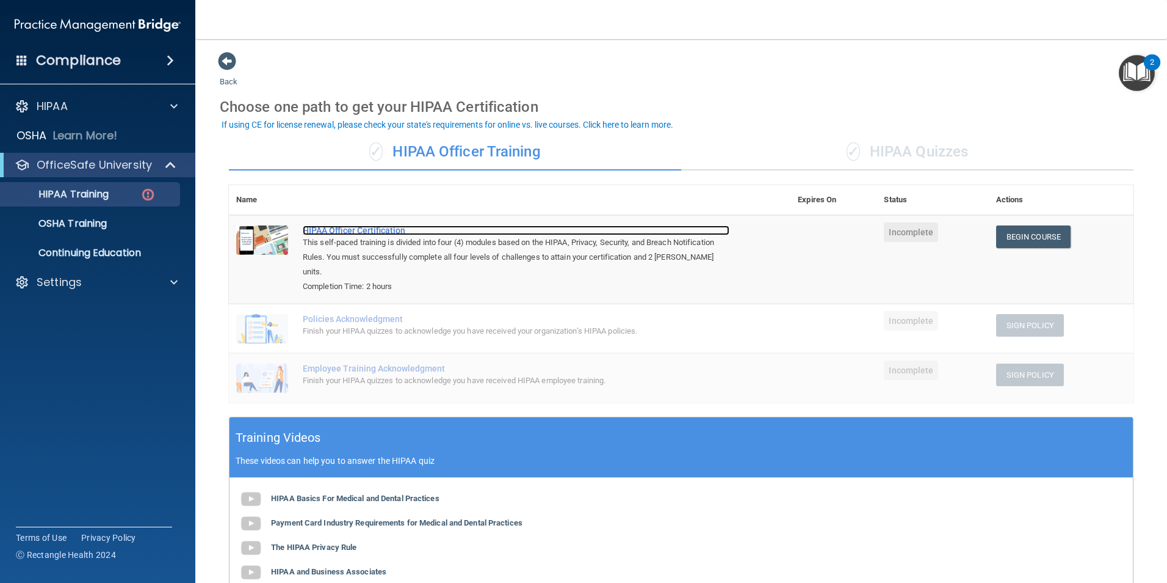
click at [379, 226] on div "HIPAA Officer Certification" at bounding box center [516, 230] width 427 height 10
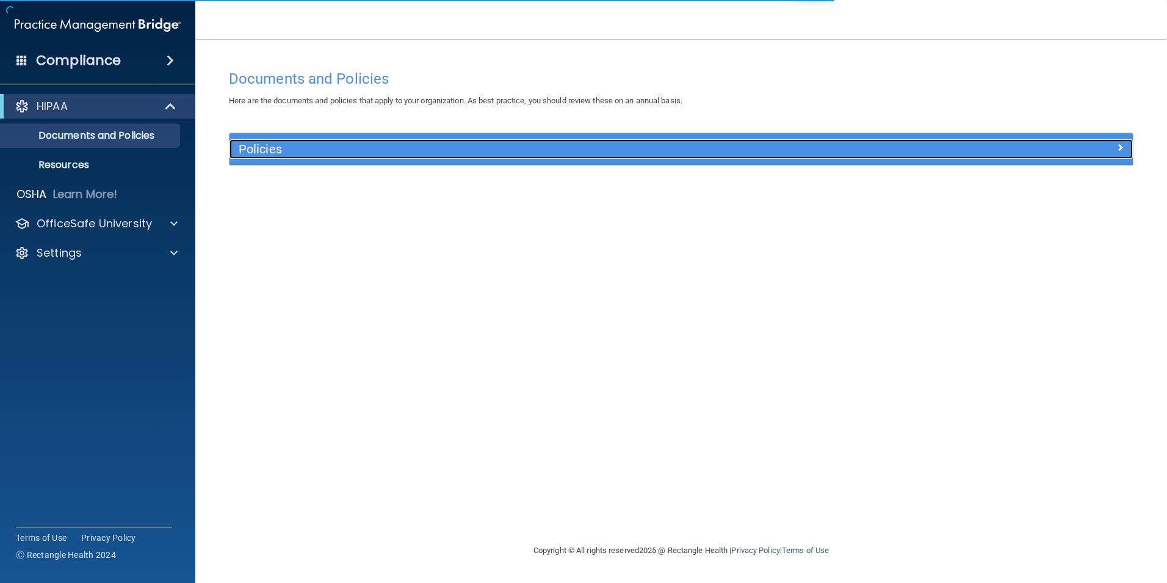
click at [531, 157] on div "Policies" at bounding box center [569, 149] width 678 height 20
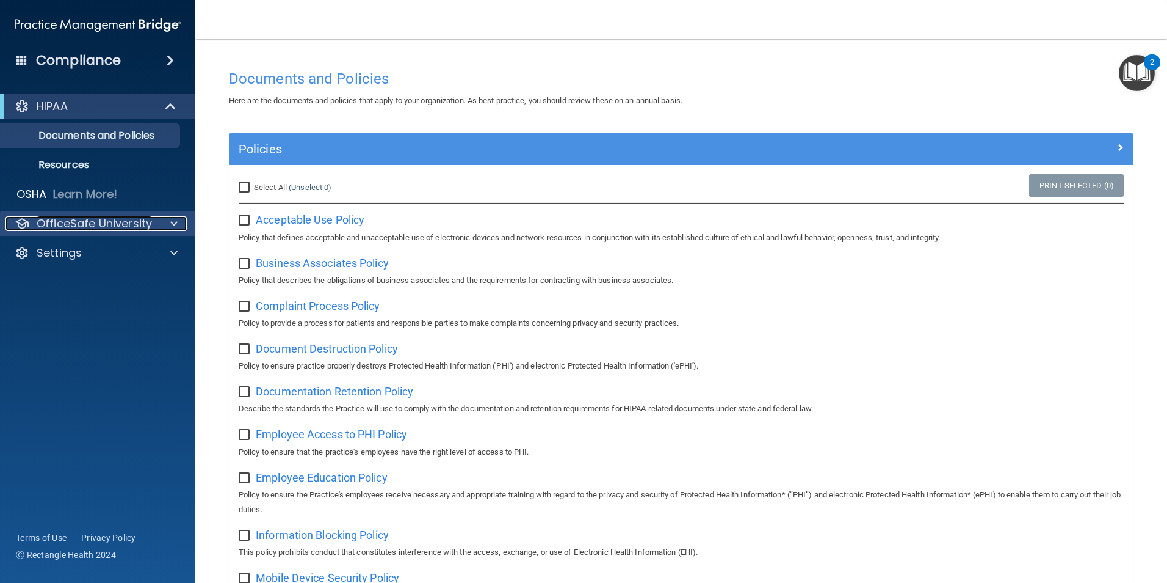
click at [169, 228] on div at bounding box center [172, 223] width 31 height 15
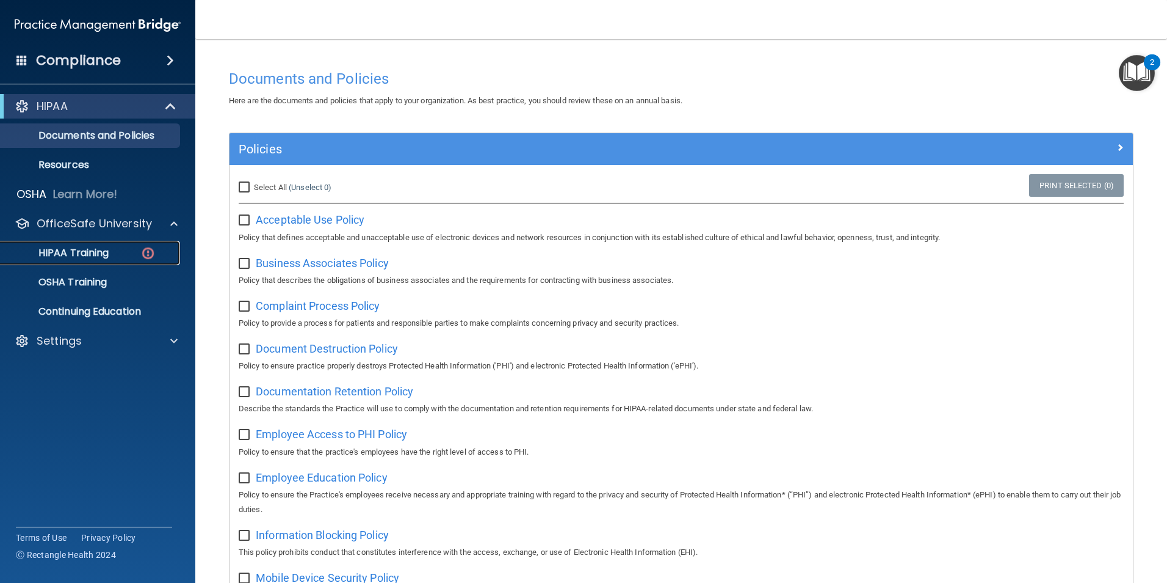
click at [121, 246] on link "HIPAA Training" at bounding box center [84, 253] width 192 height 24
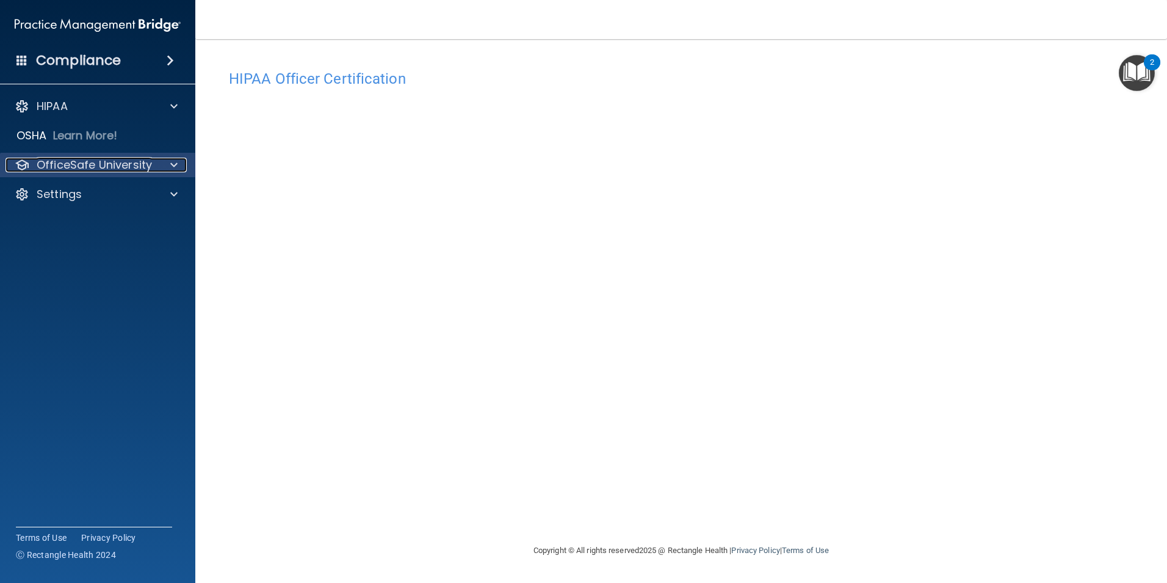
click at [169, 161] on div at bounding box center [172, 165] width 31 height 15
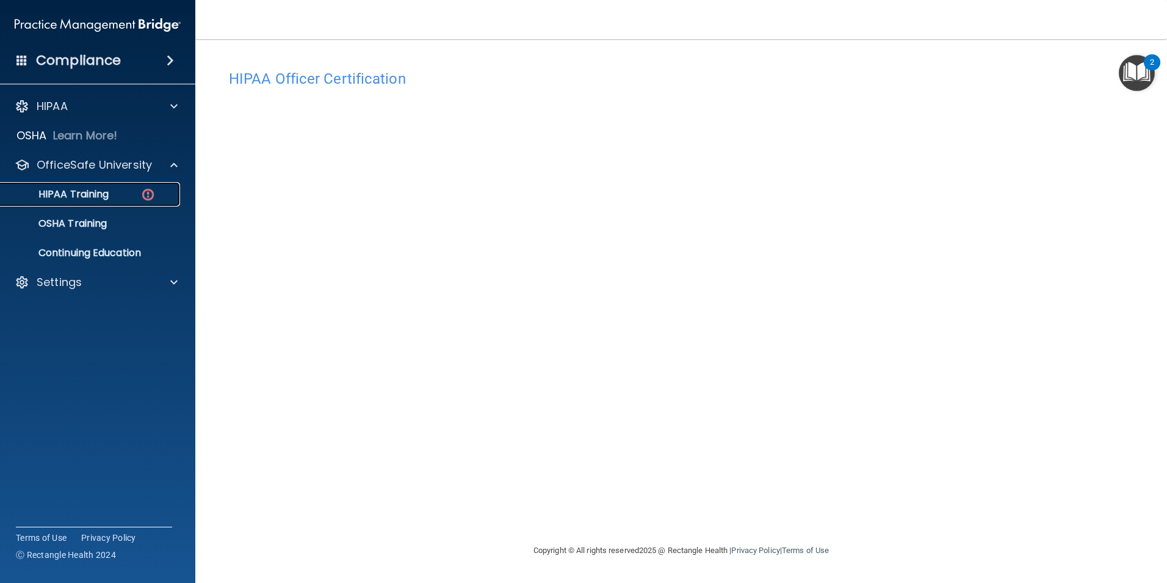
click at [73, 195] on p "HIPAA Training" at bounding box center [58, 194] width 101 height 12
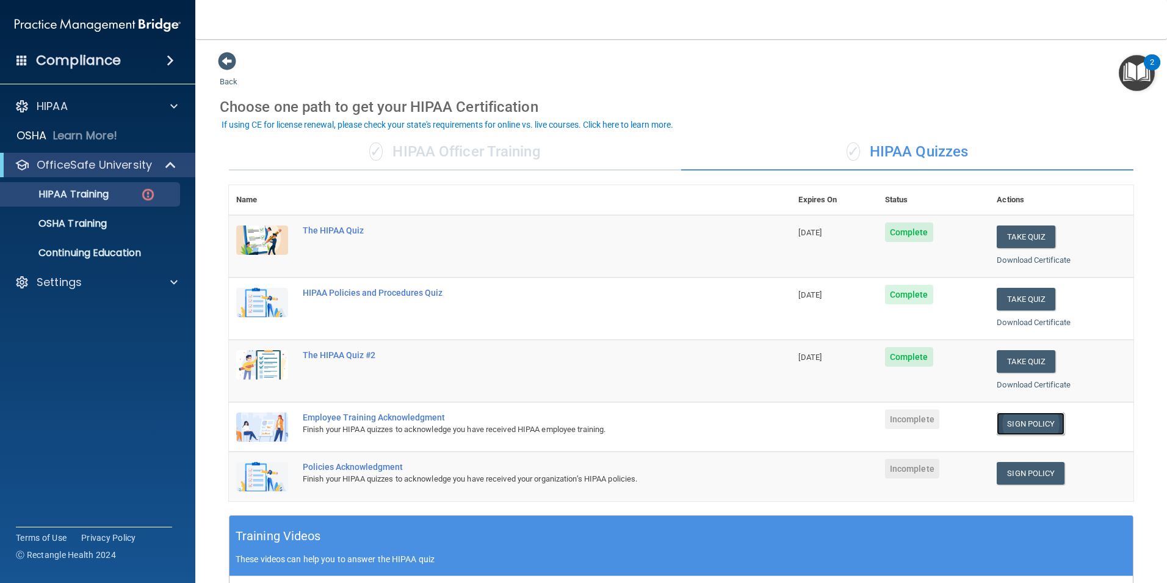
click at [1026, 424] on link "Sign Policy" at bounding box center [1031, 423] width 68 height 23
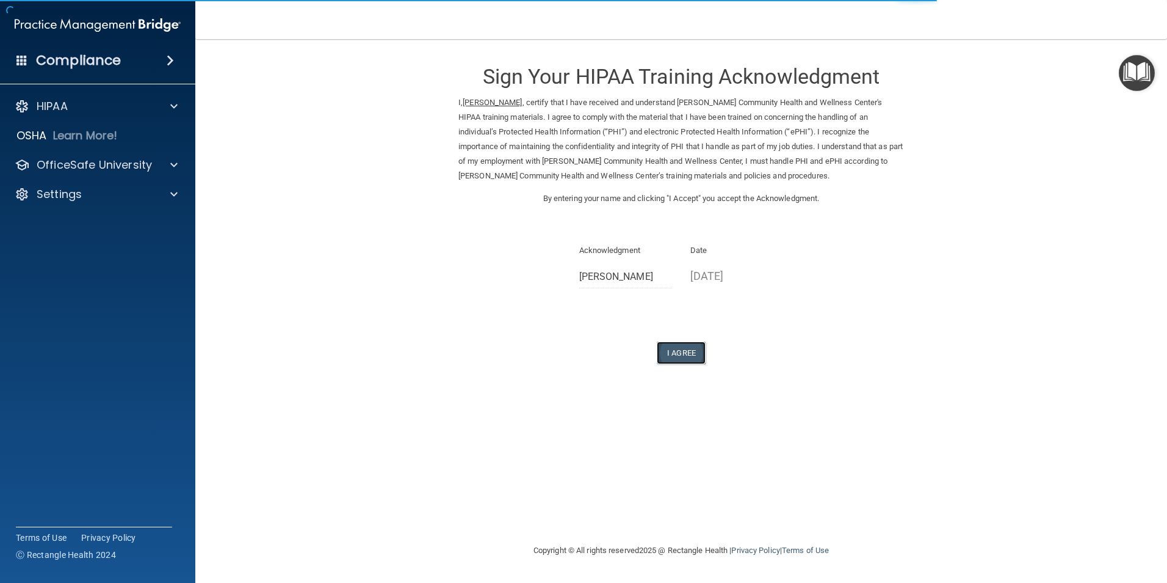
click at [683, 350] on button "I Agree" at bounding box center [681, 352] width 49 height 23
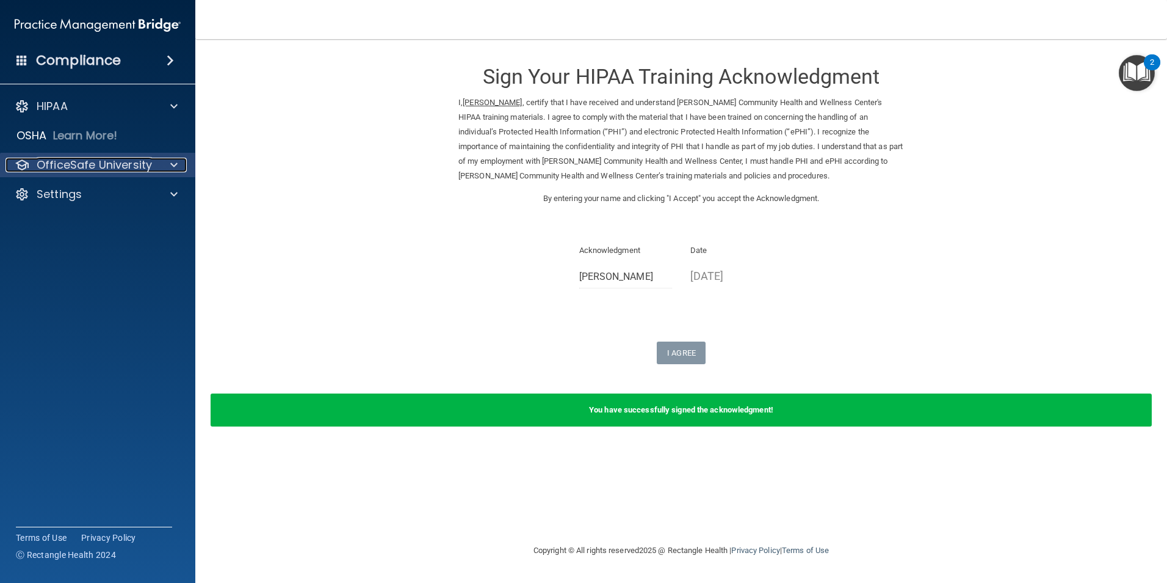
click at [153, 164] on div "OfficeSafe University" at bounding box center [80, 165] width 151 height 15
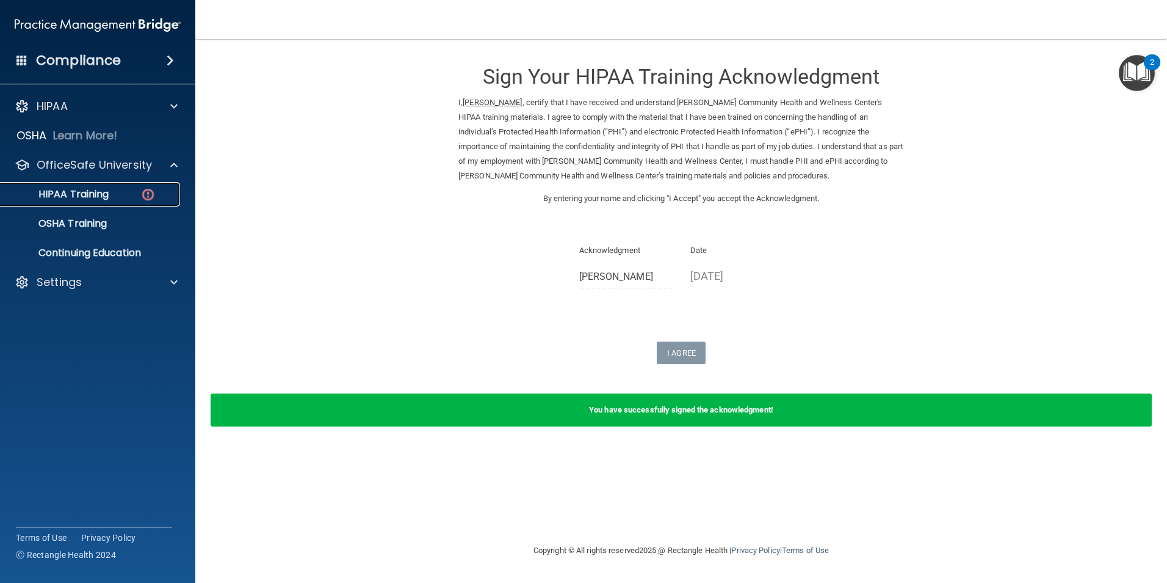
click at [109, 198] on p "HIPAA Training" at bounding box center [58, 194] width 101 height 12
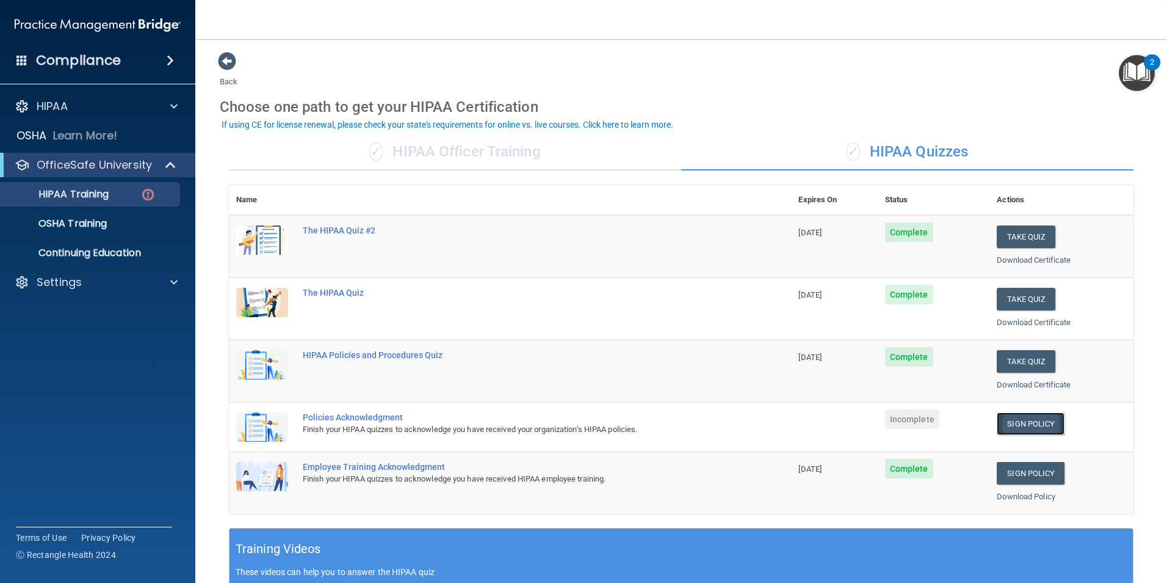
click at [1024, 419] on link "Sign Policy" at bounding box center [1031, 423] width 68 height 23
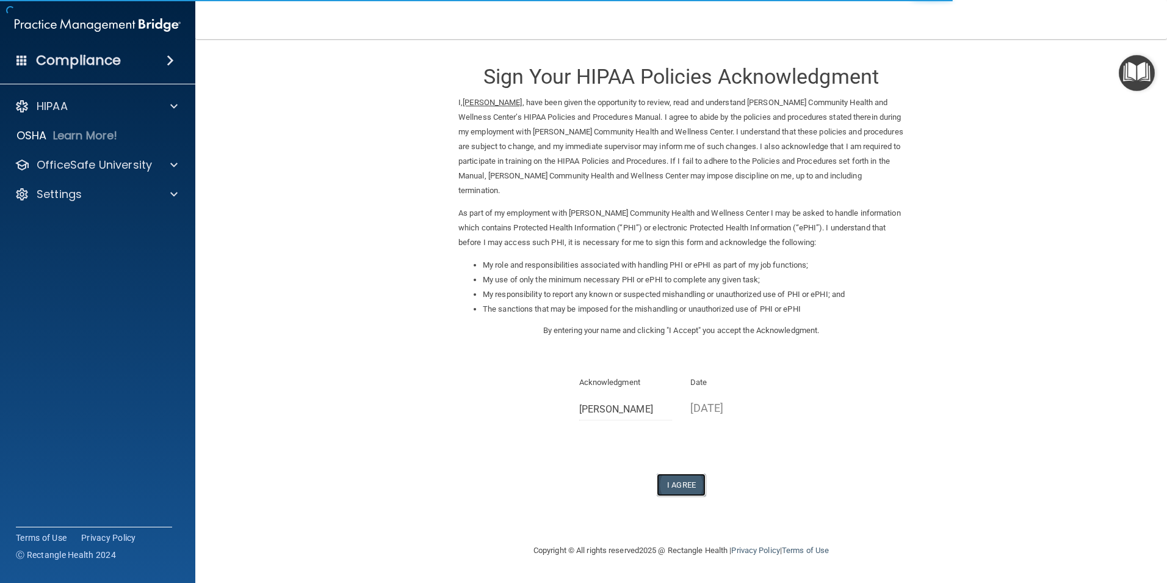
click at [678, 482] on button "I Agree" at bounding box center [681, 484] width 49 height 23
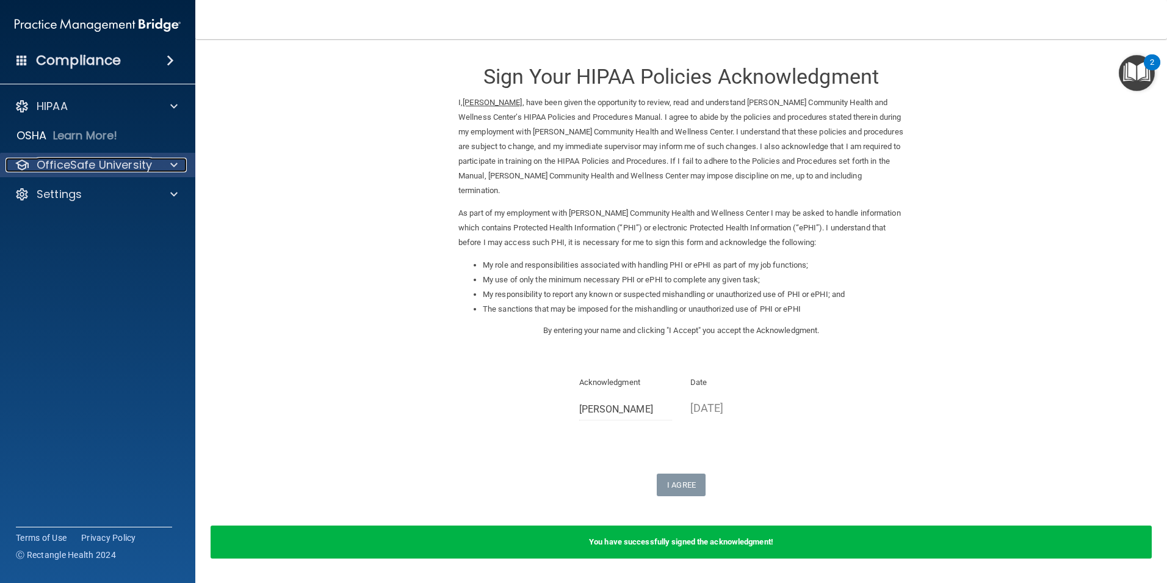
click at [118, 159] on p "OfficeSafe University" at bounding box center [94, 165] width 115 height 15
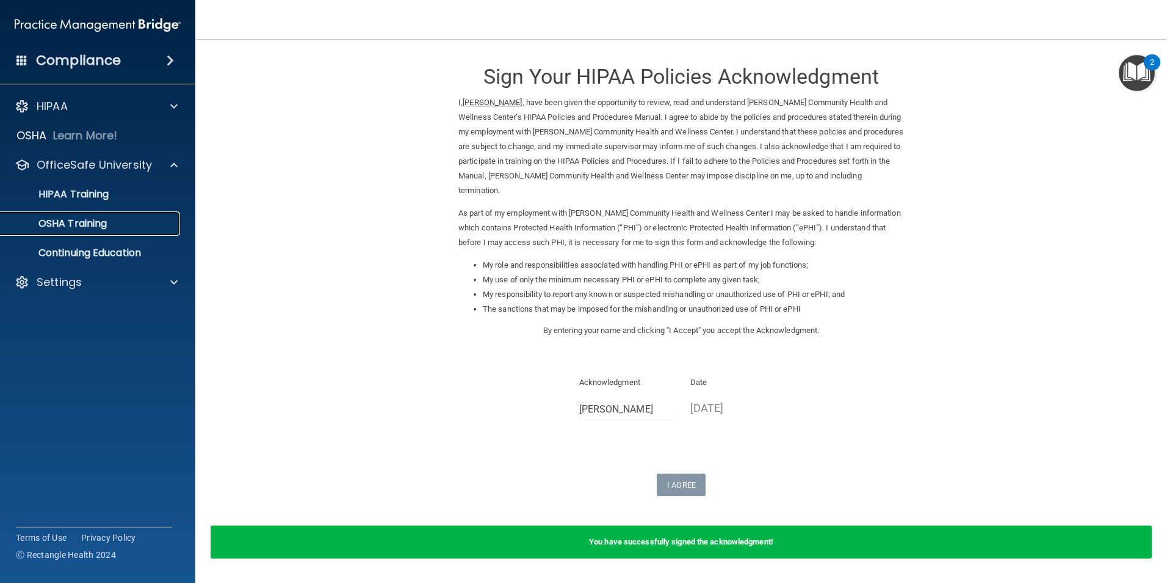
click at [71, 224] on p "OSHA Training" at bounding box center [57, 223] width 99 height 12
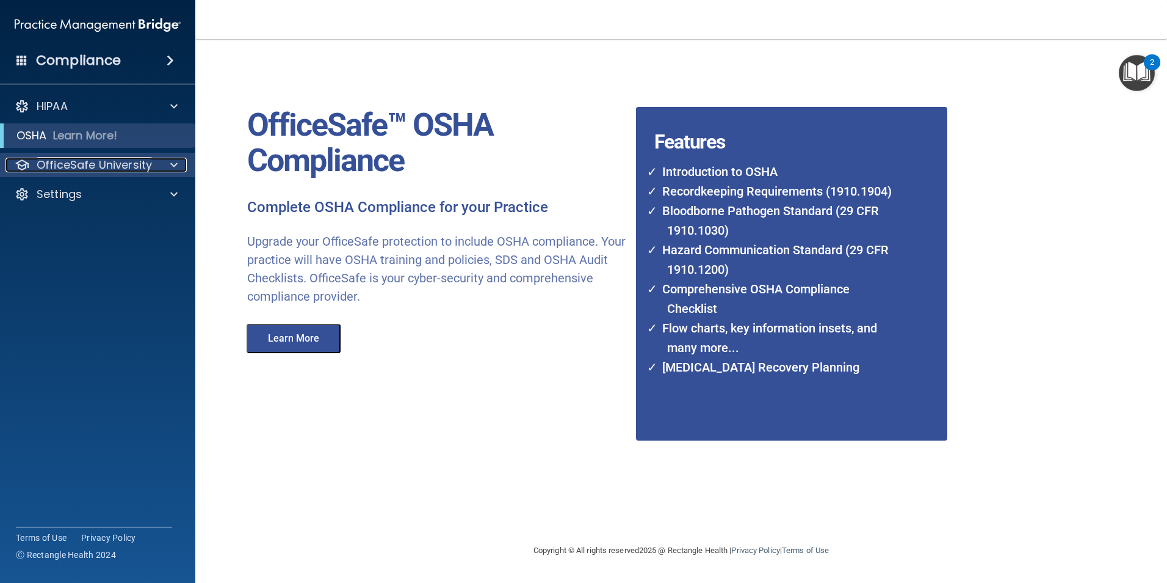
click at [79, 161] on p "OfficeSafe University" at bounding box center [94, 165] width 115 height 15
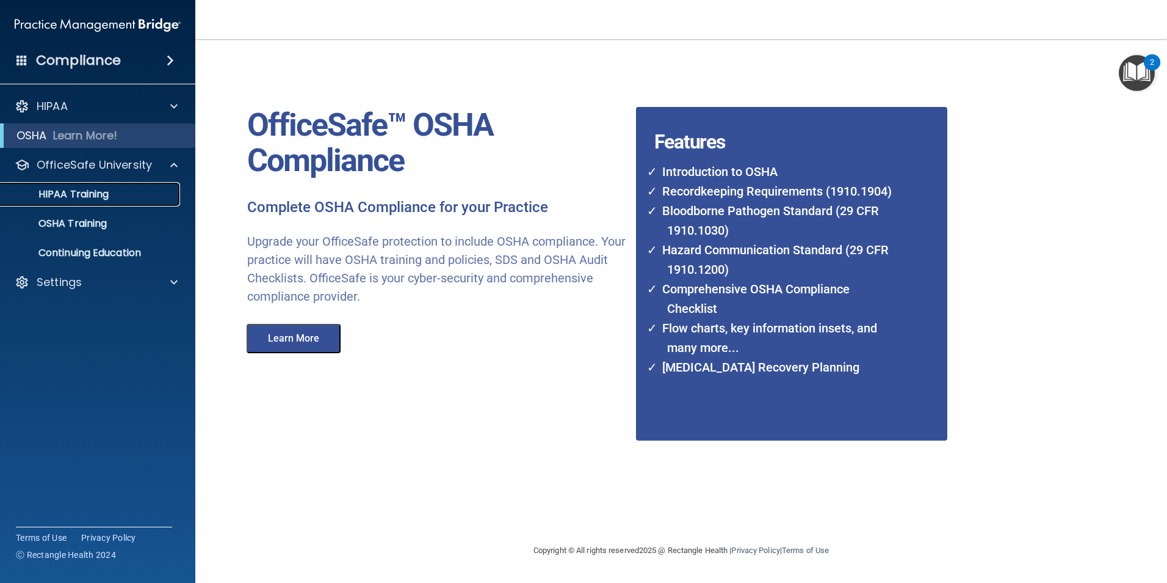
click at [78, 188] on p "HIPAA Training" at bounding box center [58, 194] width 101 height 12
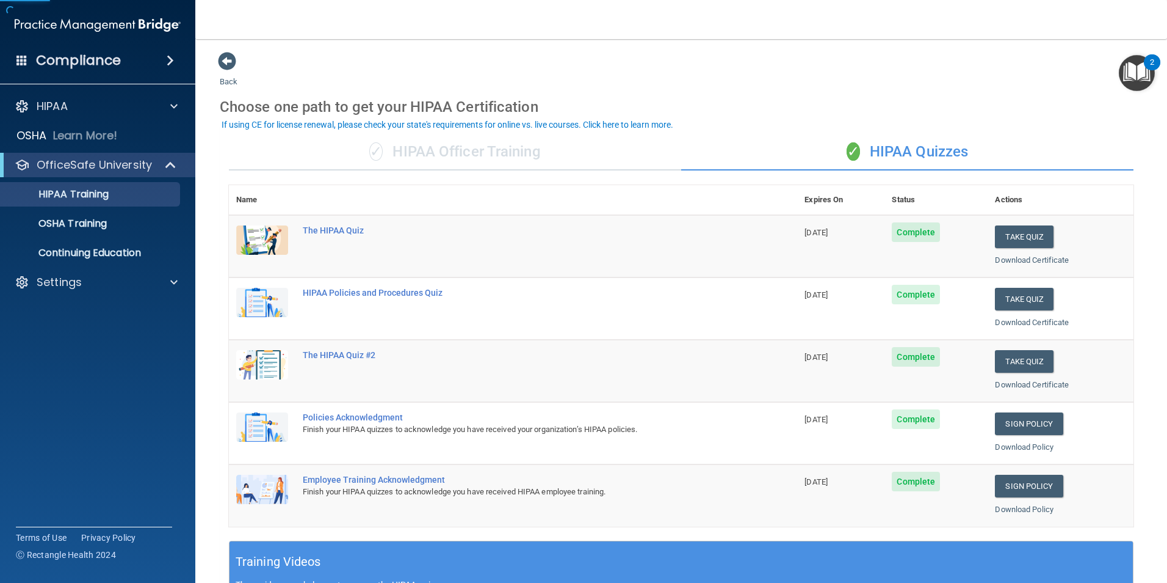
click at [436, 145] on div "✓ HIPAA Officer Training" at bounding box center [455, 152] width 452 height 37
